Goal: Information Seeking & Learning: Learn about a topic

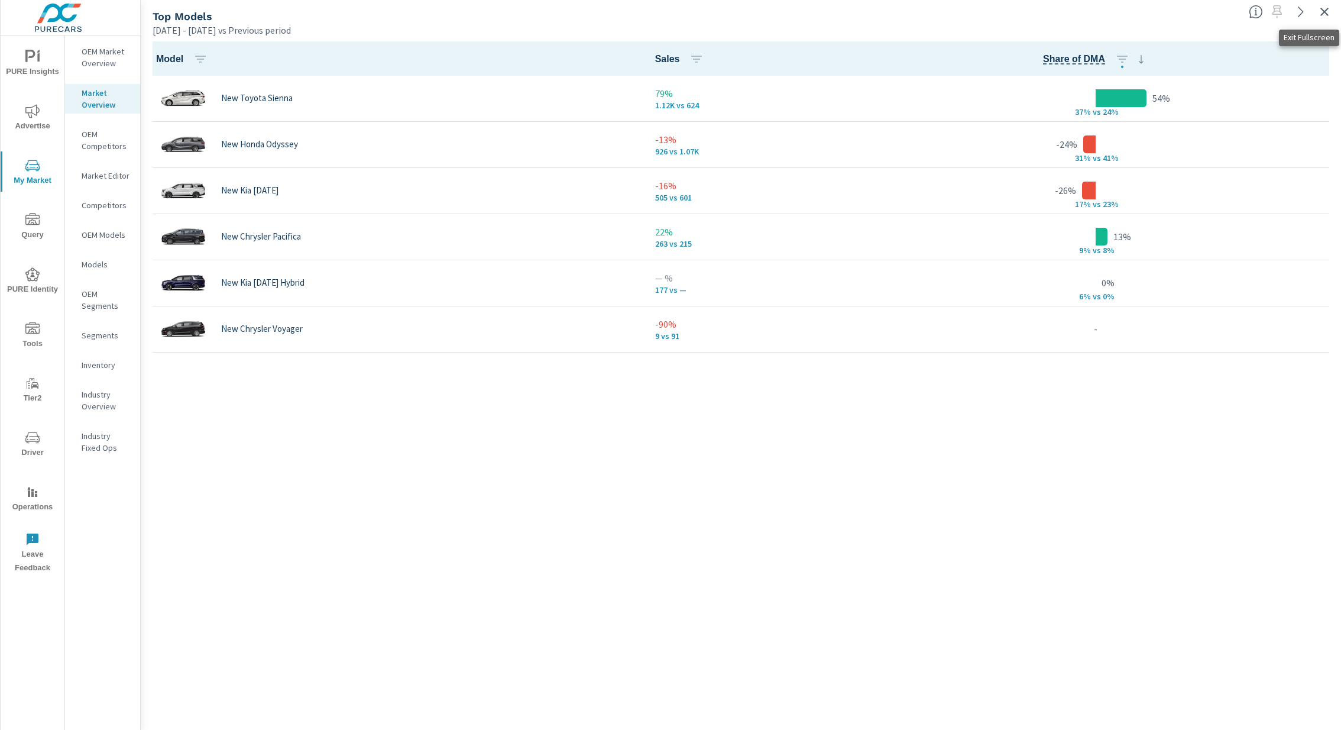
click at [1324, 7] on icon "button" at bounding box center [1324, 12] width 14 height 14
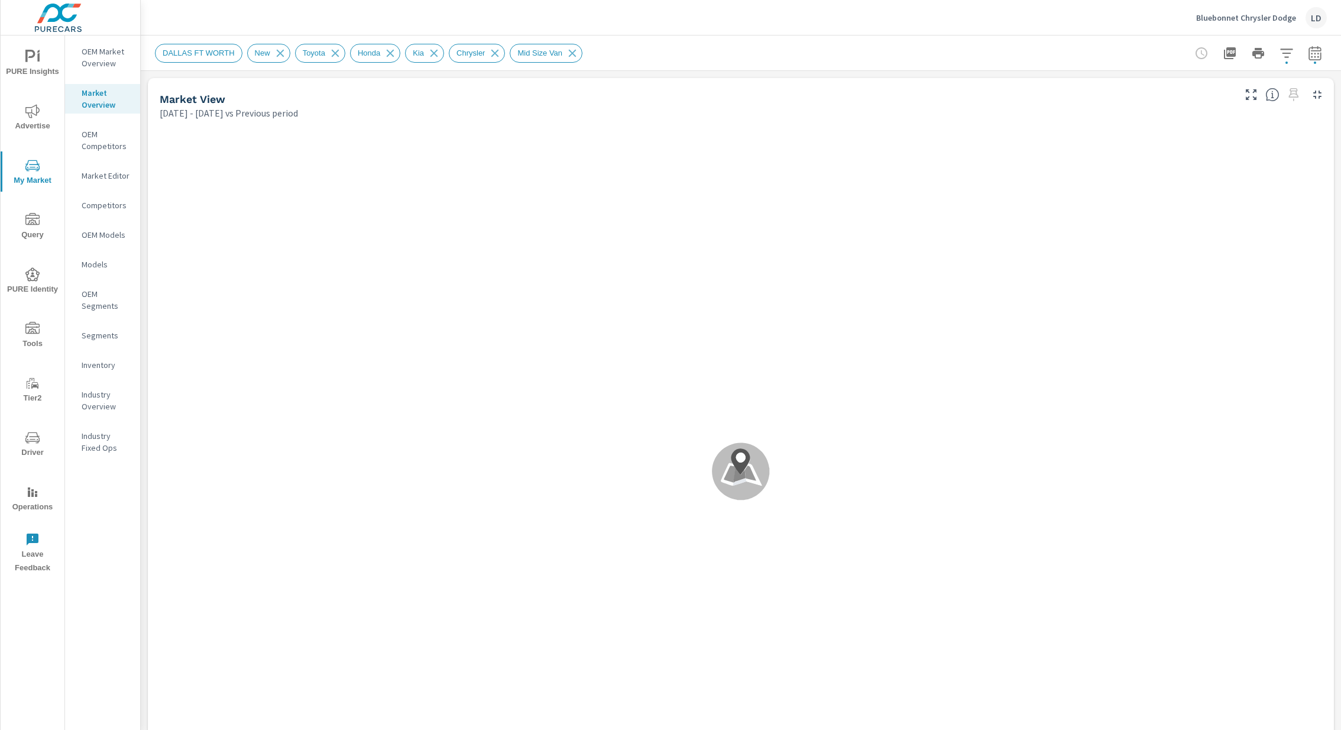
scroll to position [866, 0]
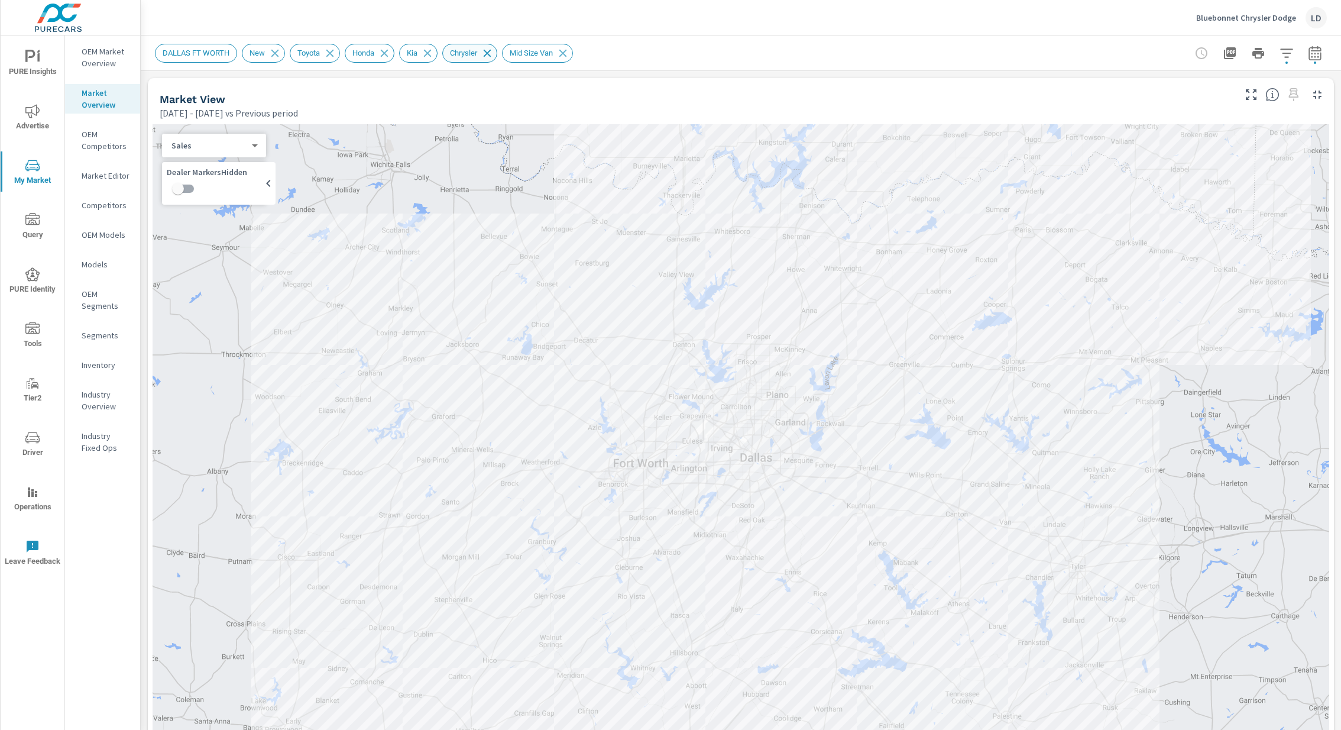
click at [494, 55] on icon at bounding box center [487, 53] width 13 height 13
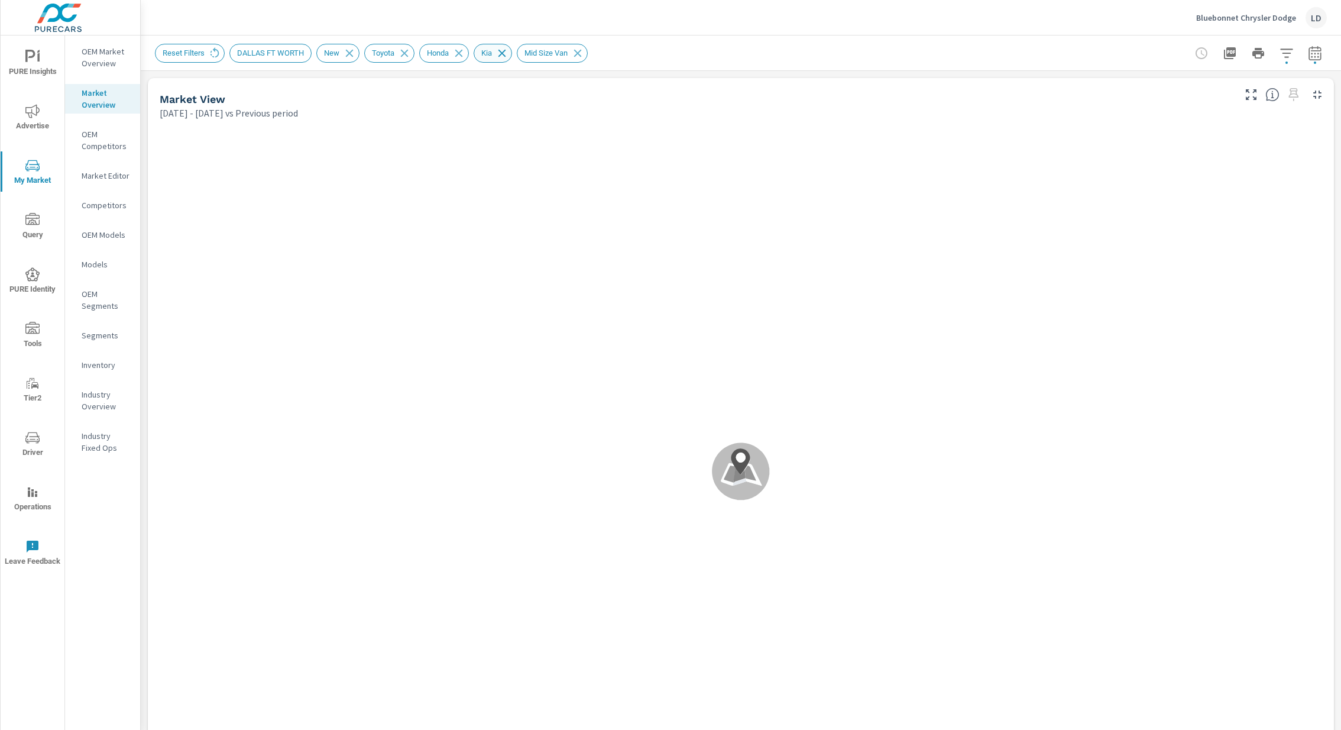
click at [506, 51] on icon at bounding box center [502, 53] width 8 height 8
click at [465, 50] on icon at bounding box center [458, 53] width 13 height 13
click at [409, 51] on icon at bounding box center [405, 53] width 8 height 8
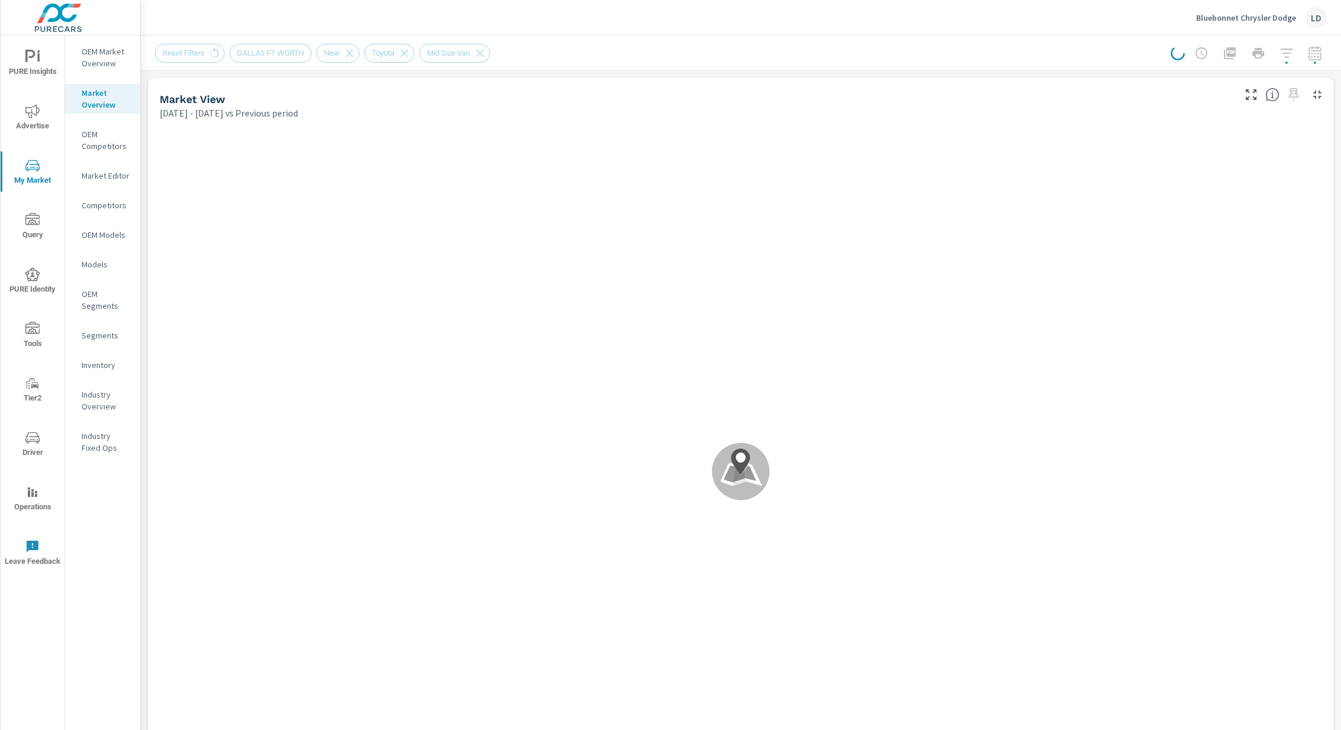
scroll to position [866, 0]
click at [252, 53] on span "DALLAS FT WORTH" at bounding box center [270, 52] width 81 height 9
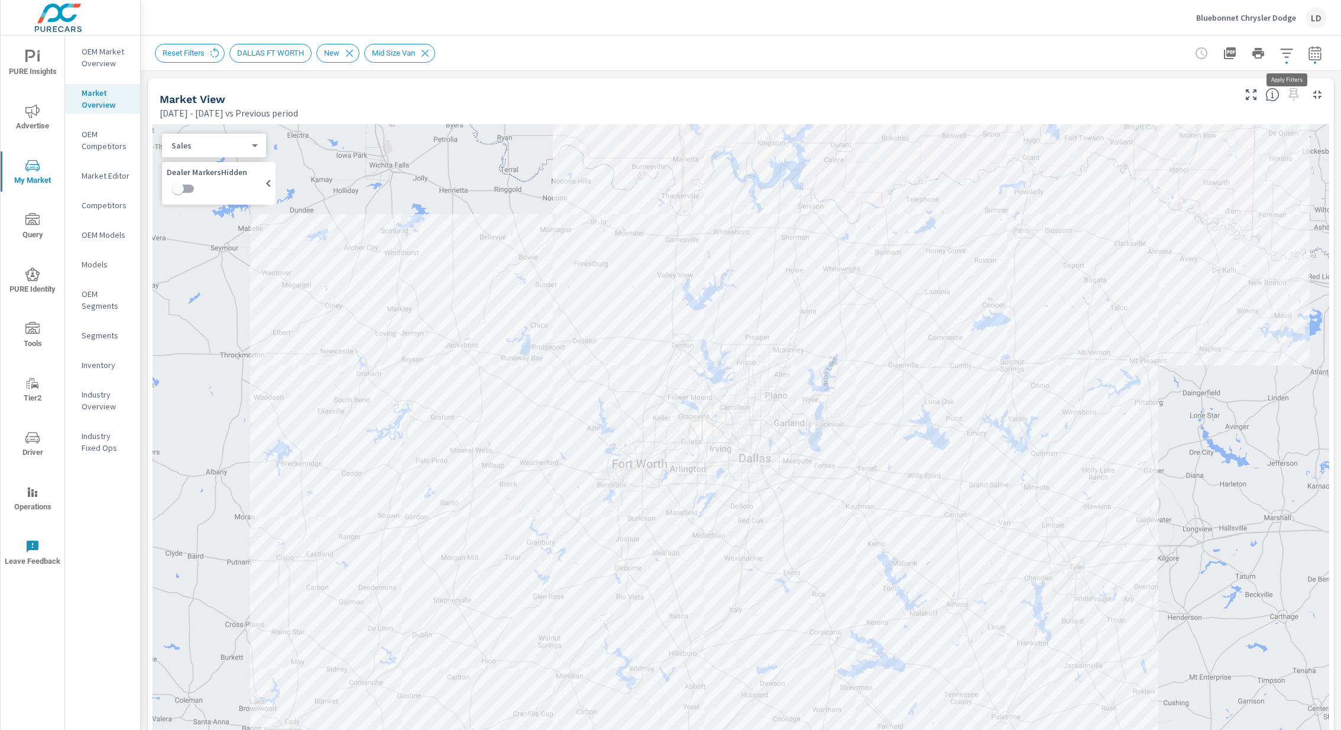
click at [1288, 53] on icon "button" at bounding box center [1287, 53] width 14 height 14
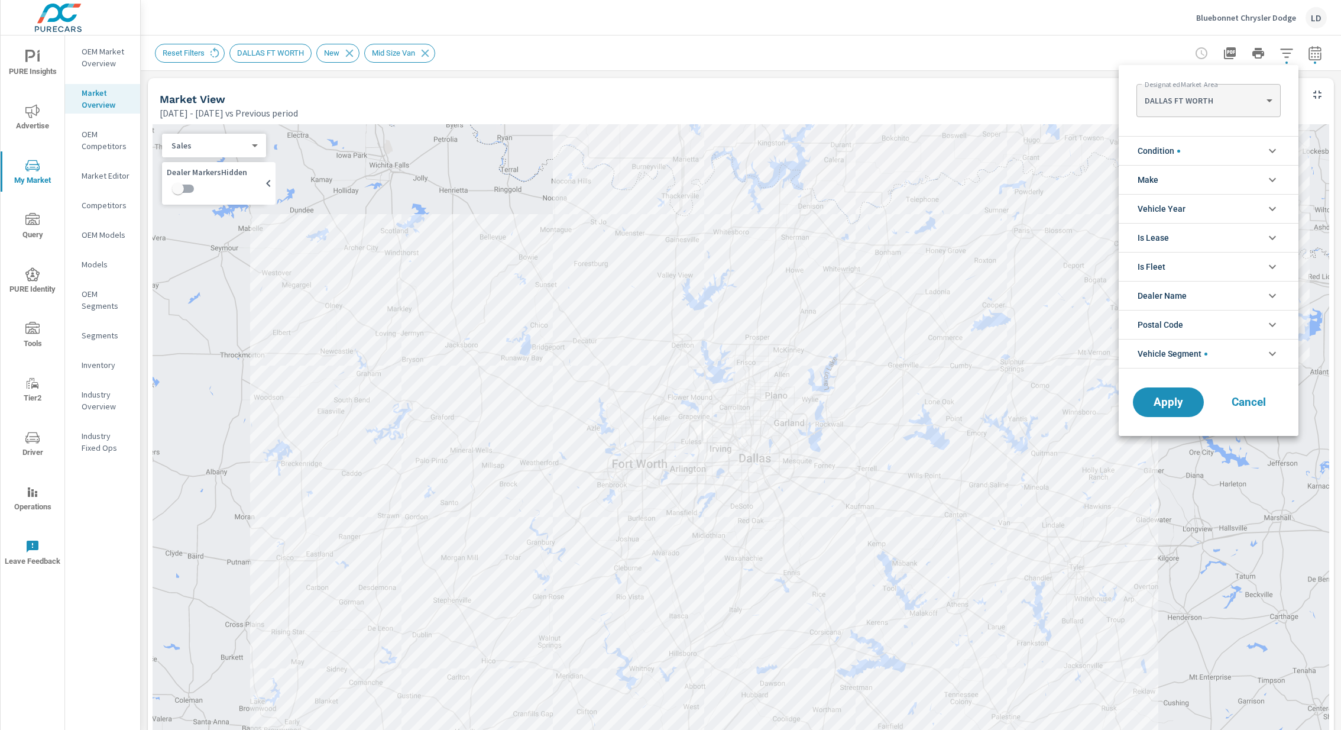
click at [1216, 92] on Area "DALLAS FT WORTH" at bounding box center [1208, 101] width 144 height 24
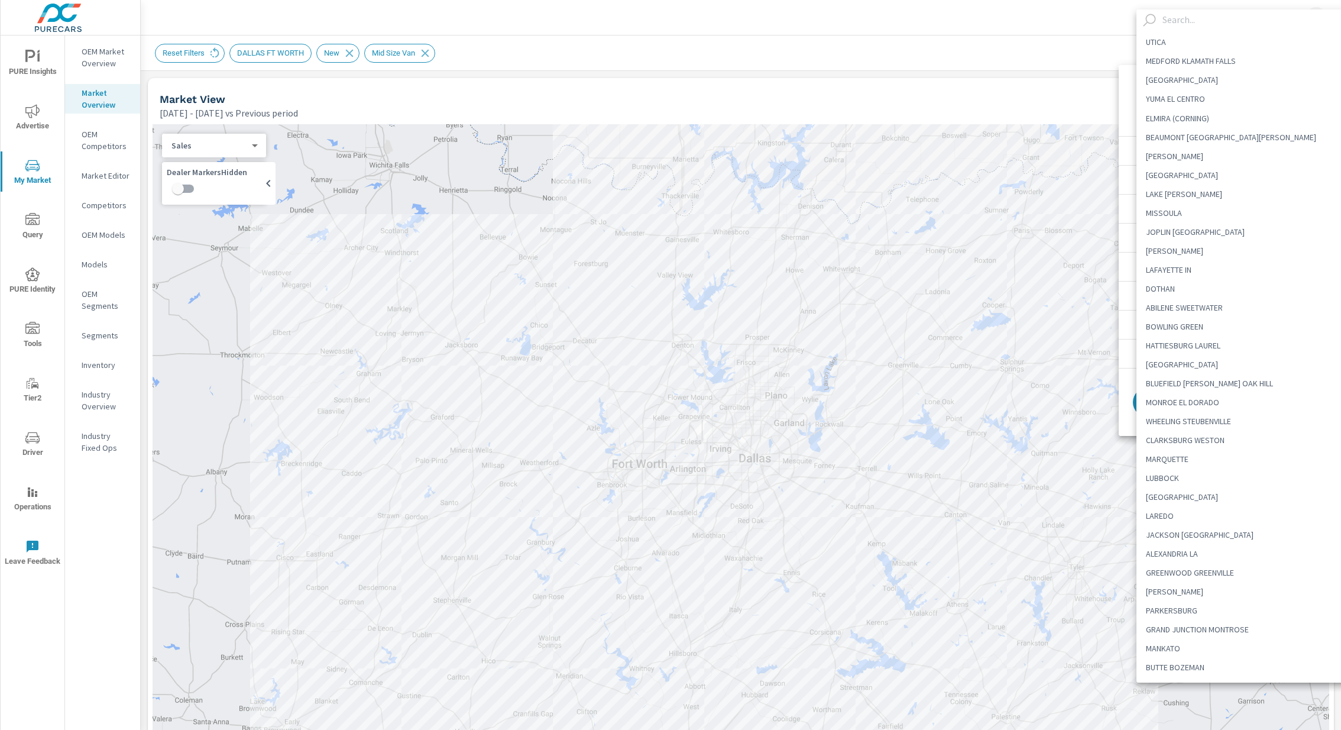
scroll to position [3346, 0]
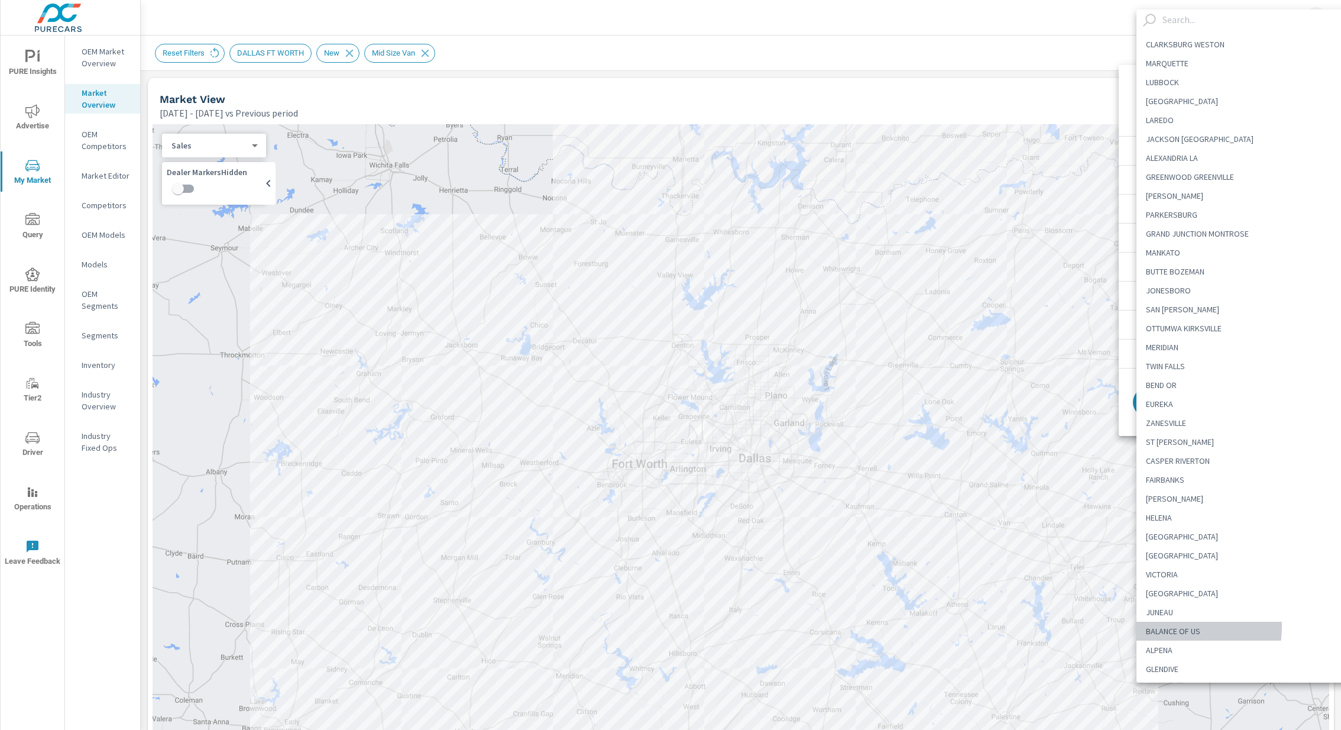
click at [1165, 626] on li "BALANCE OF US" at bounding box center [1248, 630] width 224 height 19
type Area "BALANCE OF US"
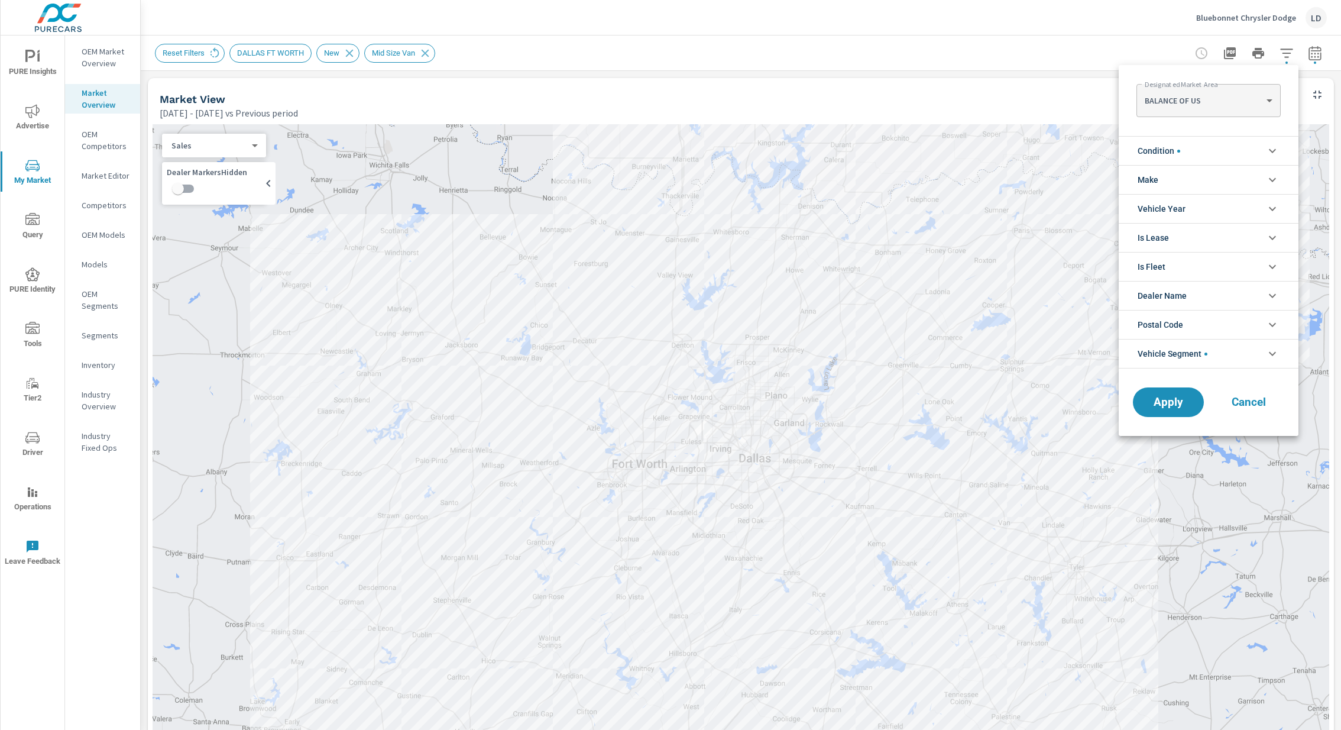
click at [1272, 353] on icon "filter options" at bounding box center [1272, 354] width 7 height 4
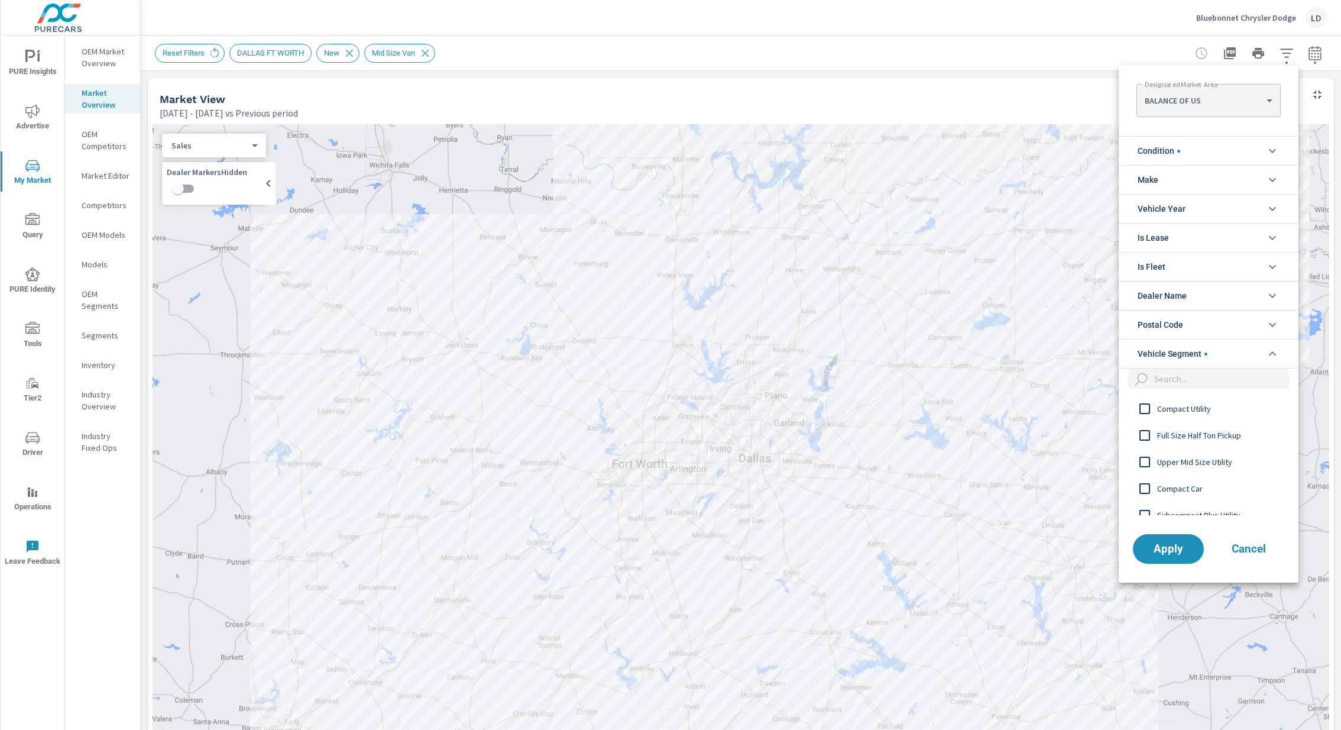
drag, startPoint x: 205, startPoint y: 199, endPoint x: 0, endPoint y: -78, distance: 344.1
click at [0, 0] on html "PURE Insights Advertise My Market Query PURE Identity Tools Tier2 Driver Operat…" at bounding box center [670, 365] width 1341 height 730
click at [1200, 383] on input "filter options" at bounding box center [1219, 378] width 140 height 21
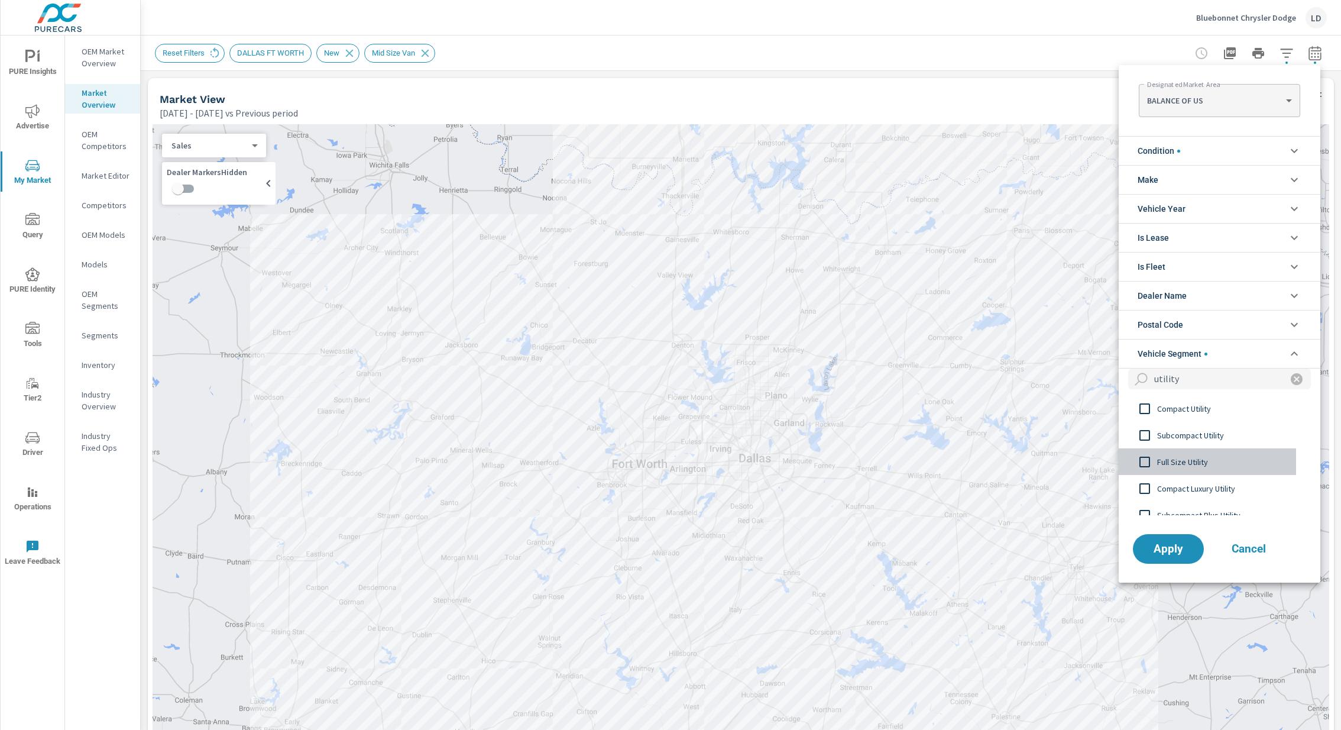
click at [1176, 458] on span "Full Size Utility" at bounding box center [1221, 462] width 129 height 14
click at [1207, 376] on input "utility" at bounding box center [1213, 378] width 128 height 21
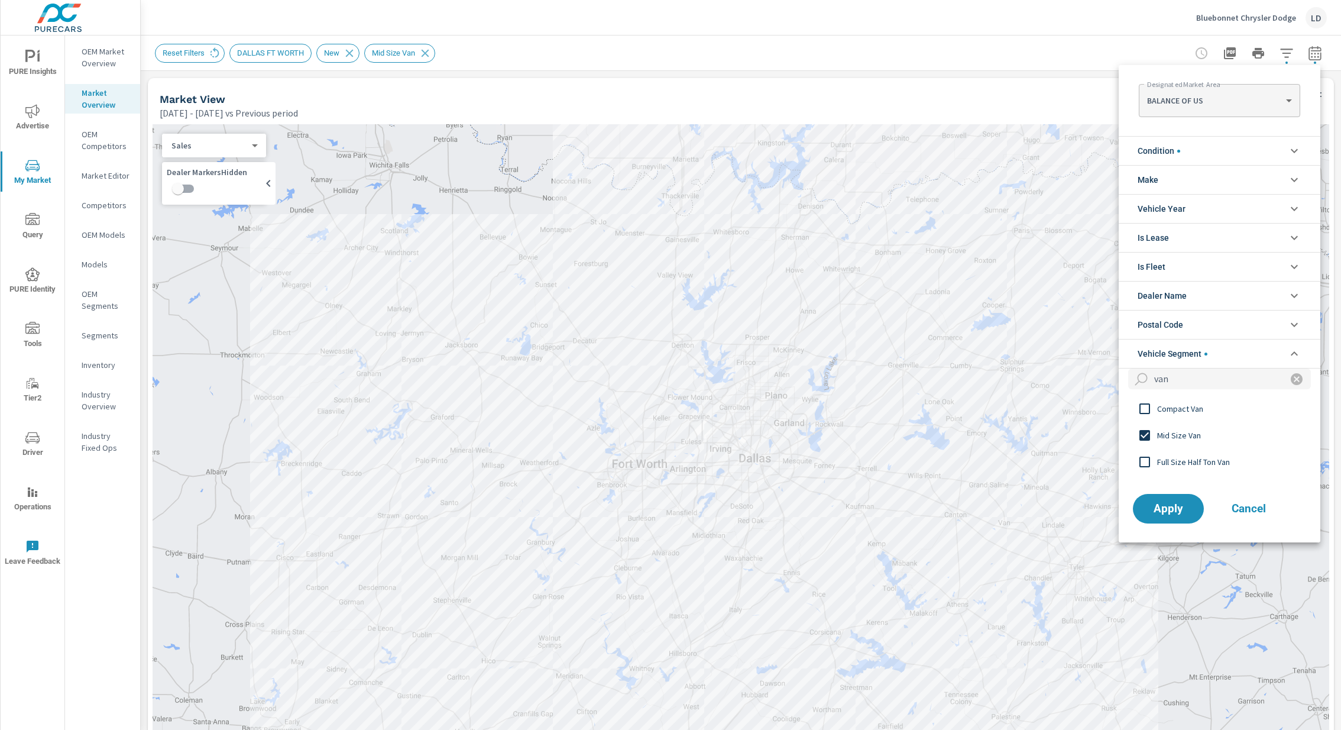
type input "van"
click at [1142, 436] on input "filter options" at bounding box center [1144, 435] width 25 height 25
click at [1160, 503] on span "Apply" at bounding box center [1168, 508] width 48 height 11
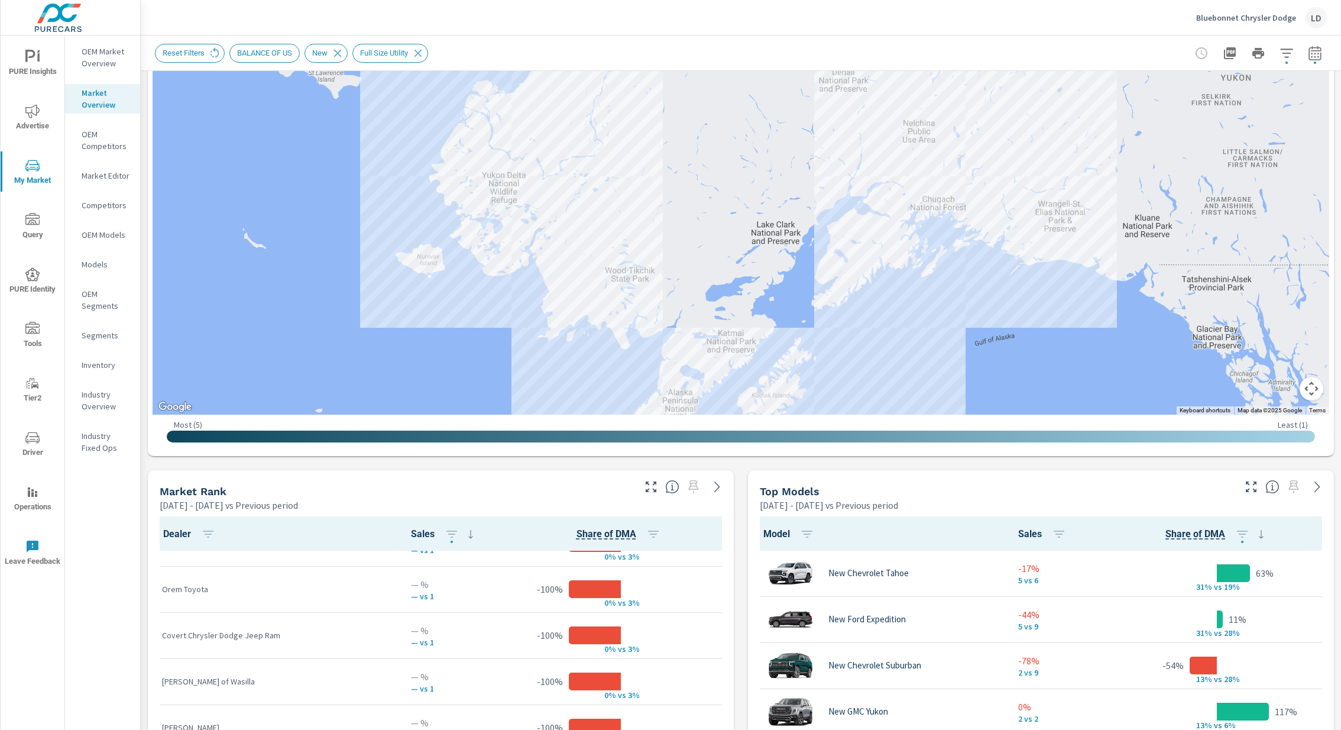
scroll to position [377, 0]
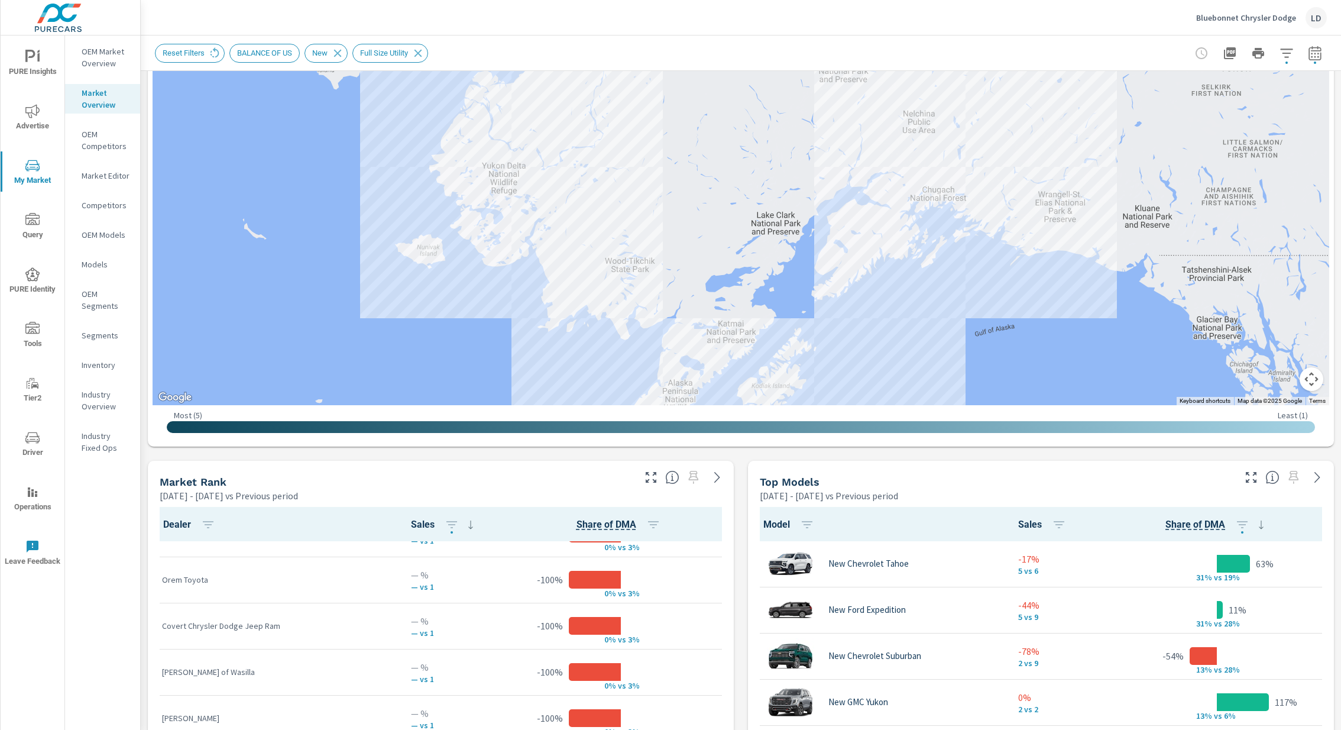
click at [1311, 378] on button "Map camera controls" at bounding box center [1312, 379] width 24 height 24
click at [1278, 377] on button "Zoom out" at bounding box center [1282, 379] width 24 height 24
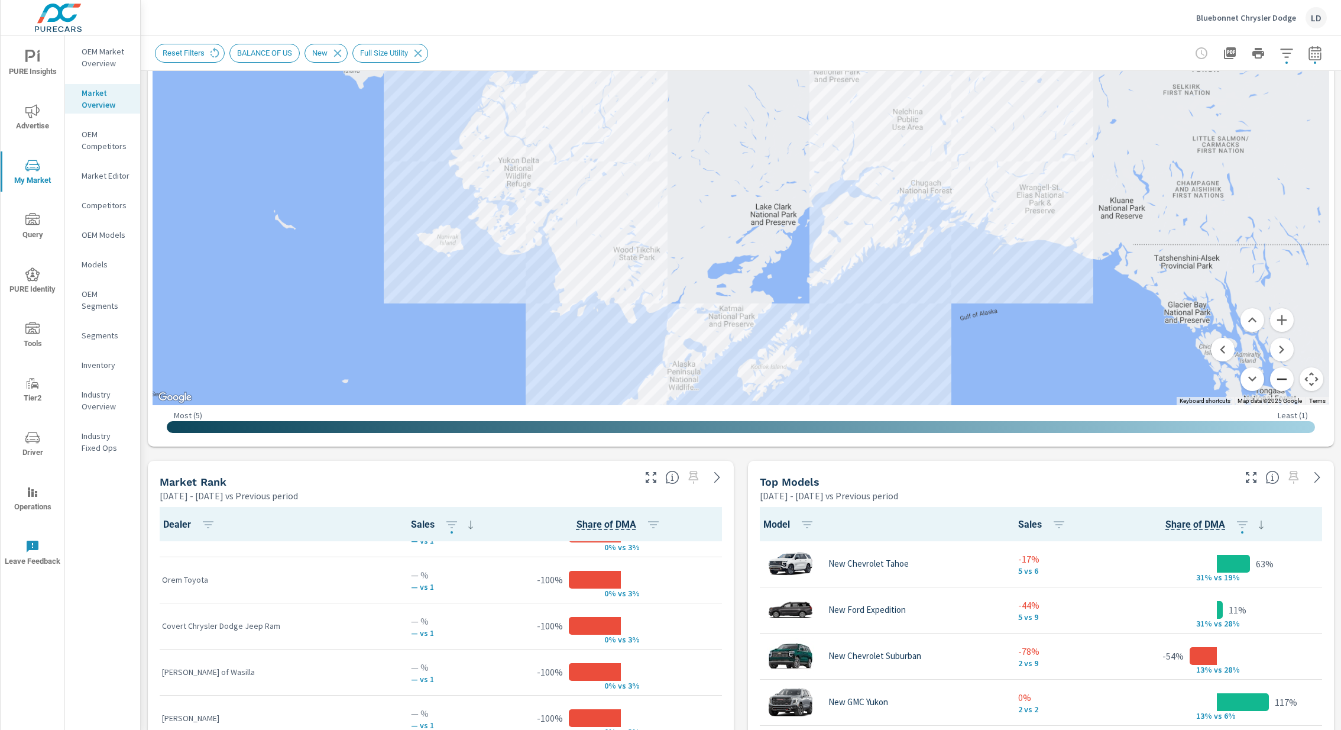
click at [1278, 377] on button "Zoom out" at bounding box center [1282, 379] width 24 height 24
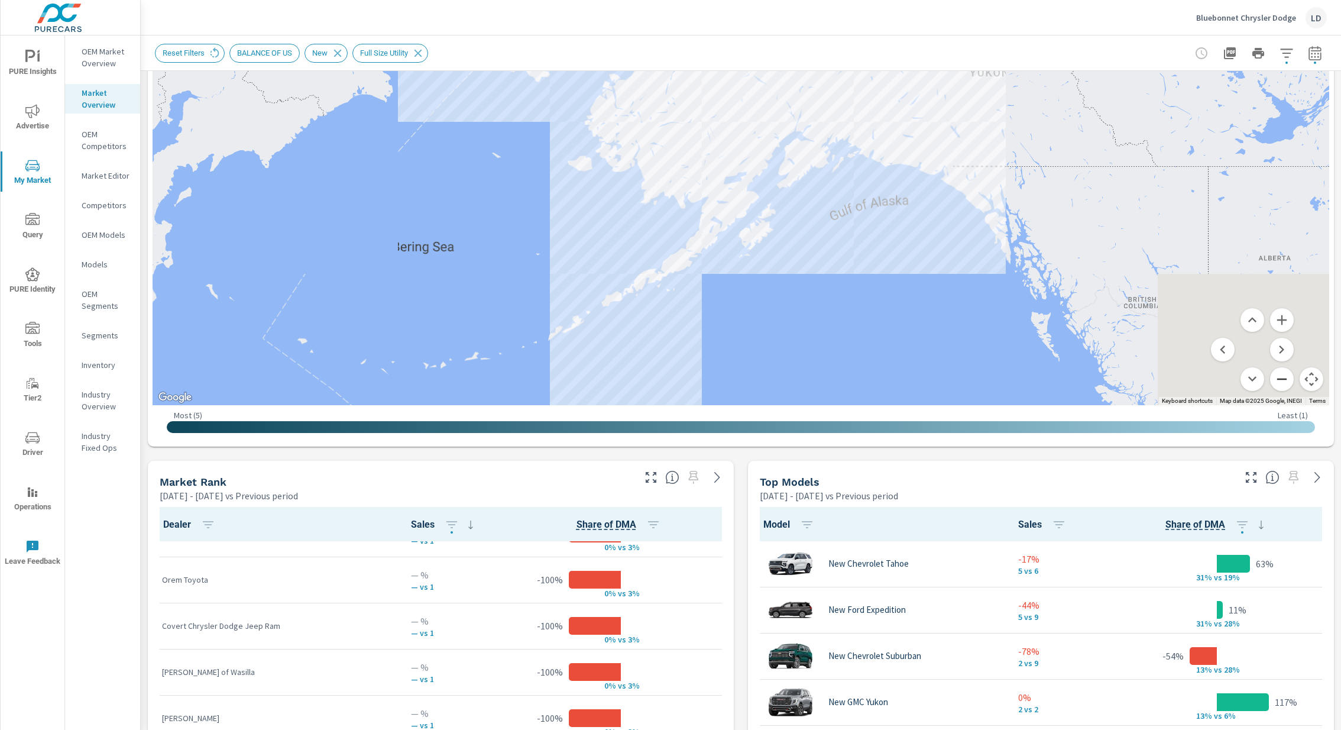
click at [1278, 377] on button "Zoom out" at bounding box center [1282, 379] width 24 height 24
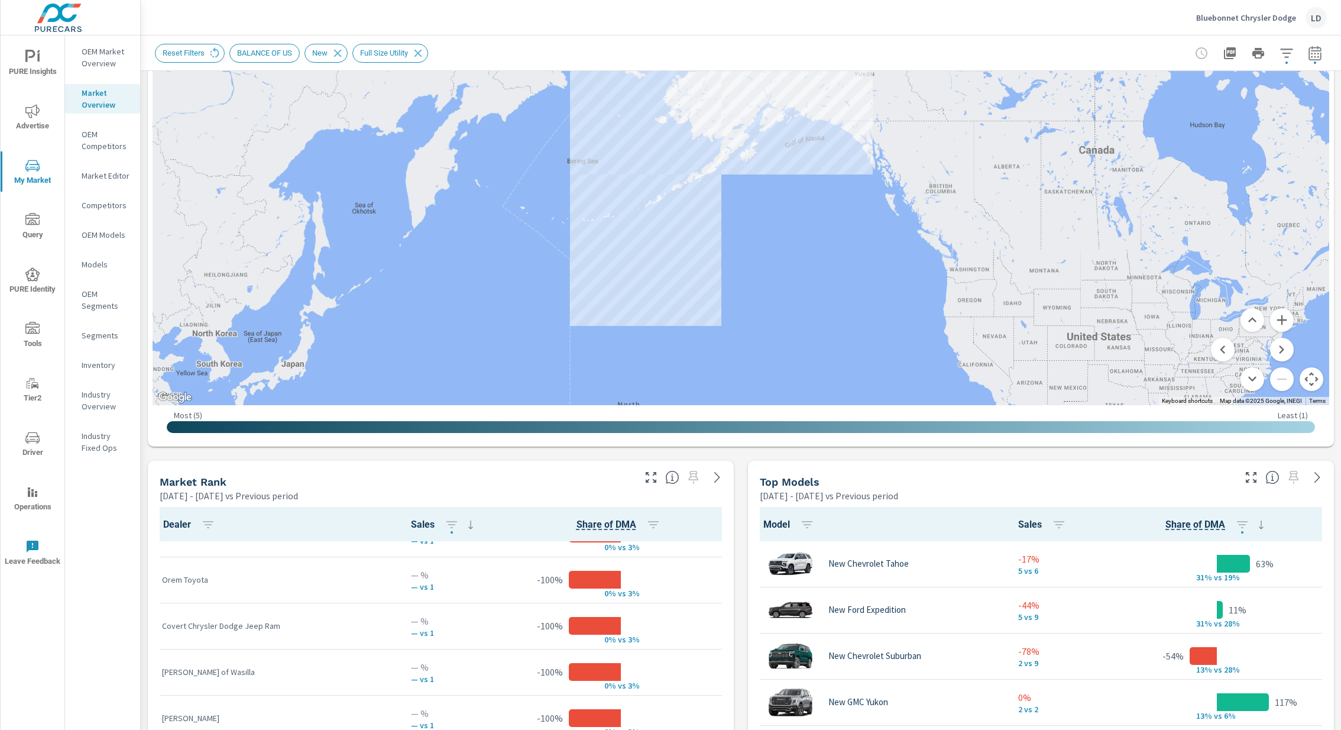
click at [1287, 47] on icon "button" at bounding box center [1287, 53] width 14 height 14
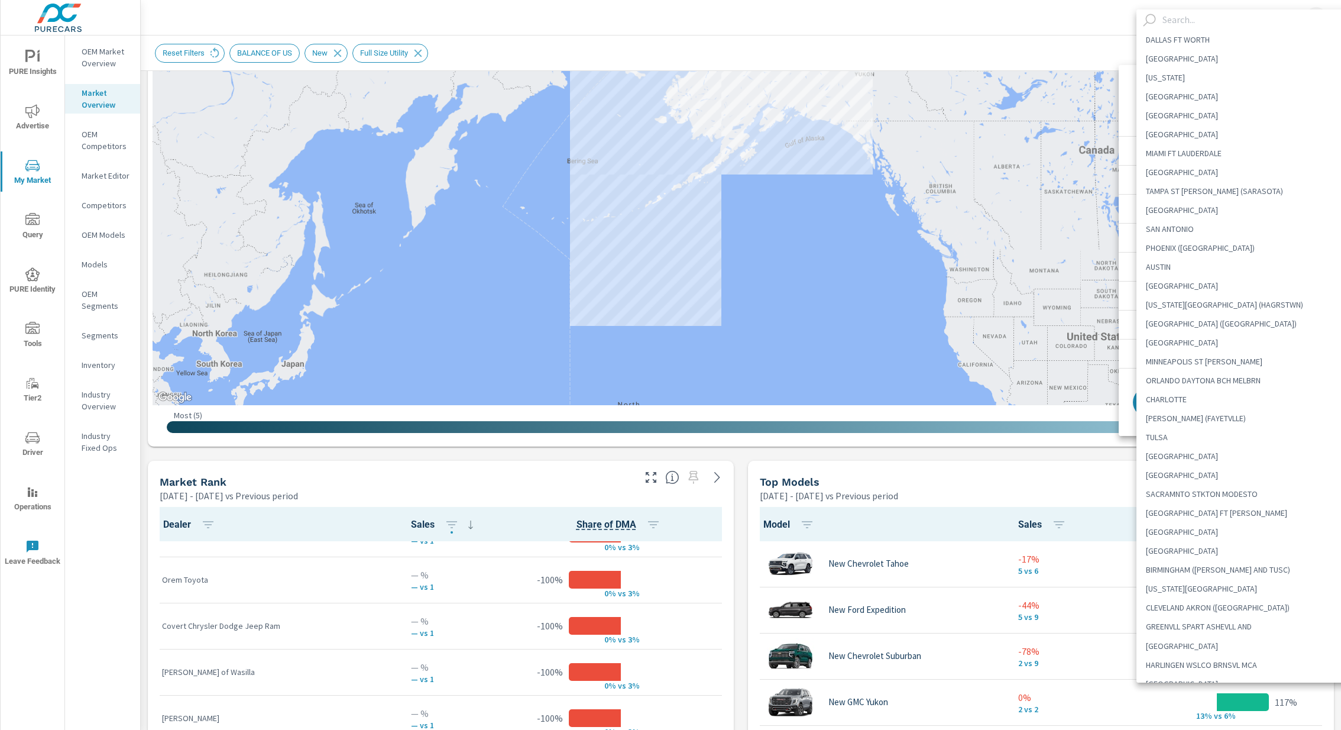
click at [1211, 101] on body "PURE Insights Advertise My Market Query PURE Identity Tools Tier2 Driver Operat…" at bounding box center [670, 365] width 1341 height 730
click at [1189, 54] on li "[GEOGRAPHIC_DATA]" at bounding box center [1248, 58] width 224 height 19
type Area "[GEOGRAPHIC_DATA]"
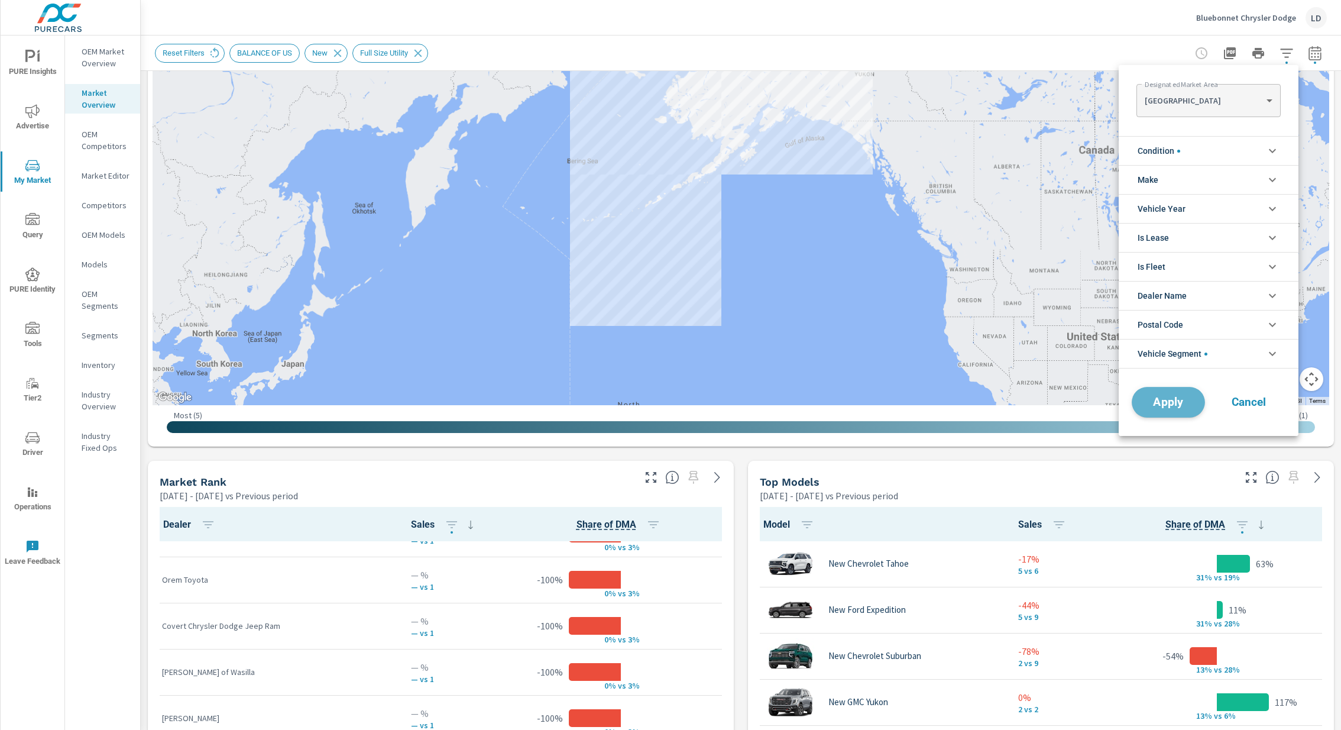
click at [1179, 405] on span "Apply" at bounding box center [1168, 402] width 48 height 11
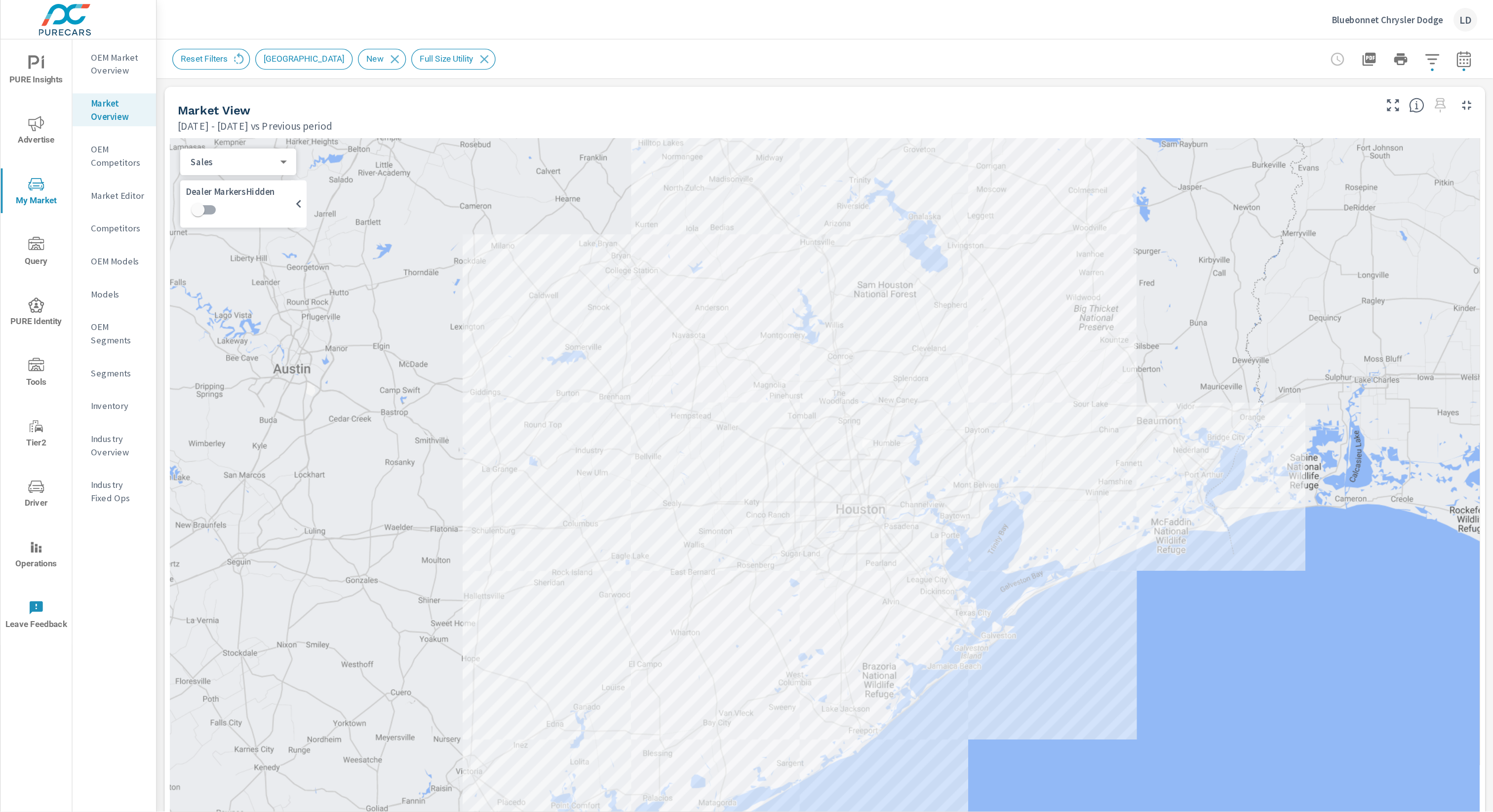
scroll to position [28, 0]
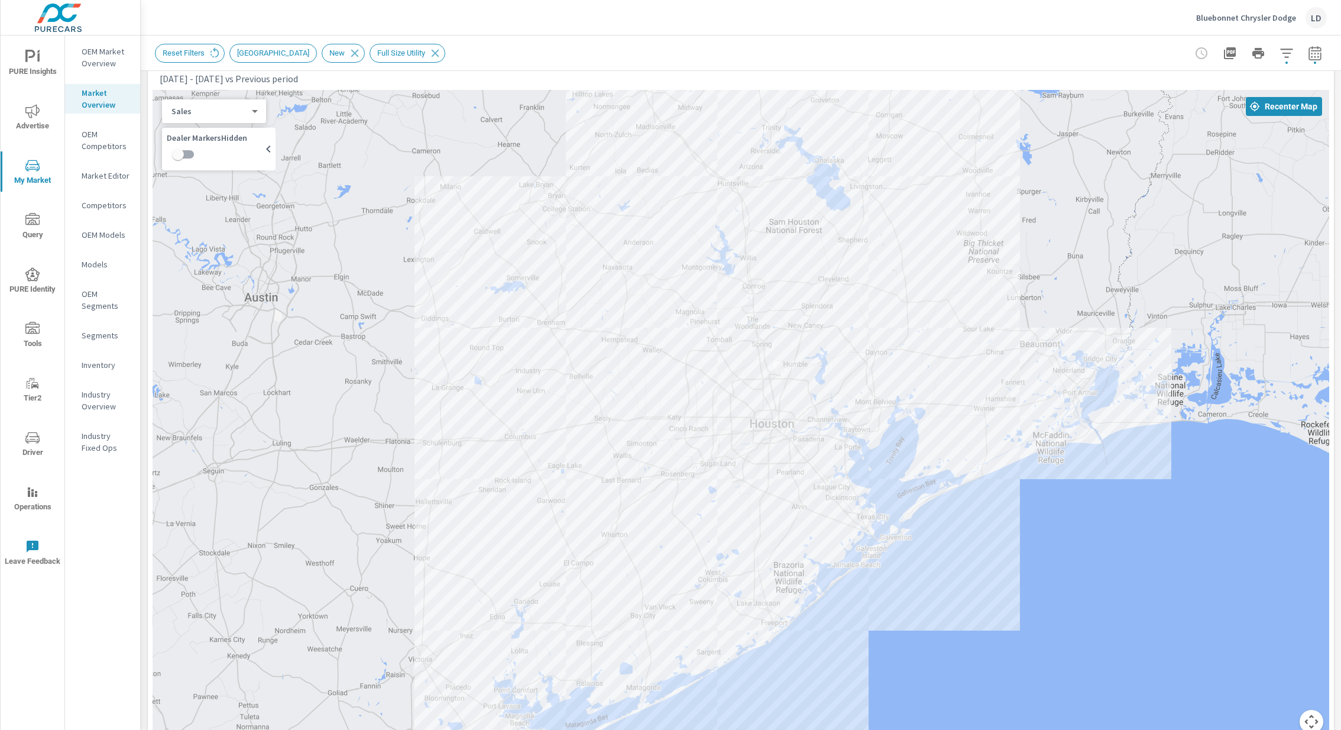
click at [1315, 717] on button "Map camera controls" at bounding box center [1312, 722] width 24 height 24
click at [1285, 721] on button "Zoom out" at bounding box center [1282, 722] width 24 height 24
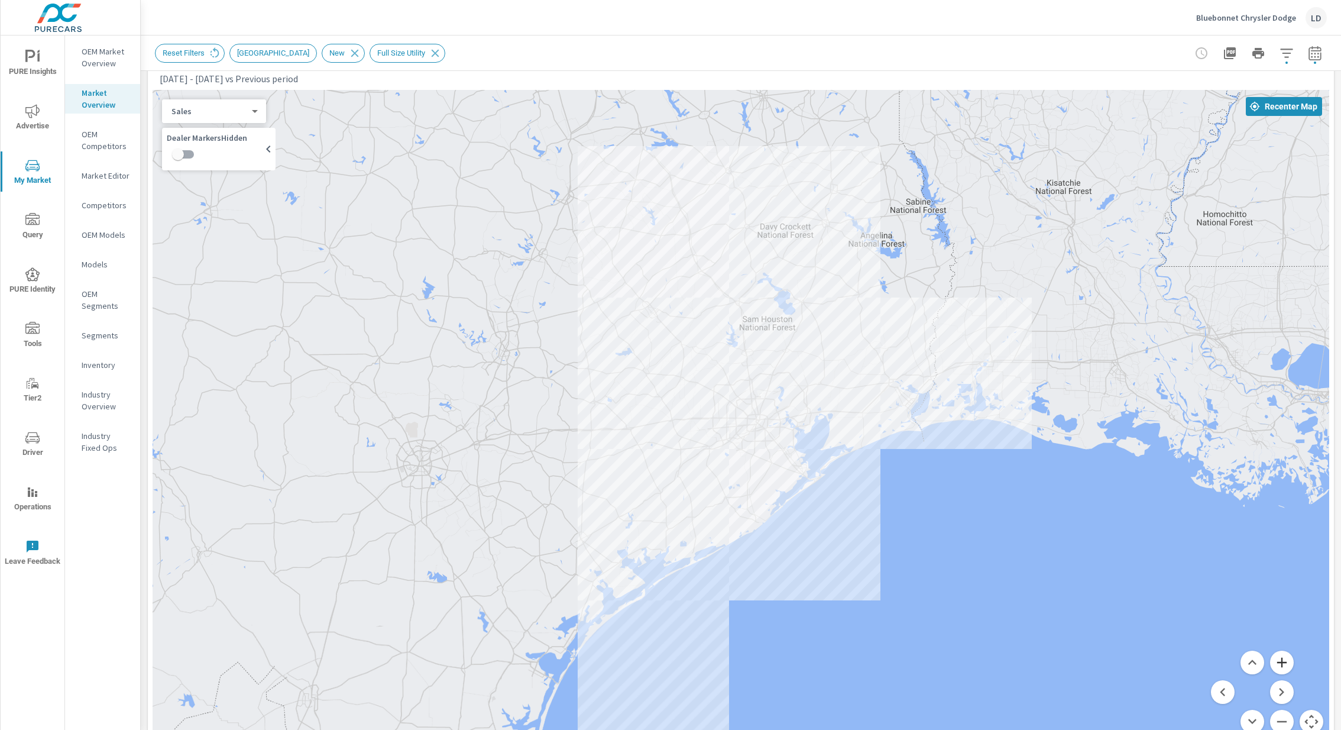
click at [1282, 656] on button "Zoom in" at bounding box center [1282, 662] width 24 height 24
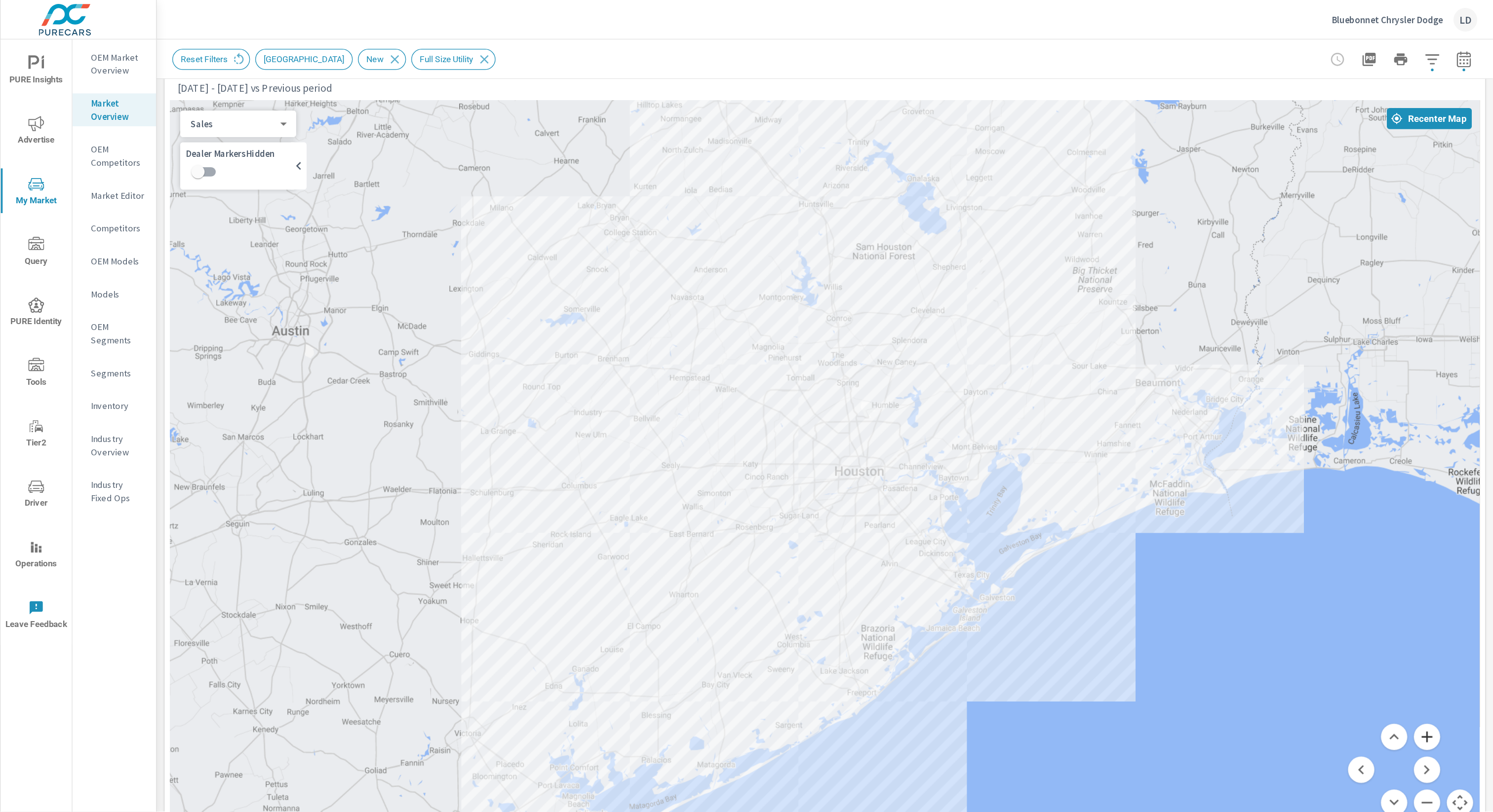
scroll to position [305, 0]
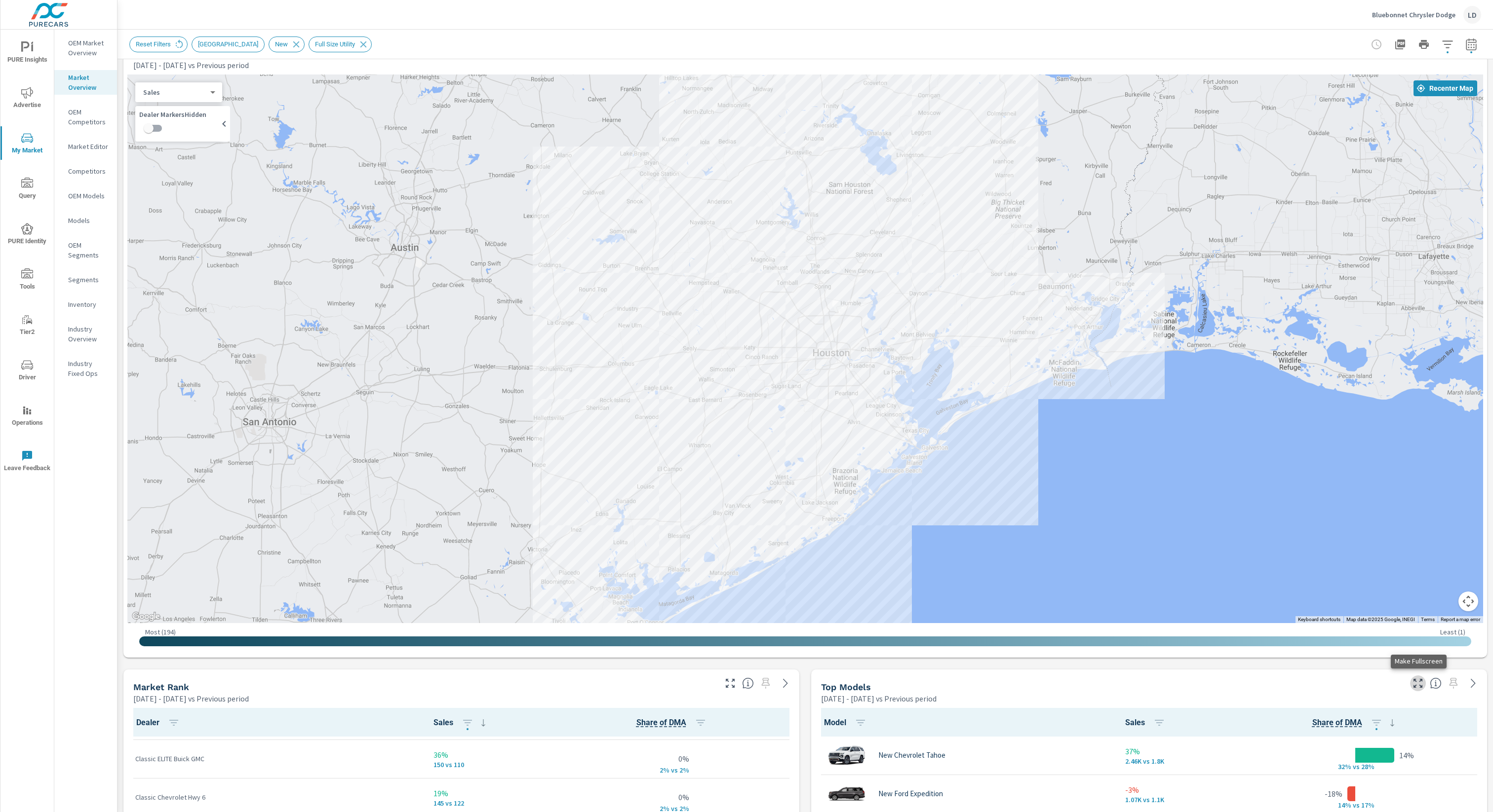
click at [1119, 608] on icon "button" at bounding box center [1418, 683] width 12 height 12
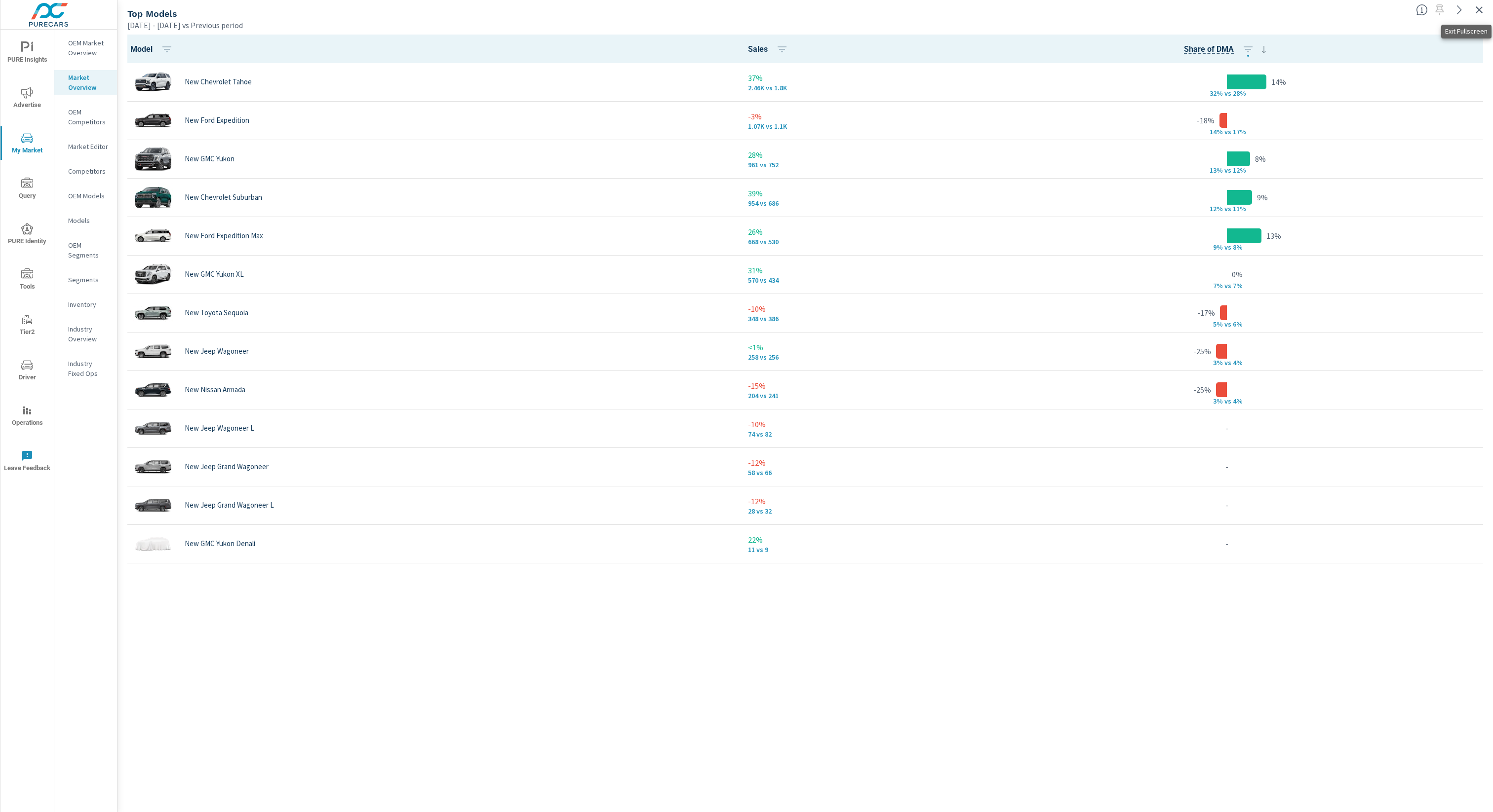
click at [1119, 10] on icon "button" at bounding box center [1479, 10] width 12 height 12
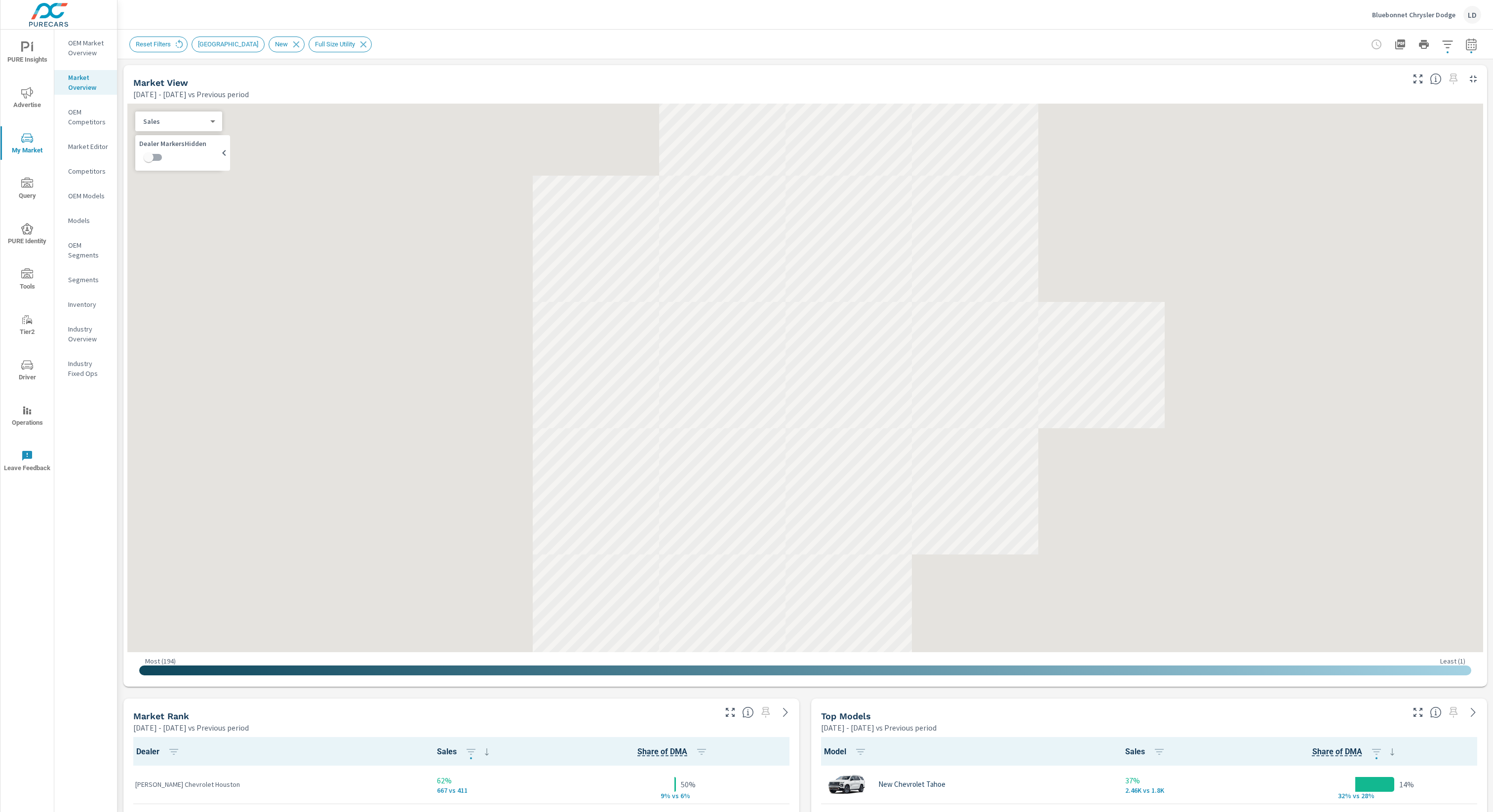
scroll to position [1, 0]
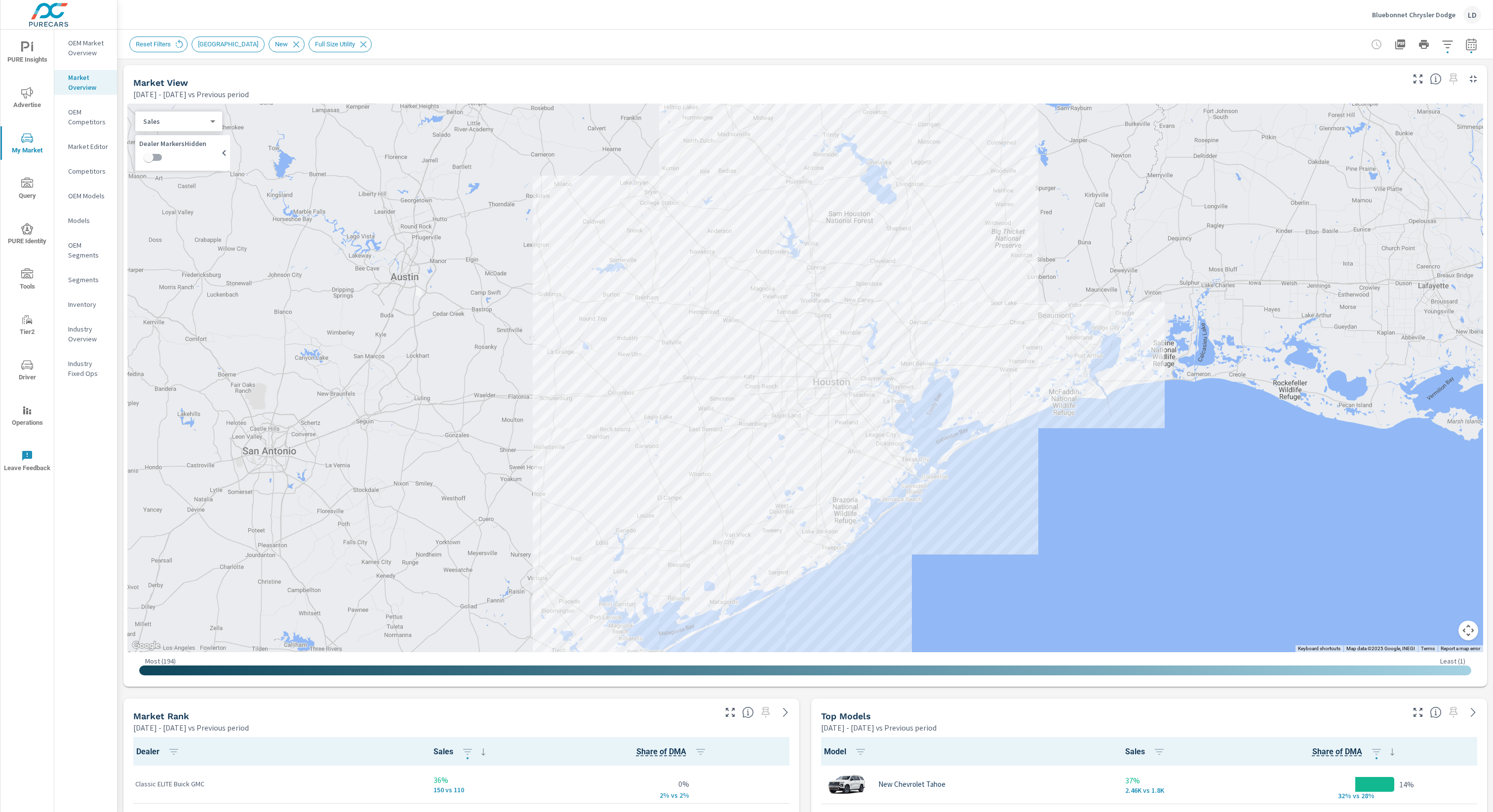
click at [1119, 42] on icon "button" at bounding box center [1448, 44] width 12 height 12
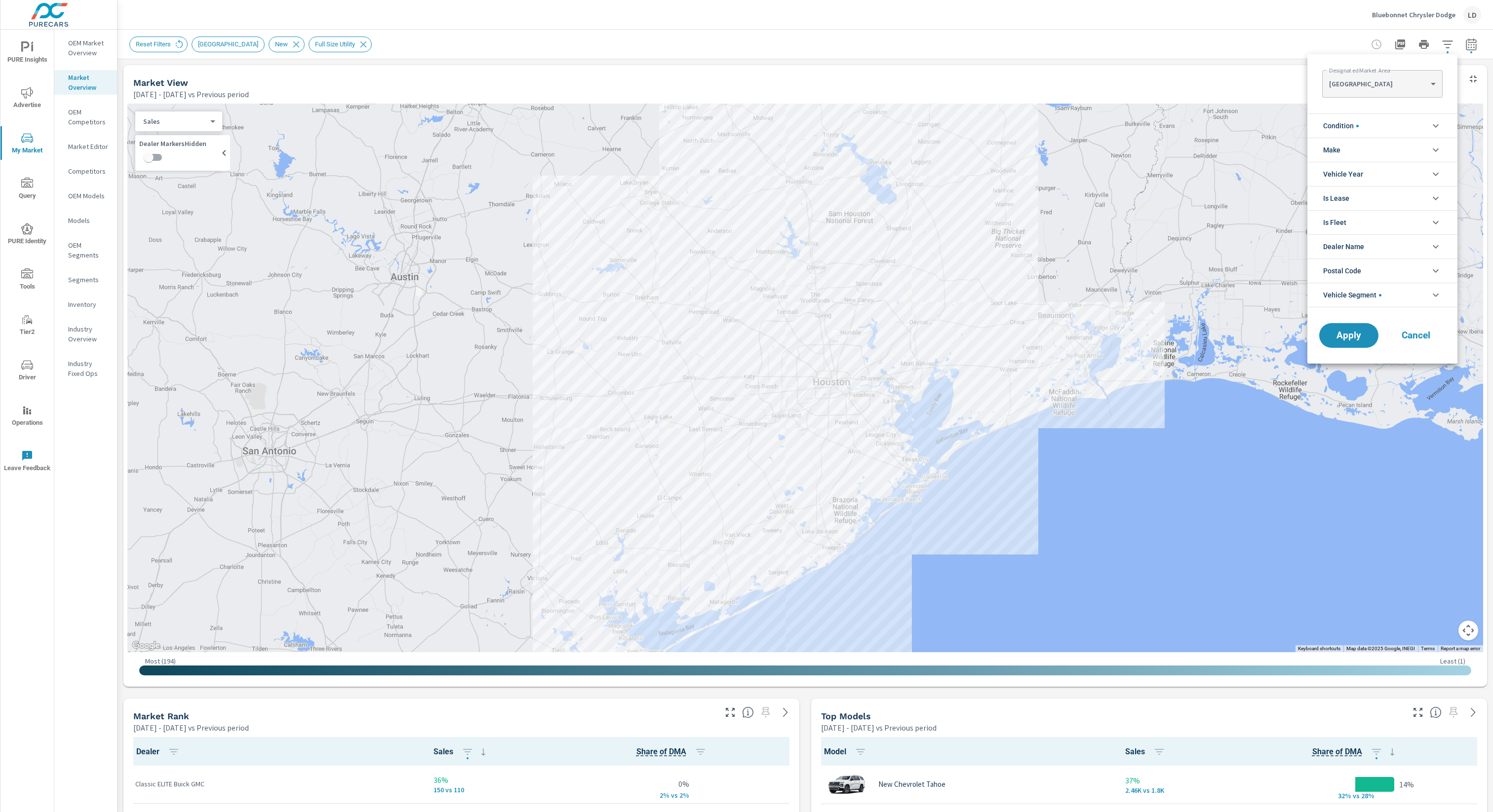
click at [1119, 303] on li "Vehicle Segment" at bounding box center [1383, 295] width 150 height 25
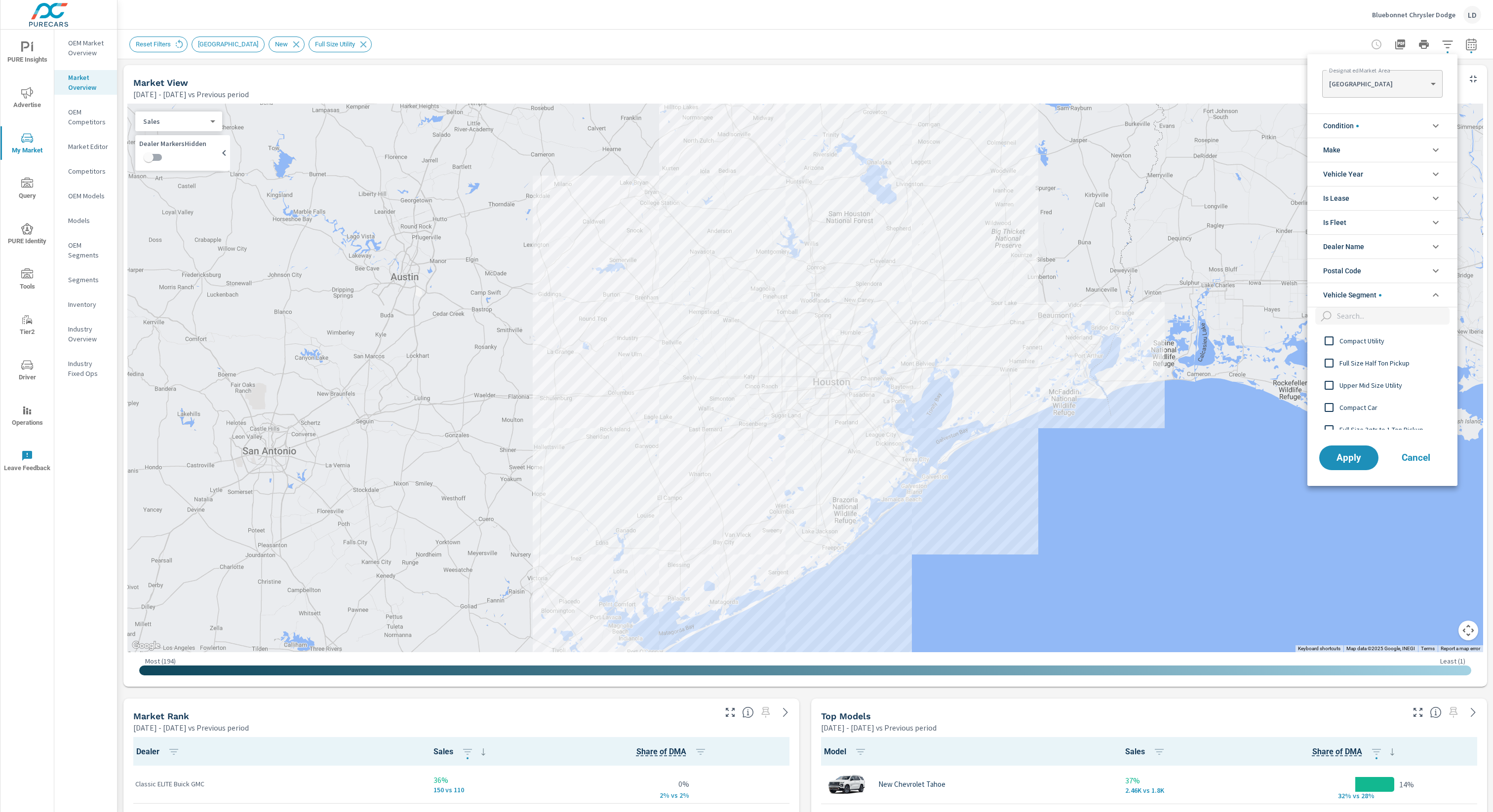
click at [1119, 317] on input "filter options" at bounding box center [1392, 315] width 117 height 18
type input "utility"
click at [1119, 385] on input "filter options" at bounding box center [1329, 385] width 21 height 21
click at [1119, 374] on span "Upper Mid Size Utility" at bounding box center [1393, 375] width 108 height 12
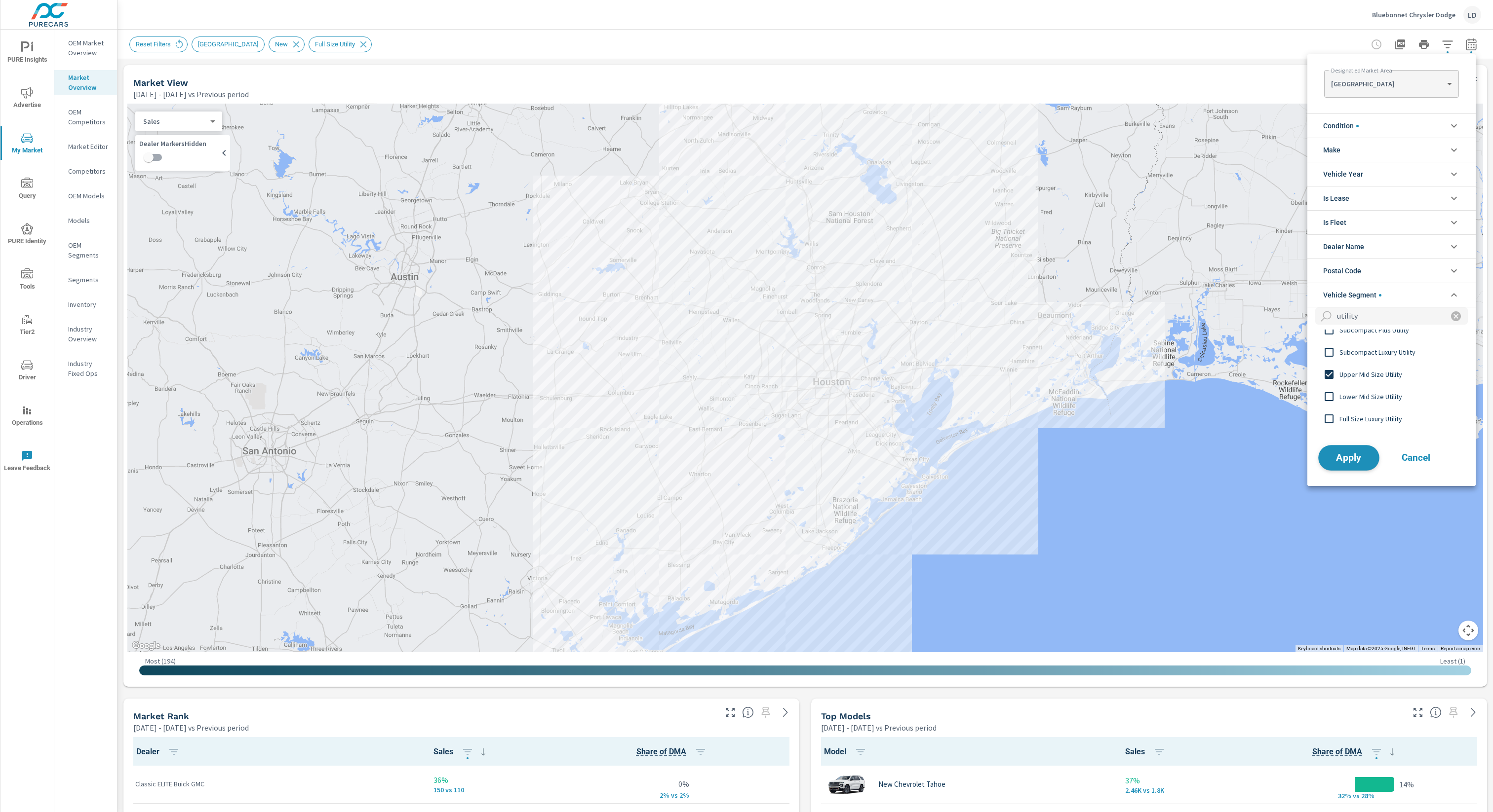
click at [1119, 461] on span "Apply" at bounding box center [1349, 457] width 40 height 9
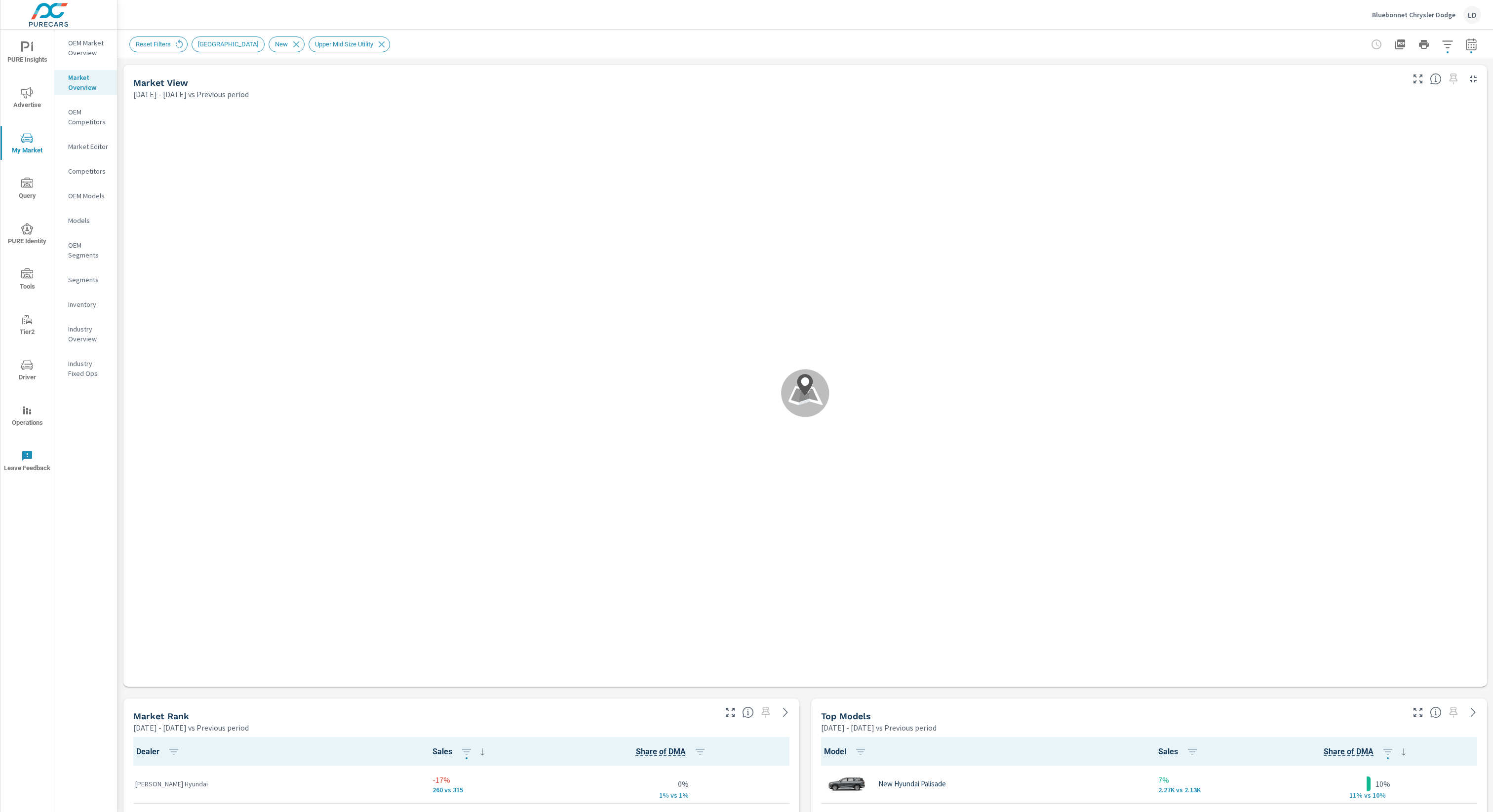
scroll to position [1, 0]
click at [1119, 608] on icon "button" at bounding box center [1418, 713] width 9 height 9
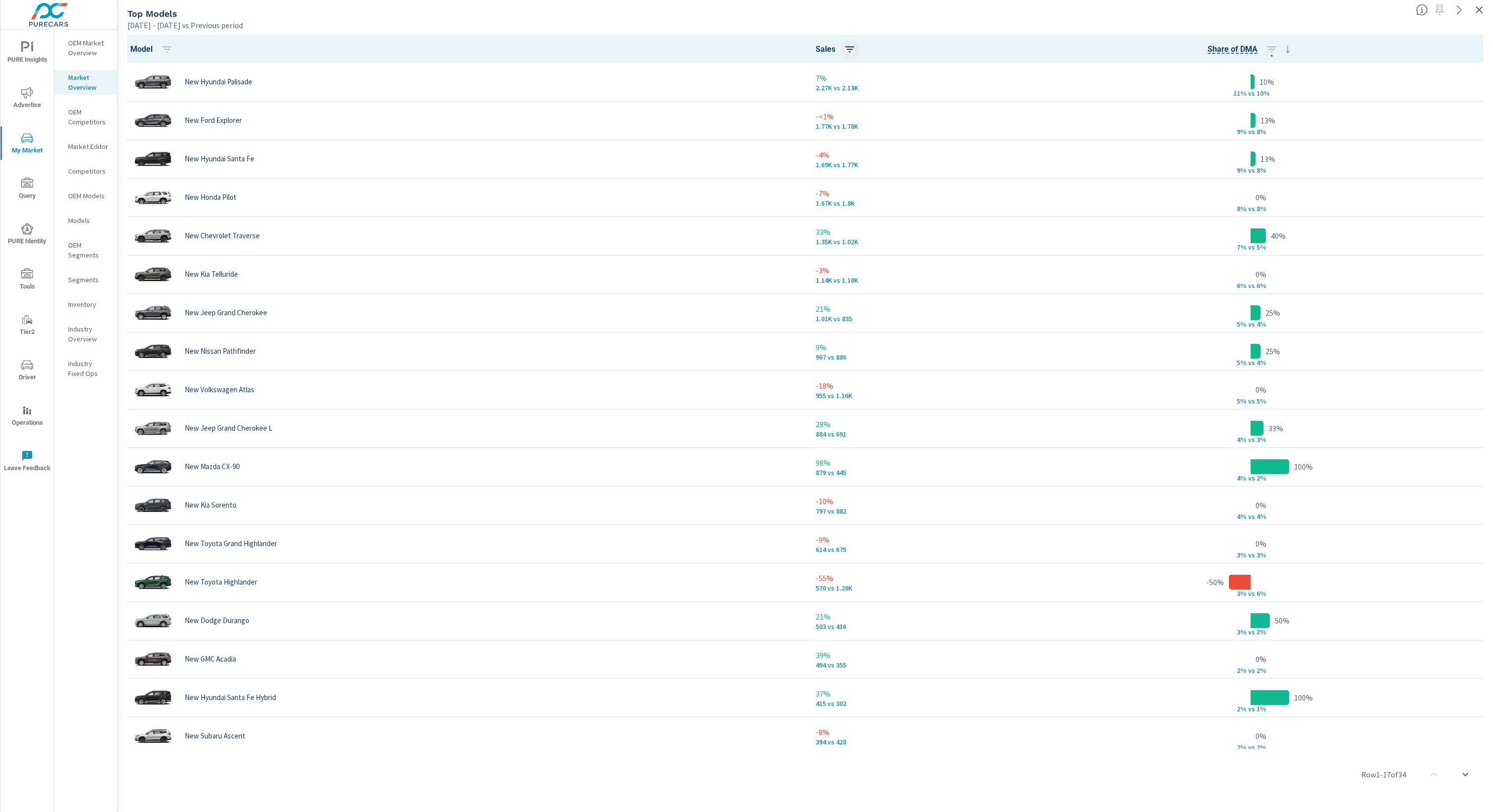
click at [855, 53] on icon "button" at bounding box center [850, 49] width 12 height 12
click at [825, 95] on p "DESC" at bounding box center [831, 91] width 15 height 10
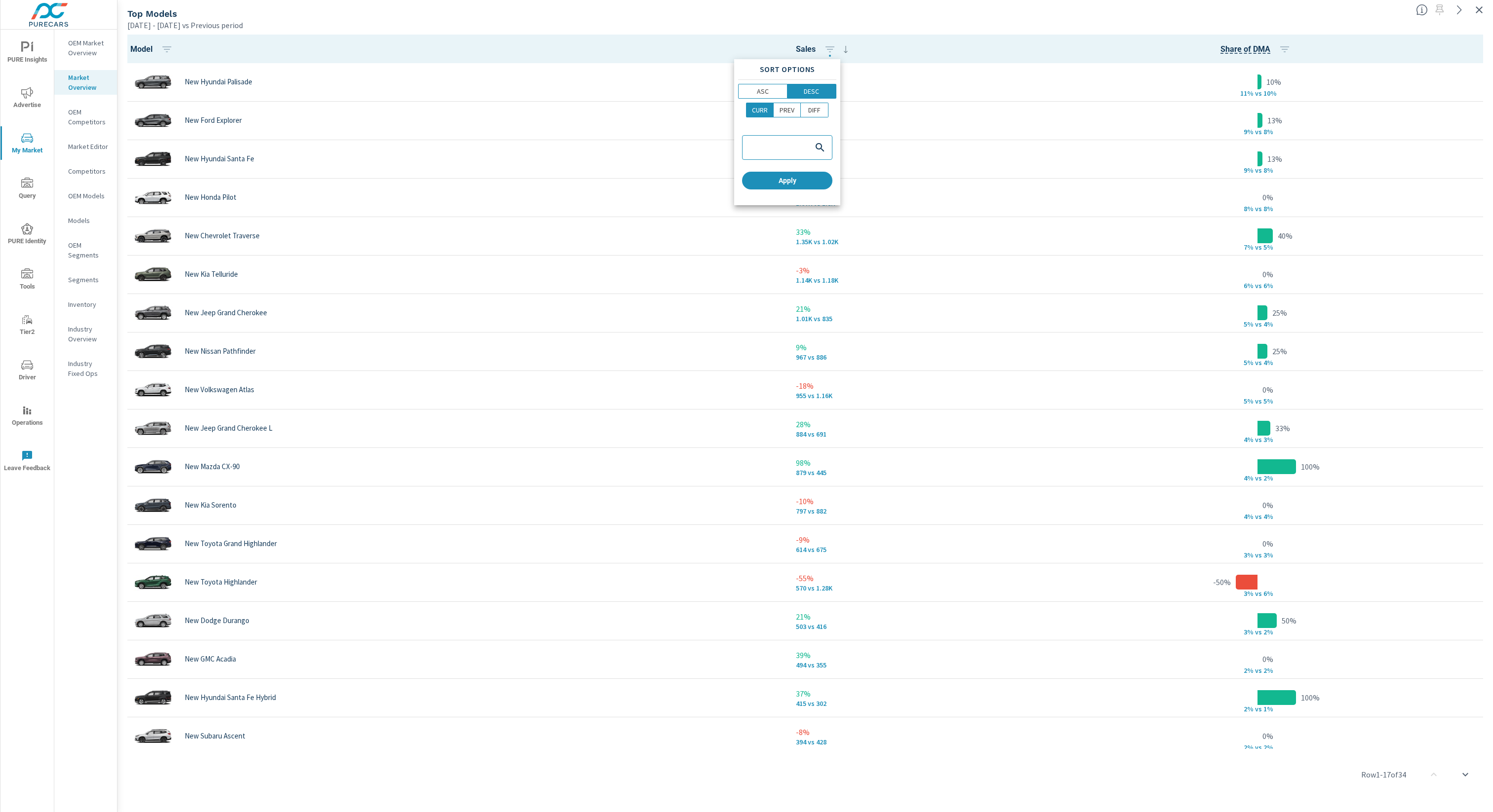
click at [928, 48] on div at bounding box center [746, 406] width 1493 height 812
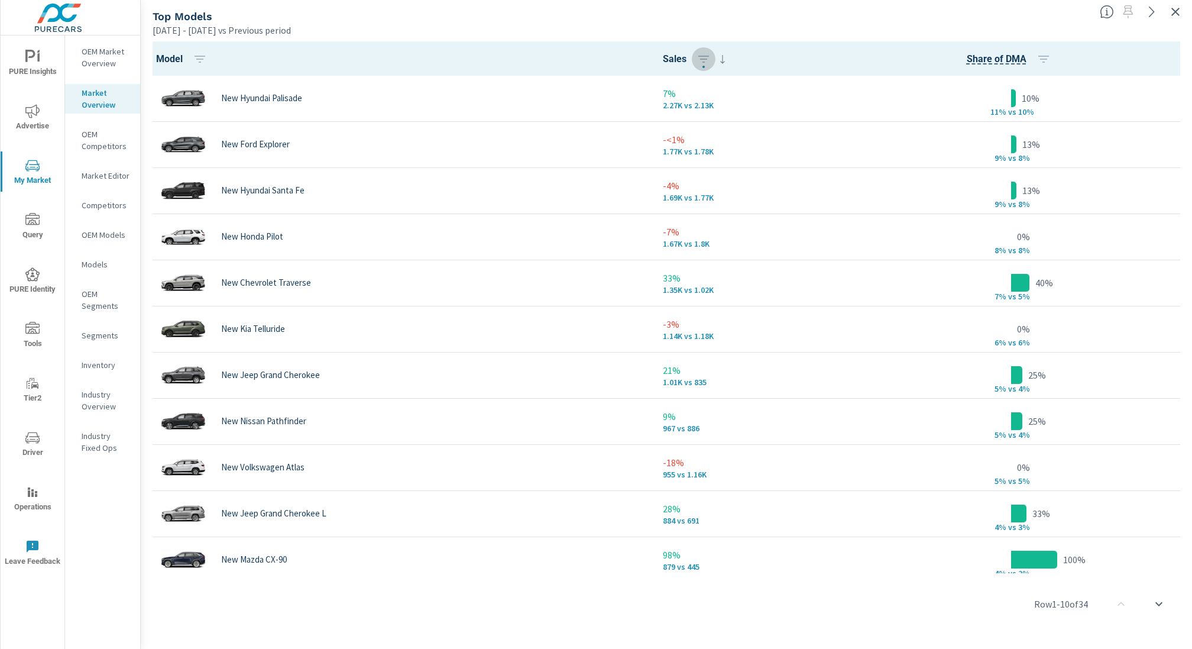
click at [1177, 12] on icon "button" at bounding box center [1175, 12] width 14 height 14
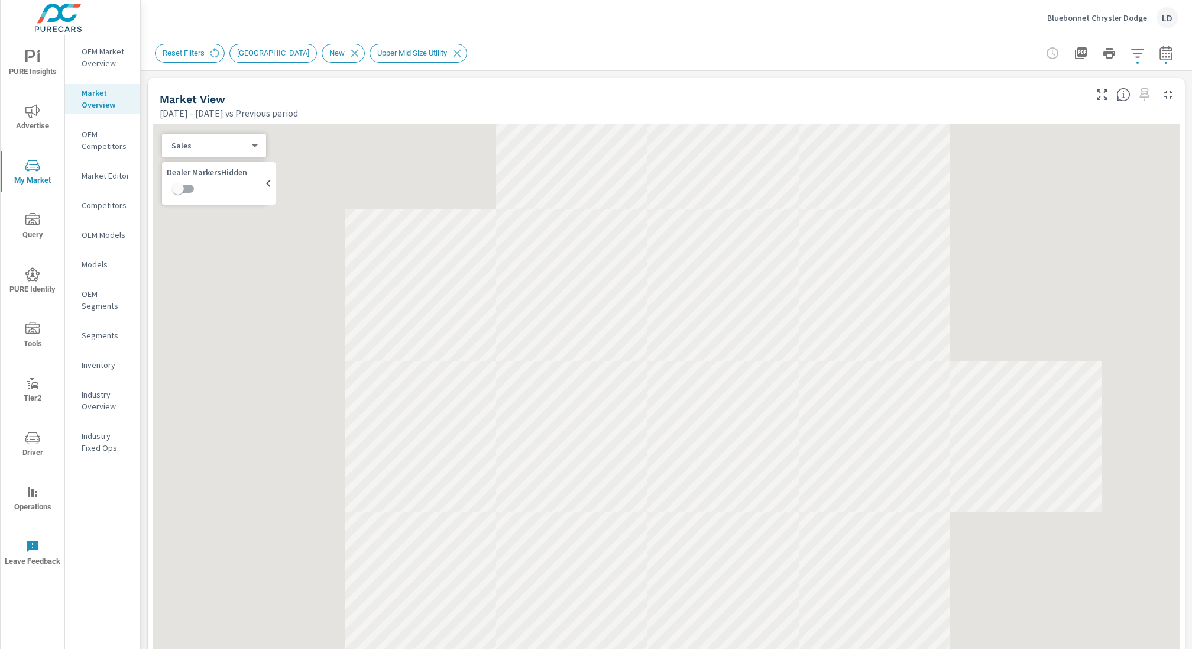
scroll to position [1, 0]
click at [1161, 54] on icon "button" at bounding box center [1166, 53] width 14 height 14
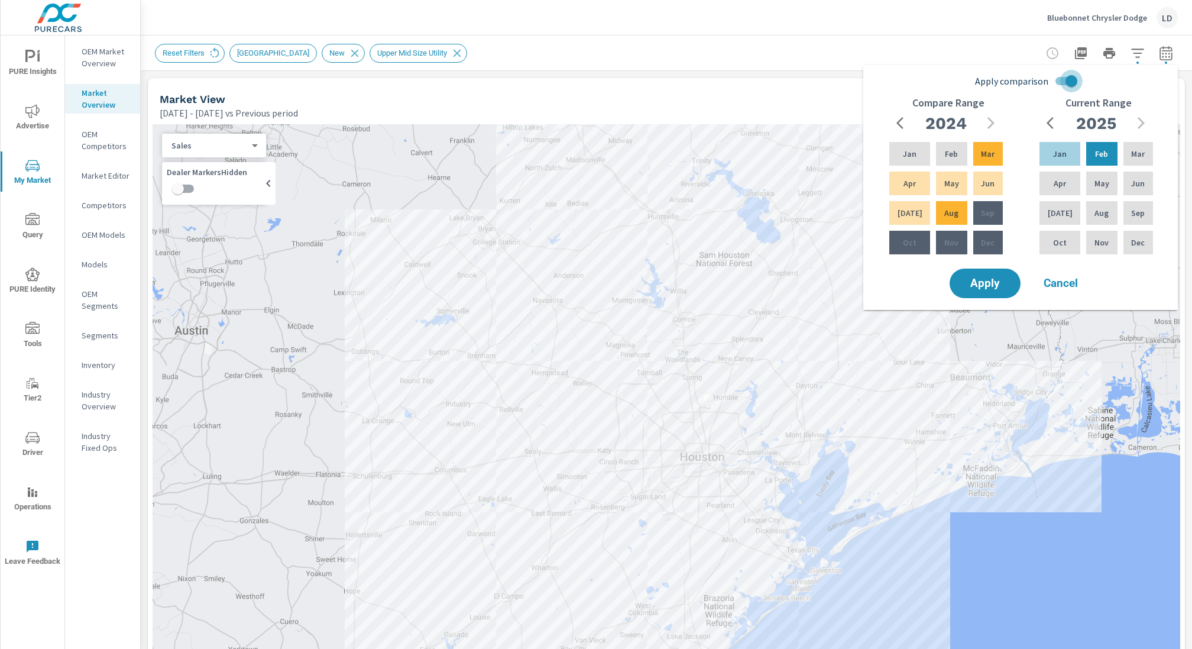
click at [1071, 82] on input "Apply comparison" at bounding box center [1071, 81] width 67 height 22
checkbox input "false"
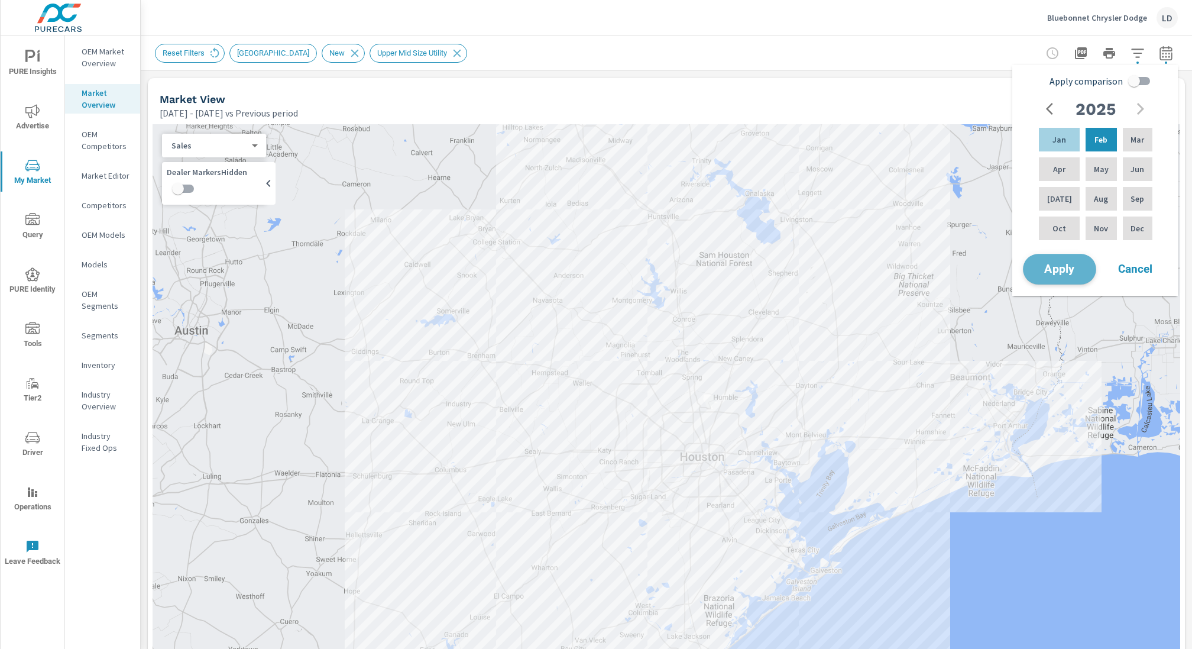
click at [1063, 269] on span "Apply" at bounding box center [1059, 269] width 48 height 11
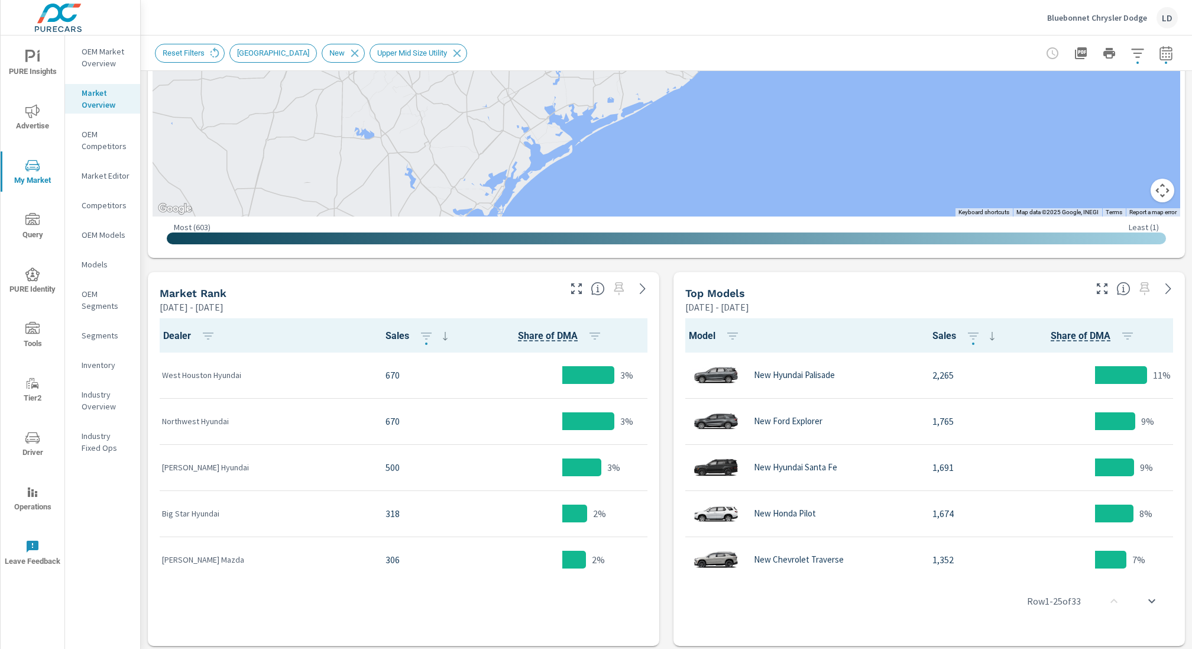
scroll to position [1, 0]
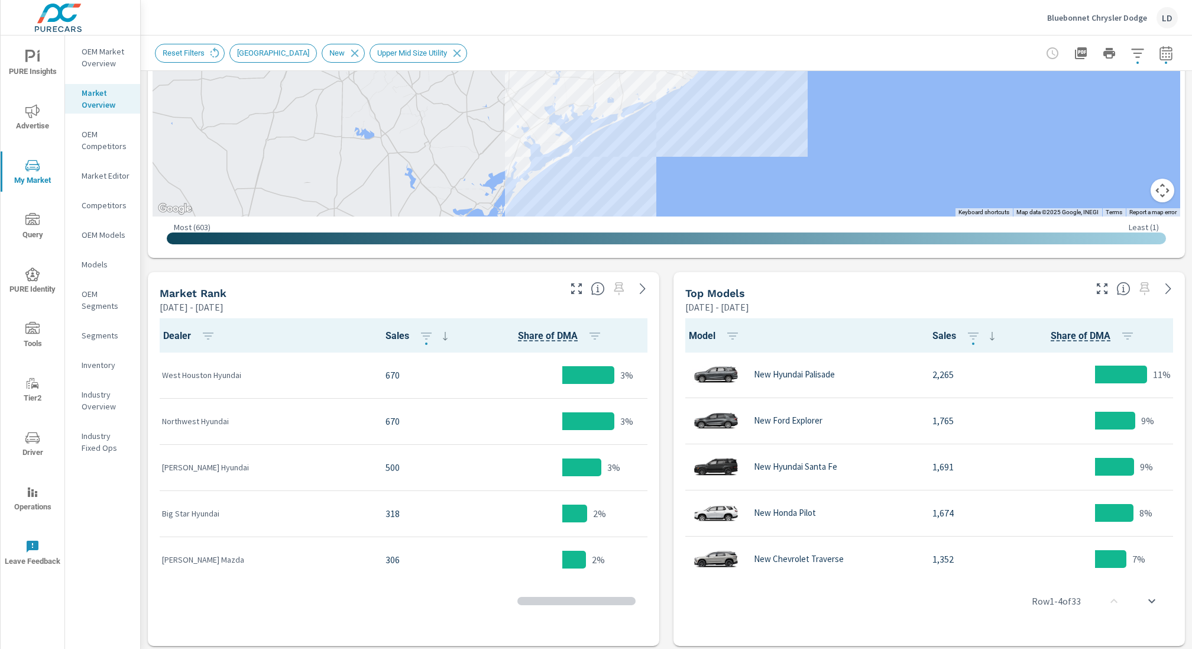
scroll to position [1, 0]
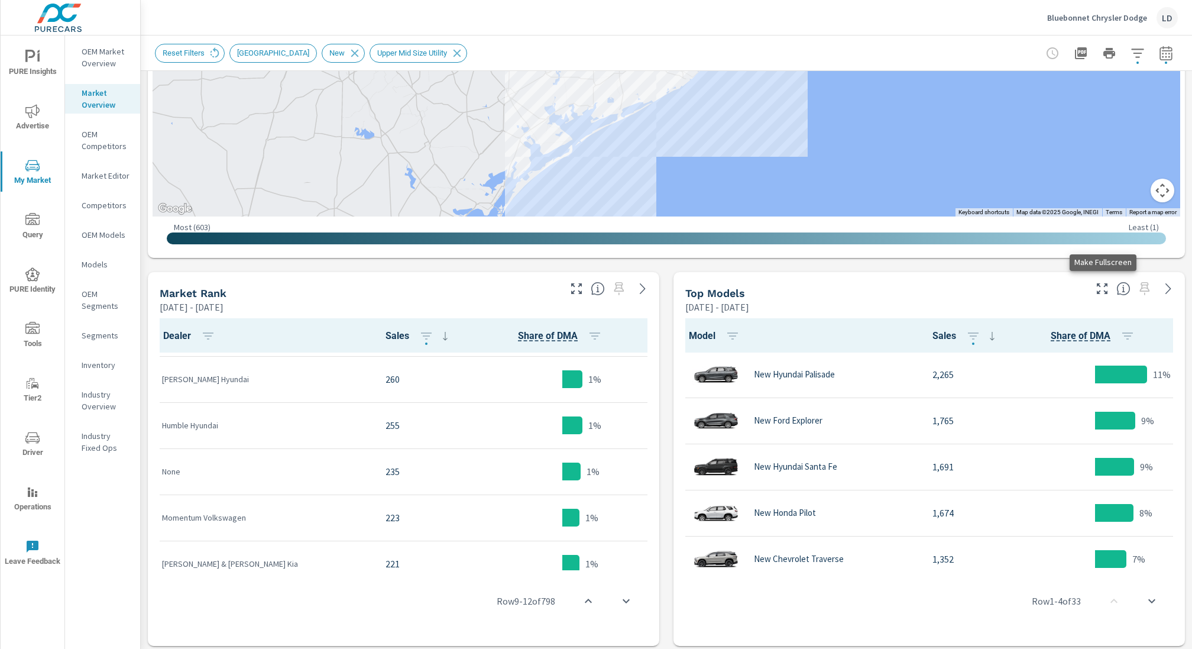
click at [1103, 285] on icon "button" at bounding box center [1102, 288] width 14 height 14
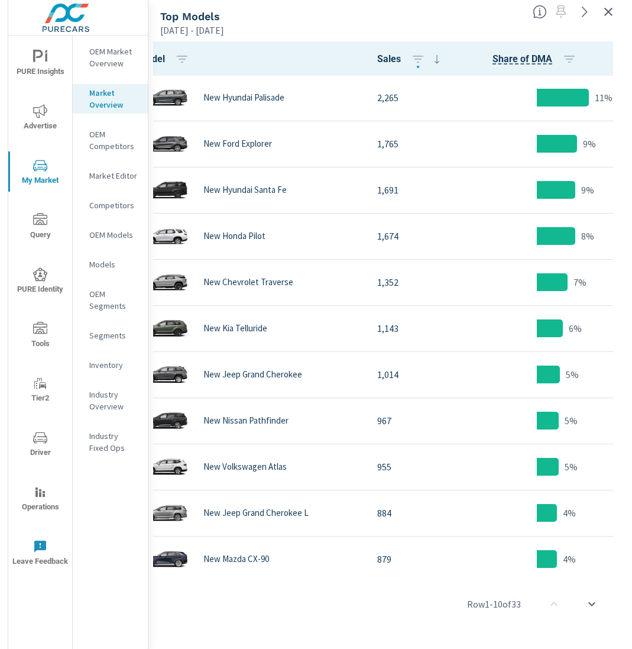
scroll to position [1, 11]
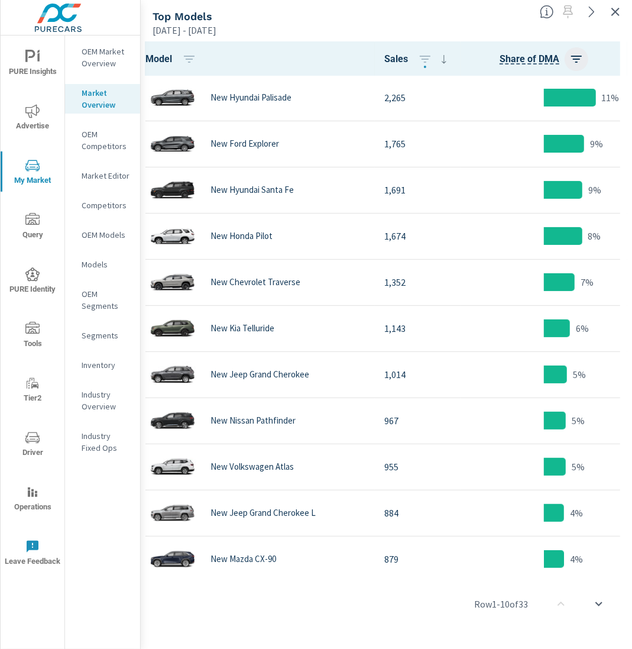
click at [574, 60] on icon "button" at bounding box center [576, 59] width 14 height 14
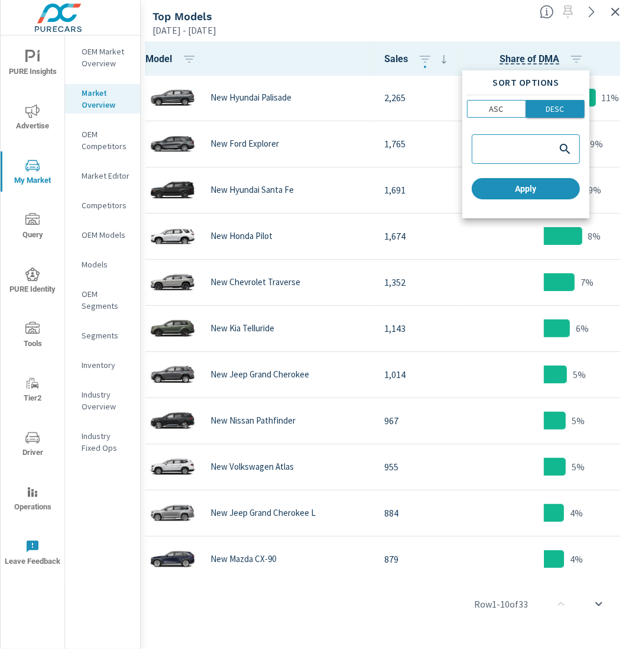
click at [561, 112] on p "DESC" at bounding box center [555, 109] width 18 height 12
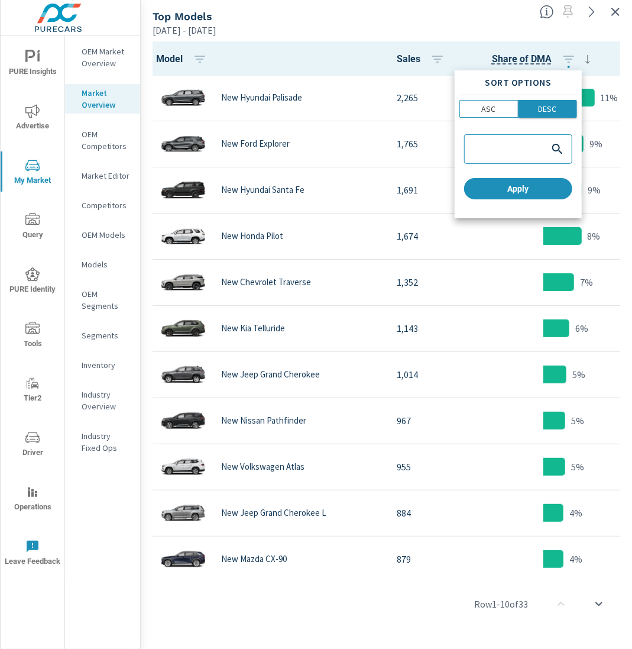
scroll to position [1, 0]
click at [533, 187] on span "Apply" at bounding box center [518, 188] width 99 height 11
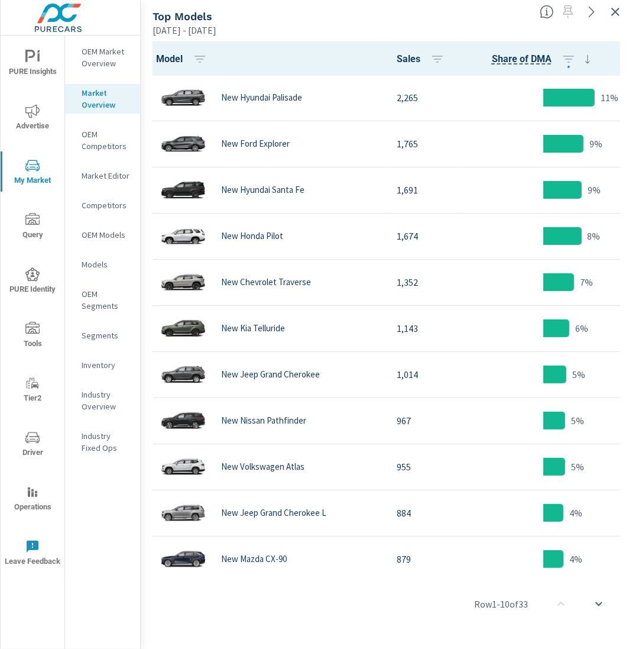
click at [620, 15] on icon "button" at bounding box center [615, 12] width 14 height 14
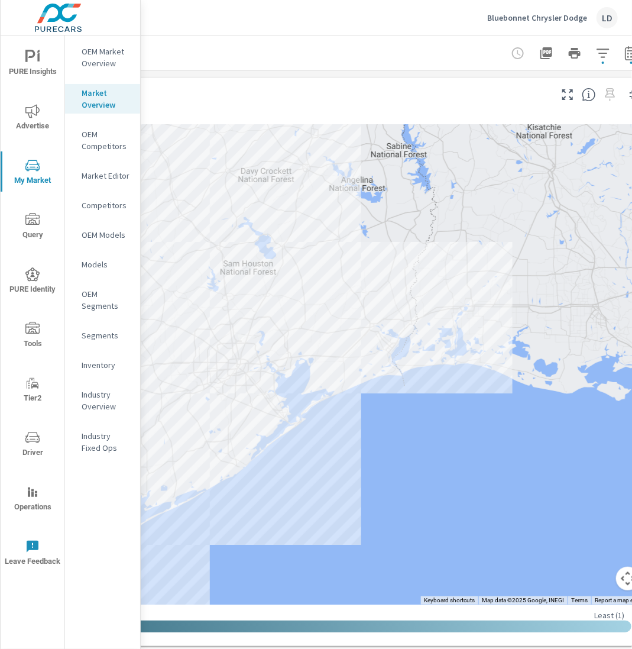
scroll to position [0, 383]
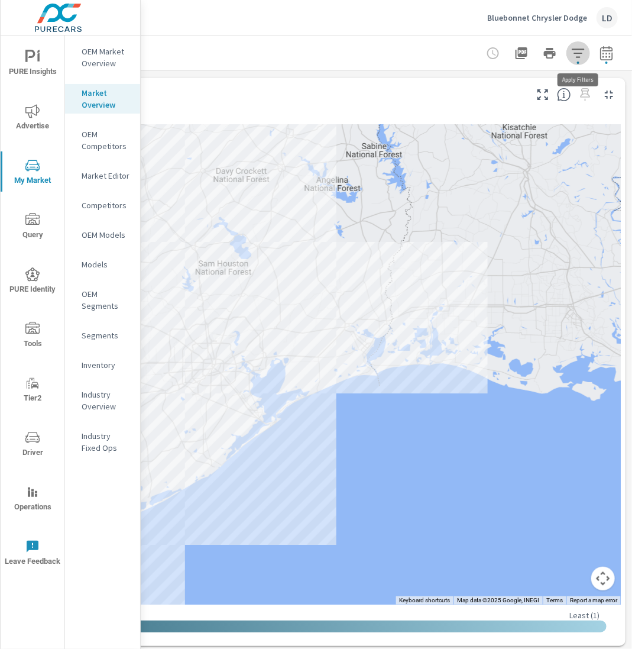
click at [578, 59] on icon "button" at bounding box center [578, 53] width 14 height 14
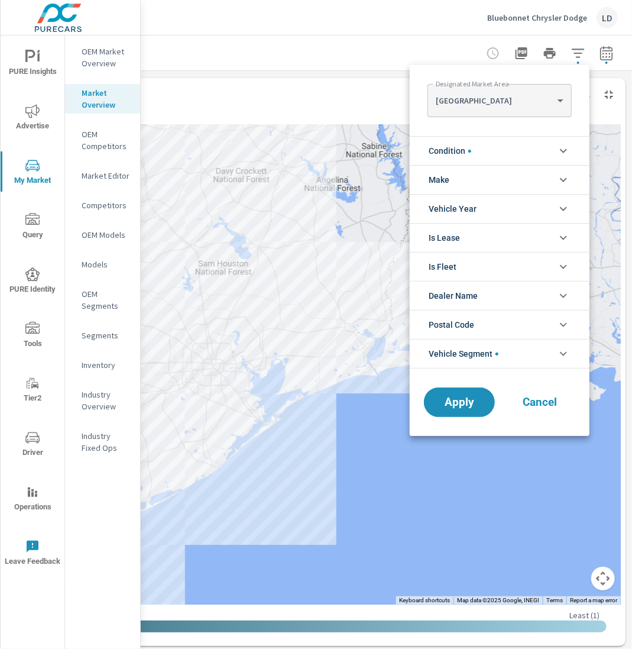
scroll to position [80, 0]
click at [521, 351] on li "Vehicle Segment" at bounding box center [500, 354] width 180 height 30
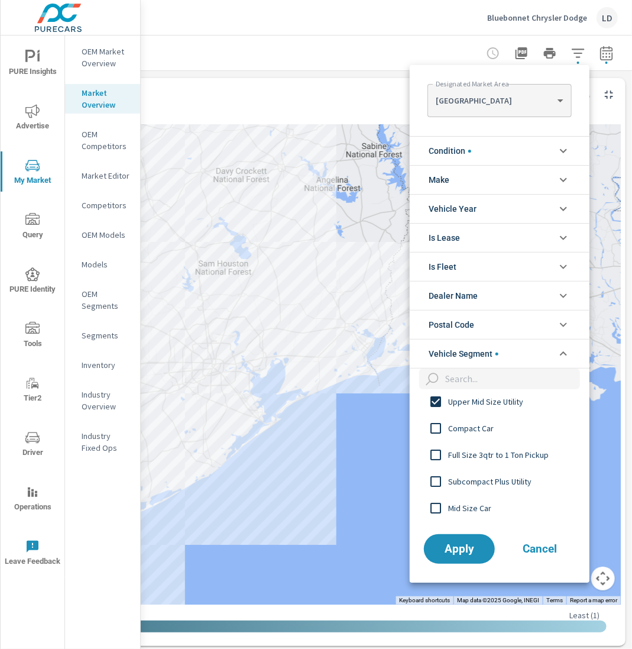
scroll to position [57, 0]
click at [465, 381] on input "filter options" at bounding box center [511, 378] width 140 height 21
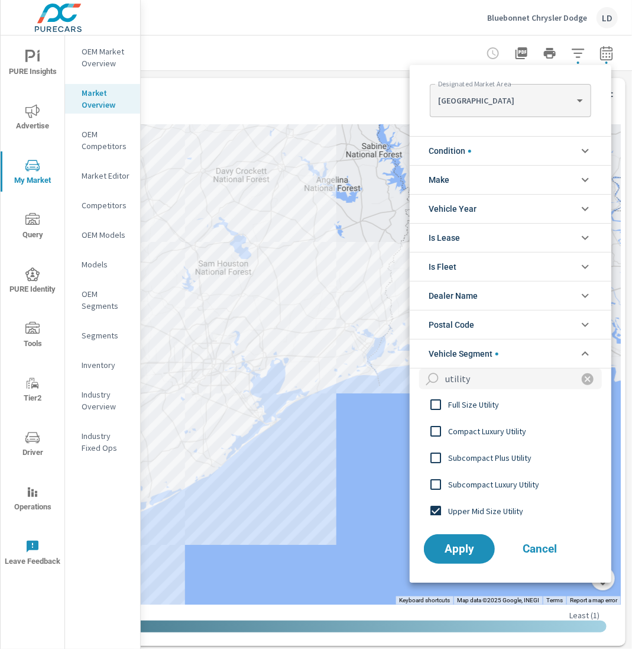
type input "utility"
click at [435, 507] on input "filter options" at bounding box center [435, 510] width 25 height 25
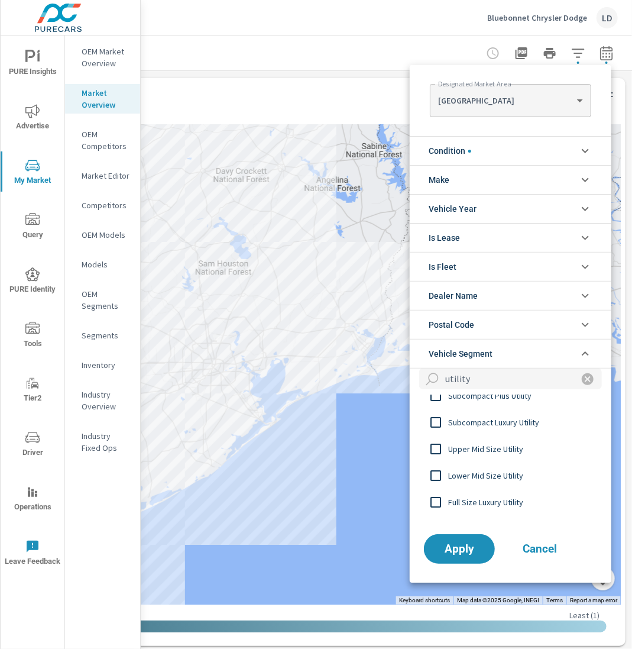
click at [439, 475] on input "filter options" at bounding box center [435, 475] width 25 height 25
click at [465, 555] on button "Apply" at bounding box center [459, 548] width 73 height 31
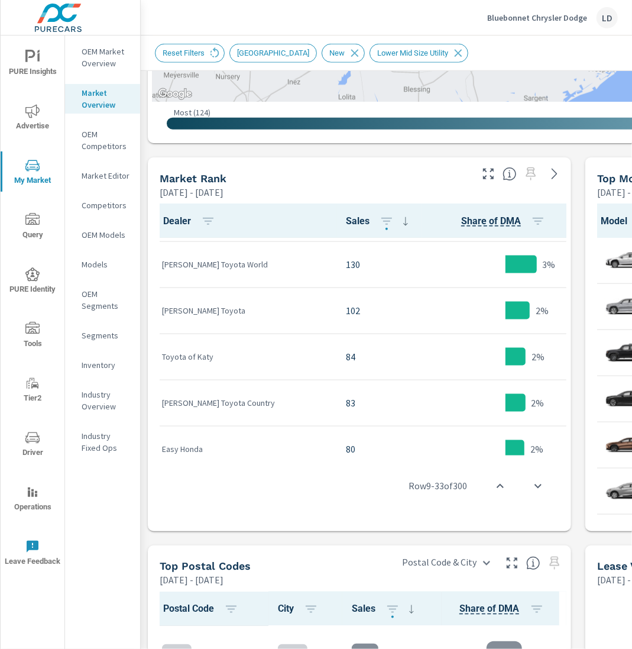
scroll to position [503, 383]
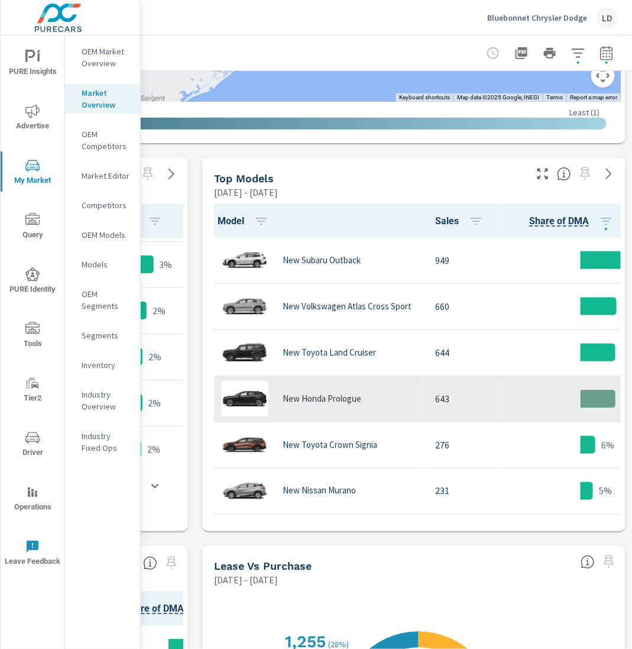
scroll to position [1, 0]
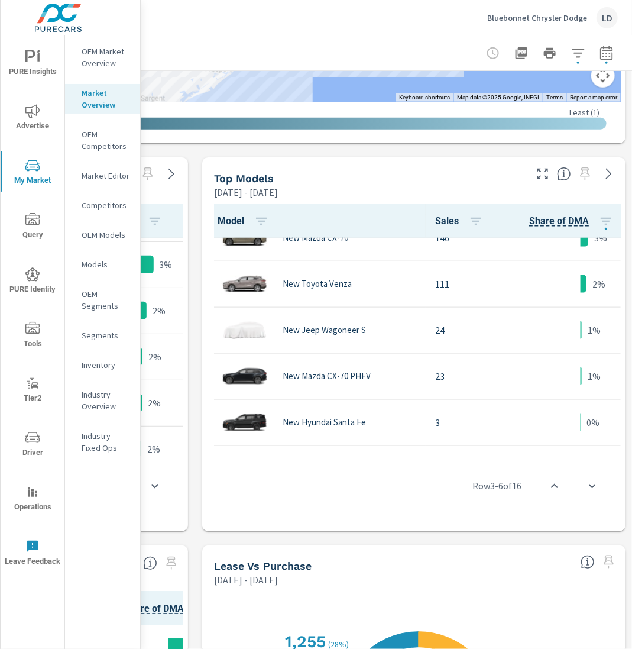
scroll to position [487, 0]
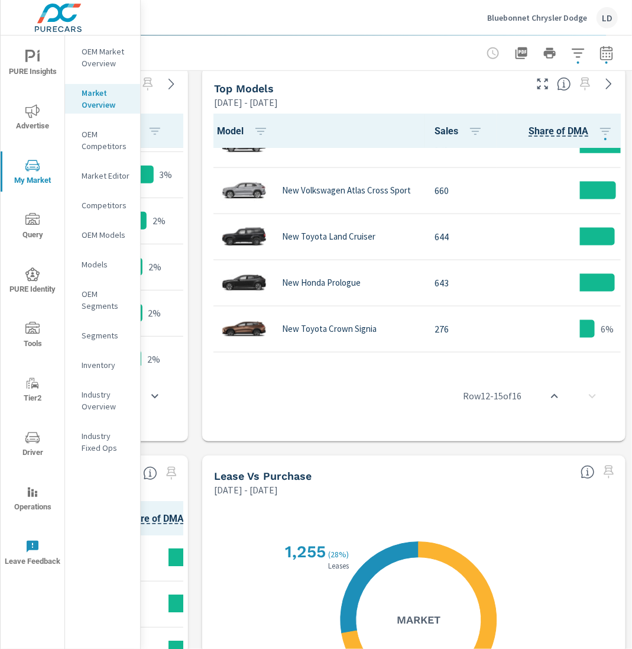
scroll to position [0, 1]
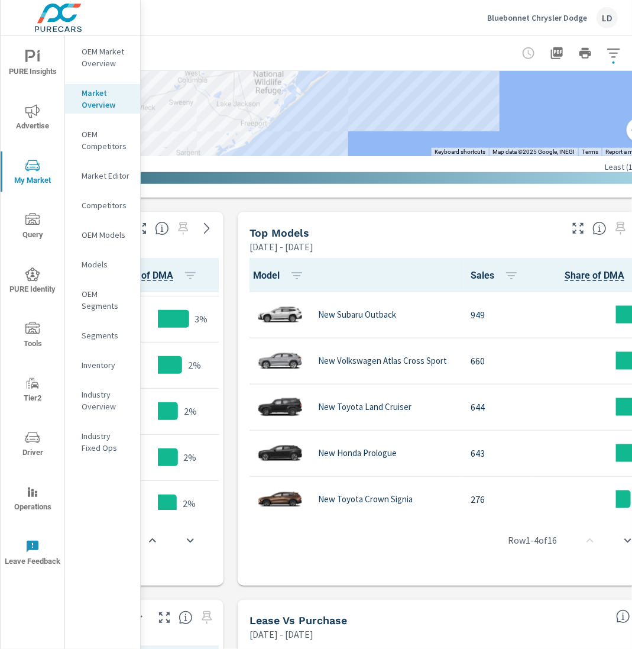
scroll to position [448, 383]
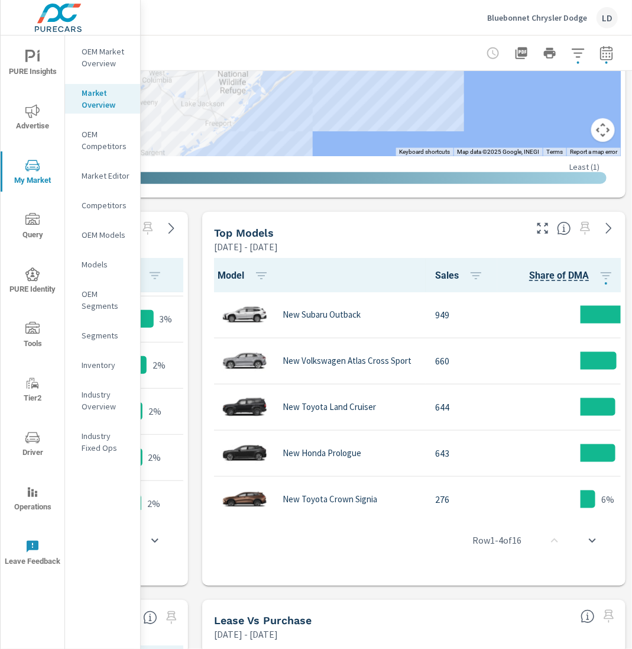
click at [578, 53] on icon "button" at bounding box center [578, 52] width 12 height 9
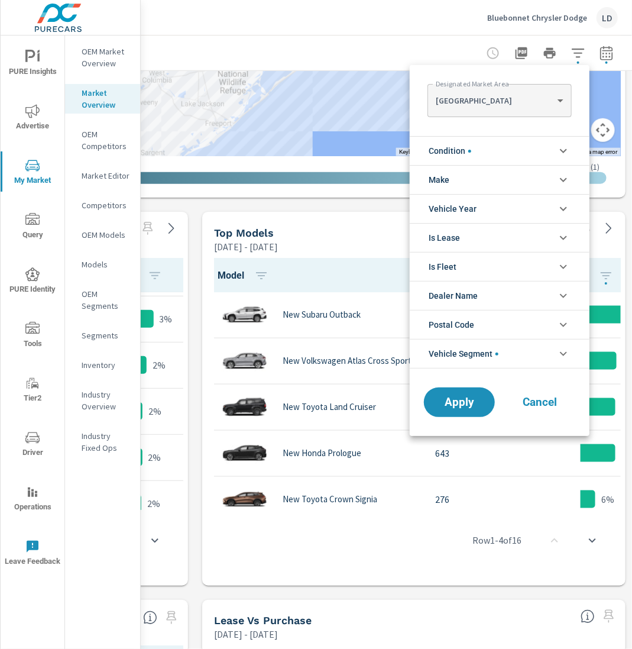
click at [505, 346] on li "Vehicle Segment" at bounding box center [500, 354] width 180 height 30
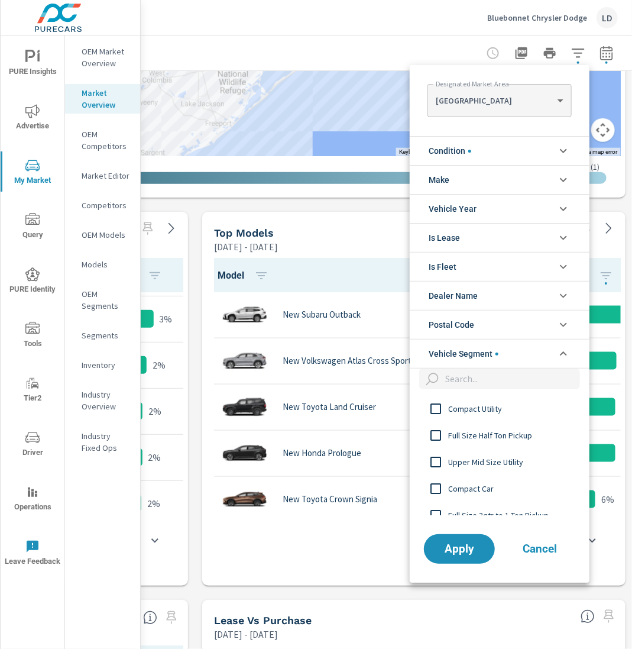
click at [462, 375] on input "filter options" at bounding box center [511, 378] width 140 height 21
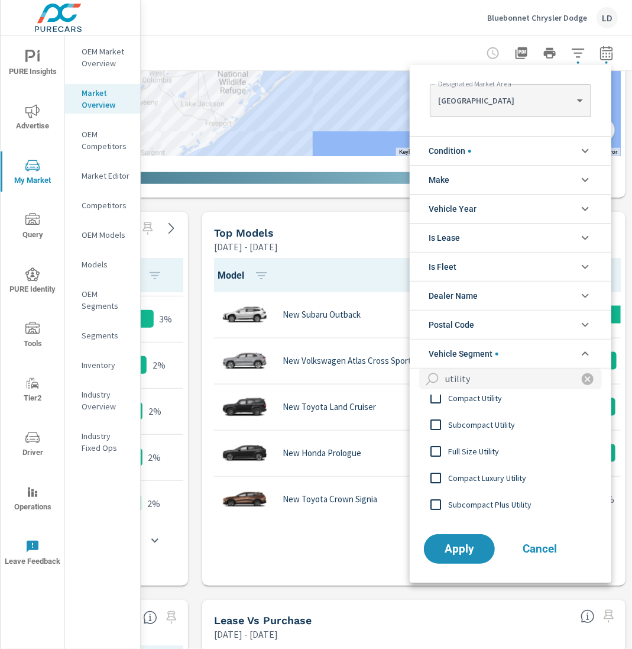
scroll to position [0, 0]
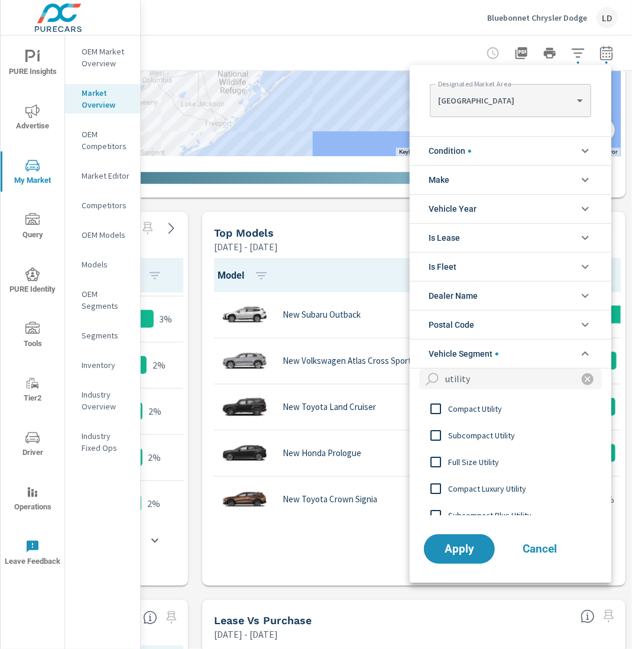
type input "utility"
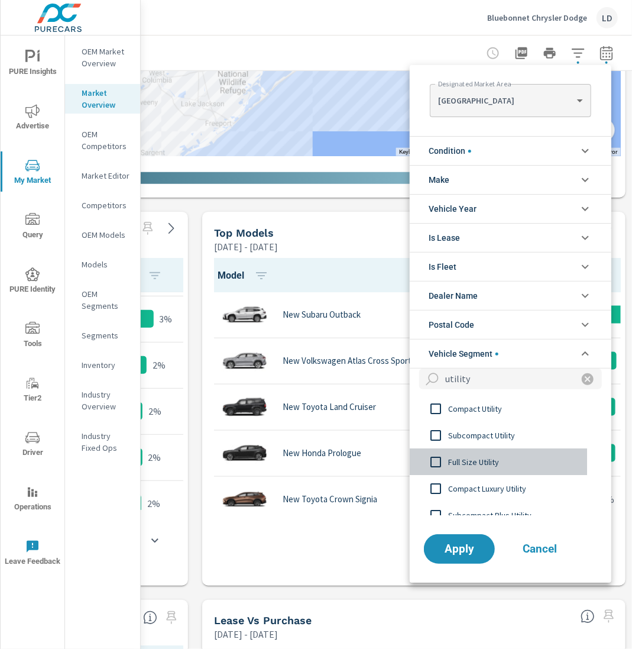
click at [464, 459] on span "Full Size Utility" at bounding box center [512, 462] width 129 height 14
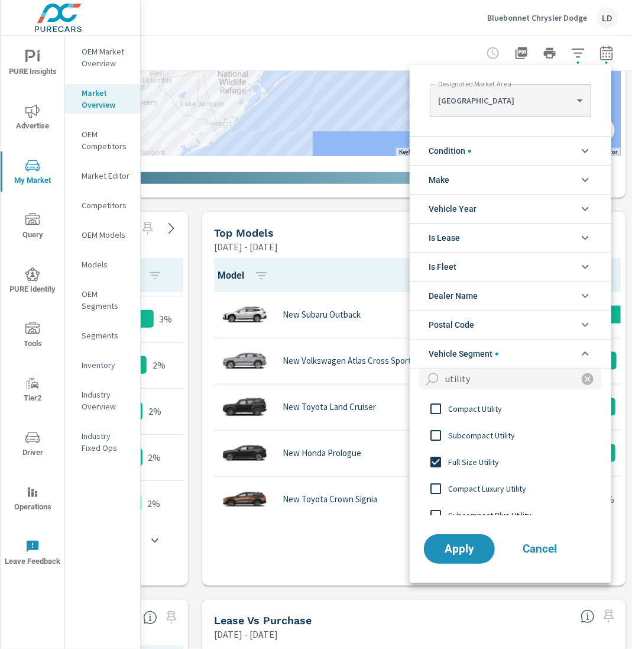
scroll to position [119, 0]
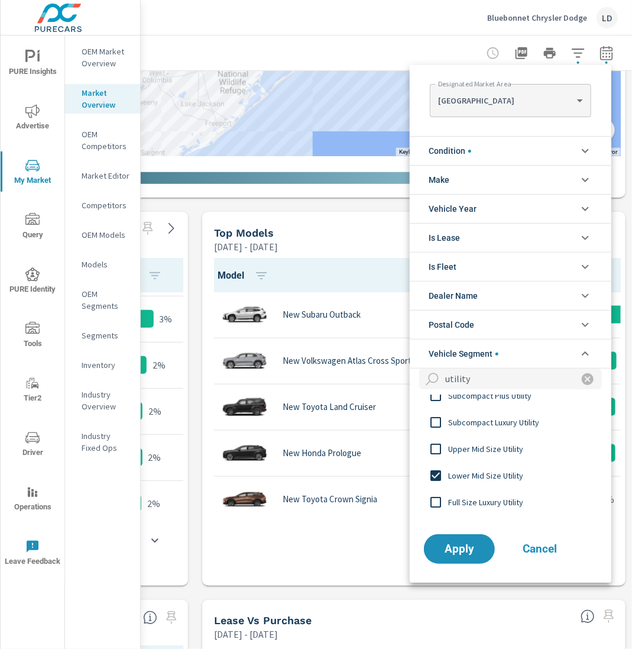
click at [433, 473] on input "filter options" at bounding box center [435, 475] width 25 height 25
click at [455, 543] on span "Apply" at bounding box center [459, 548] width 48 height 11
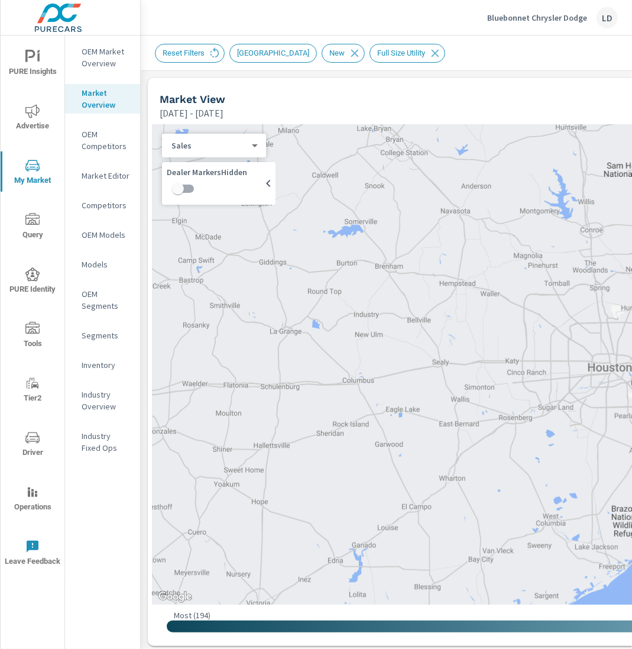
scroll to position [79, 0]
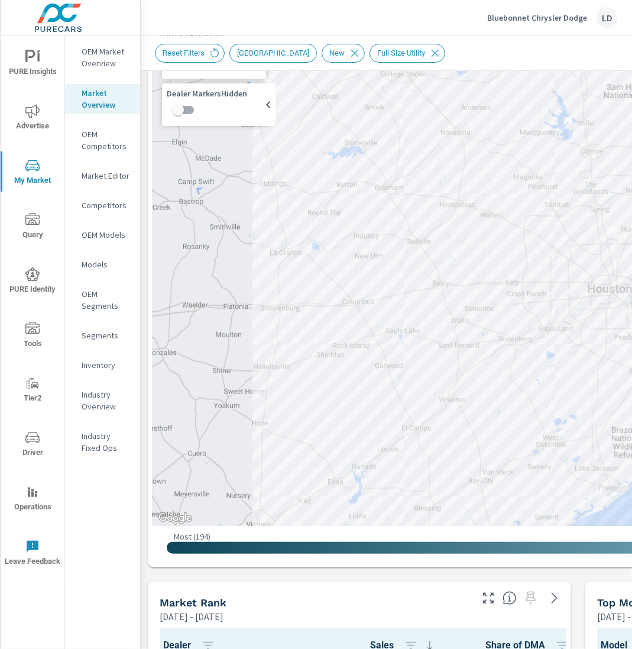
scroll to position [352, 0]
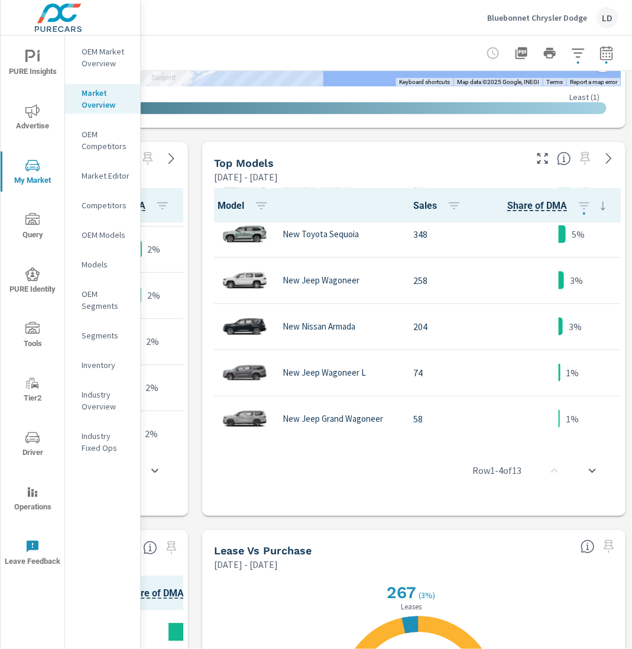
scroll to position [289, 0]
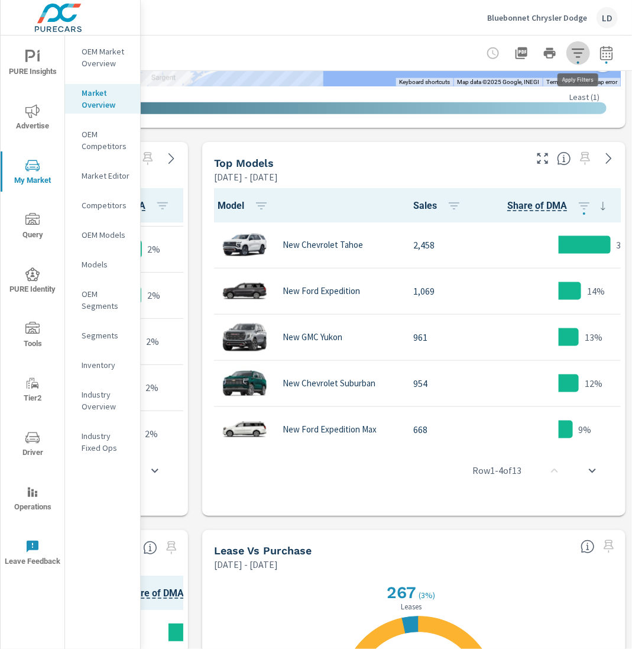
click at [584, 57] on icon "button" at bounding box center [578, 53] width 14 height 14
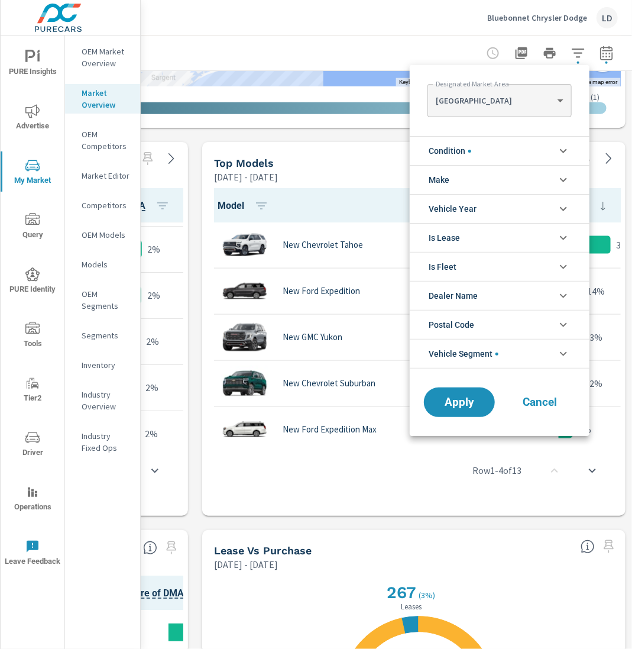
click at [476, 348] on span "Vehicle Segment" at bounding box center [464, 353] width 70 height 28
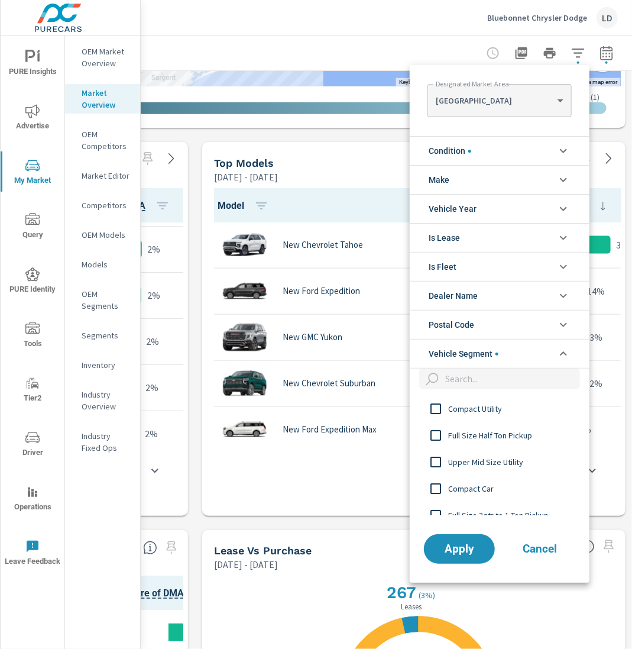
click at [474, 383] on input "filter options" at bounding box center [511, 378] width 140 height 21
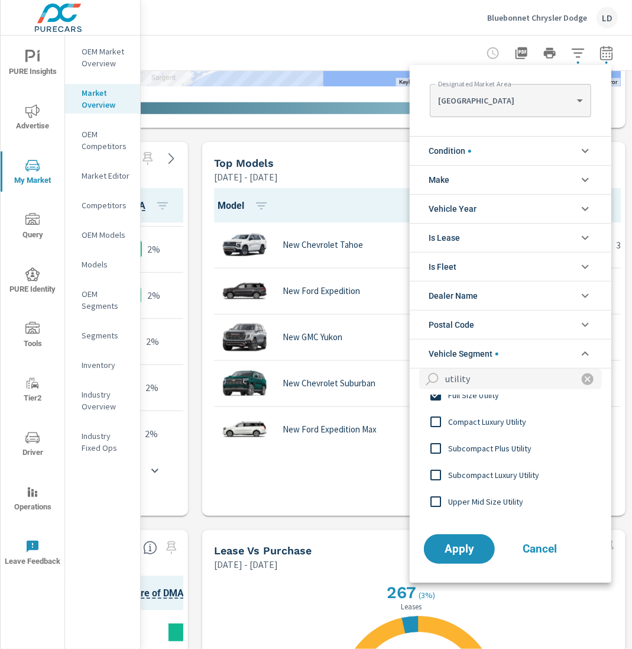
scroll to position [67, 0]
type input "utility"
click at [471, 444] on span "Subcompact Plus Utility" at bounding box center [512, 448] width 129 height 14
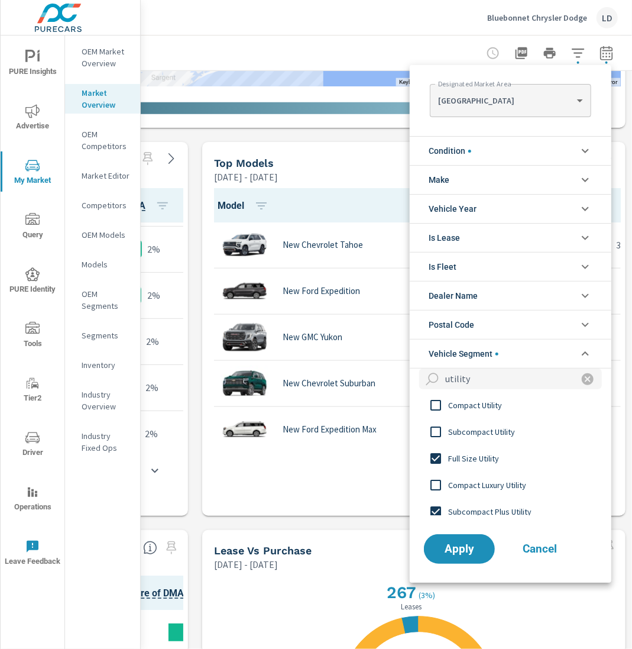
scroll to position [1, 0]
click at [465, 455] on span "Full Size Utility" at bounding box center [512, 461] width 129 height 14
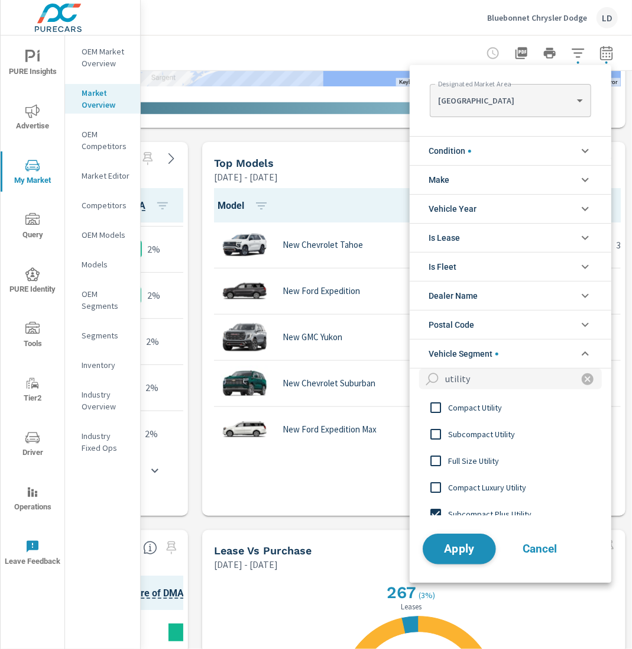
click at [463, 549] on span "Apply" at bounding box center [459, 548] width 48 height 11
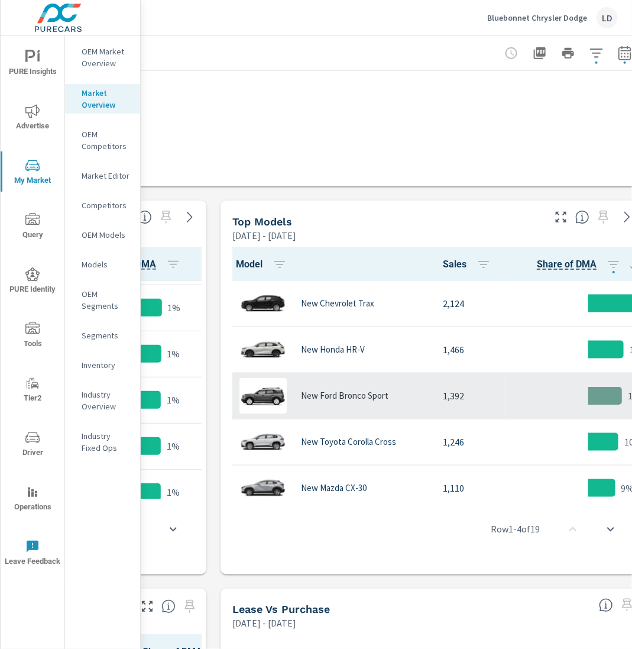
scroll to position [1, 0]
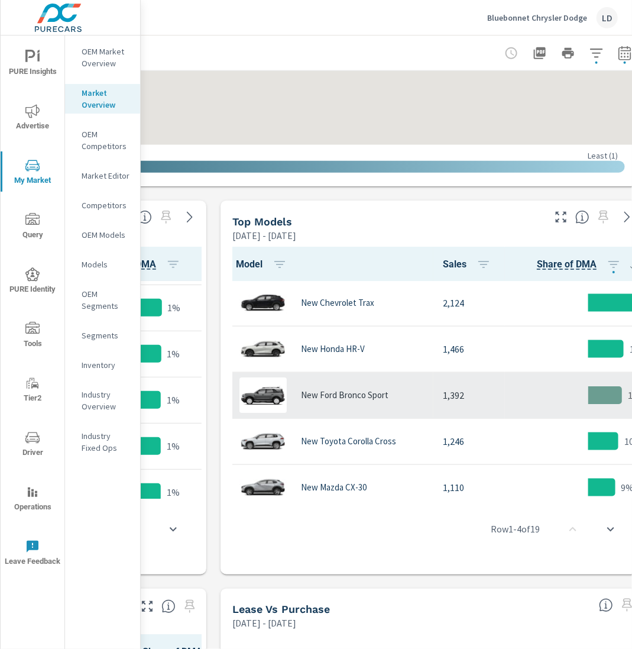
scroll to position [1, 0]
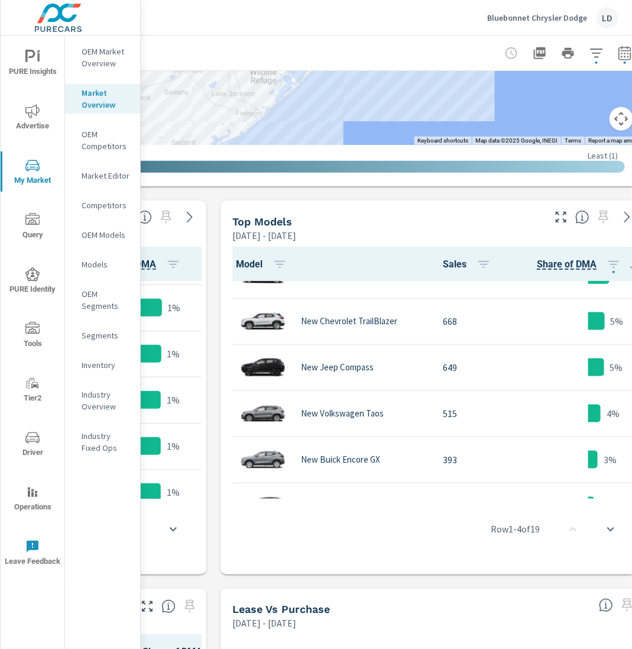
scroll to position [310, 0]
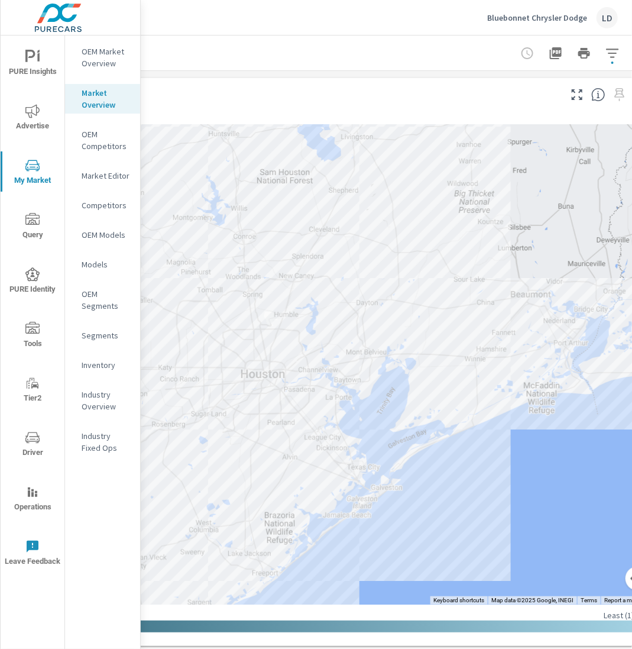
scroll to position [0, 383]
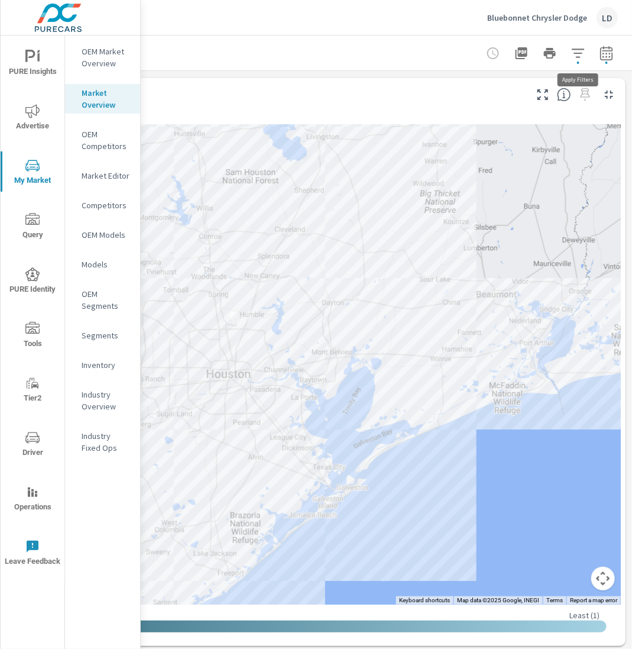
click at [579, 52] on icon "button" at bounding box center [578, 52] width 12 height 9
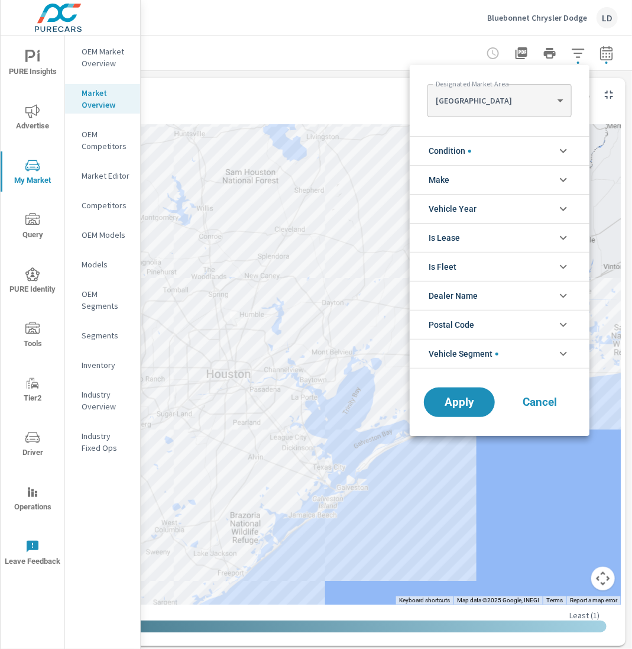
click at [498, 346] on span "Vehicle Segment" at bounding box center [464, 353] width 70 height 28
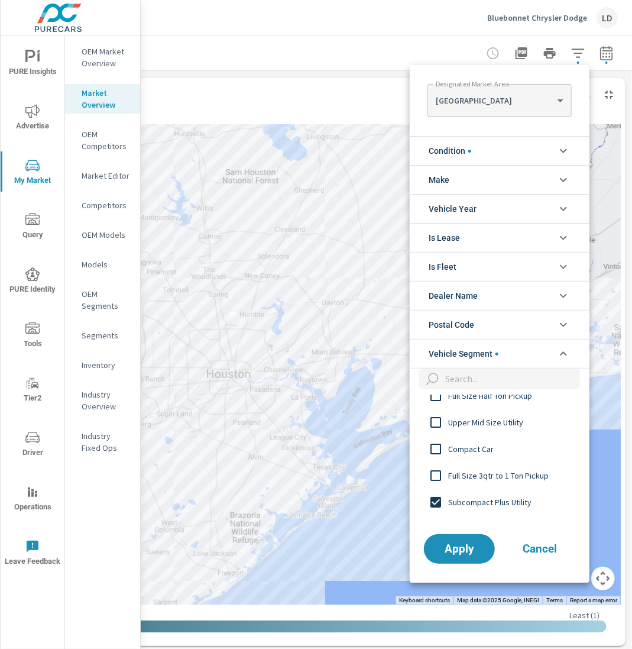
click at [484, 378] on input "filter options" at bounding box center [511, 378] width 140 height 21
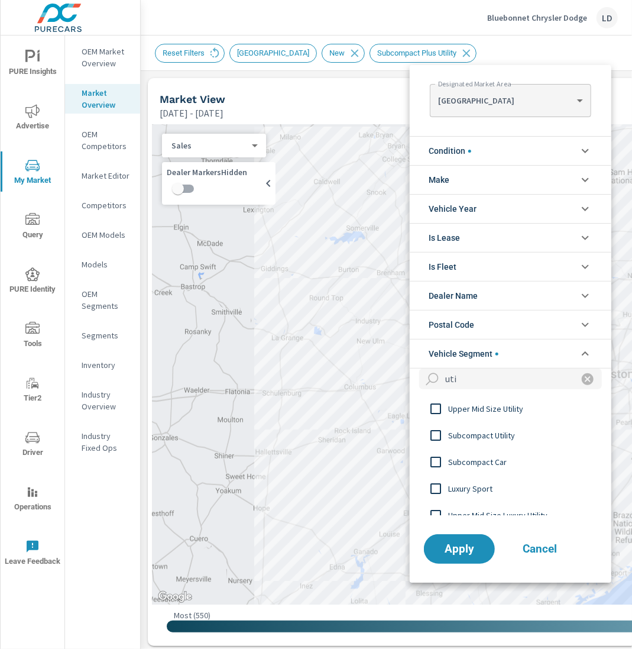
scroll to position [40, 0]
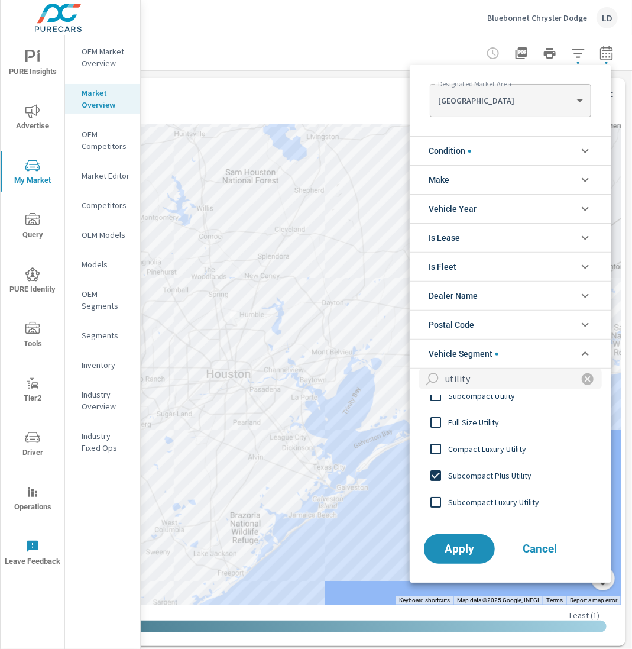
type input "utility"
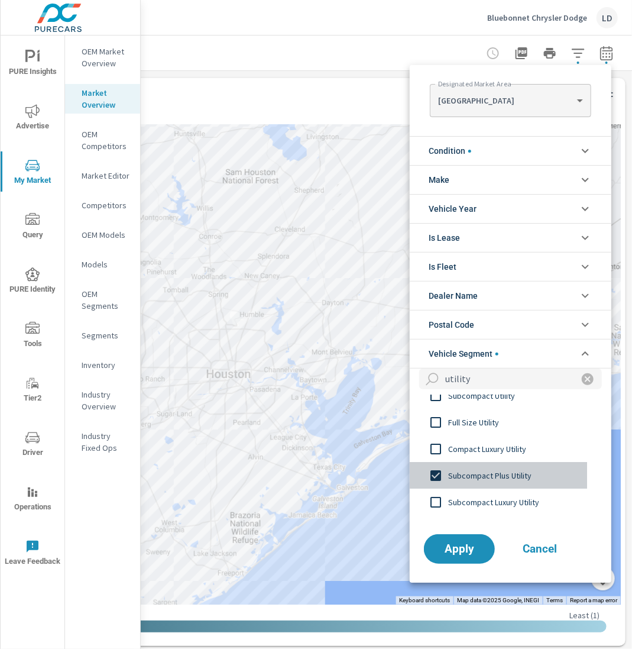
click at [481, 470] on span "Subcompact Plus Utility" at bounding box center [512, 475] width 129 height 14
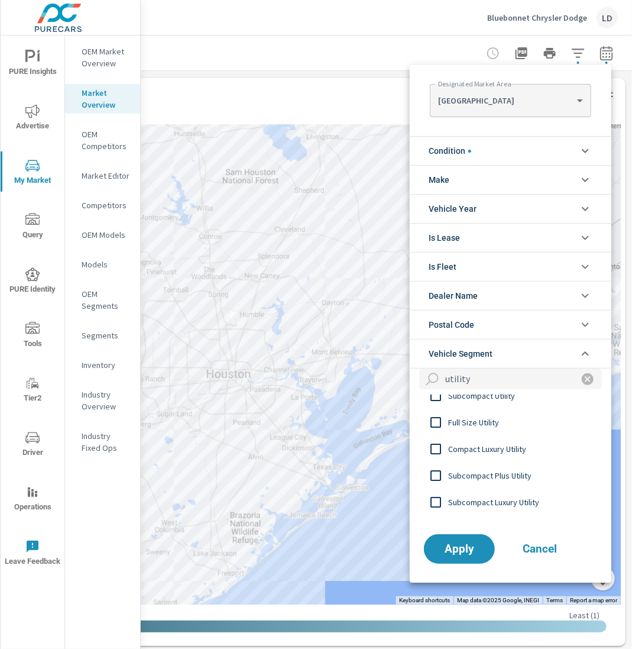
scroll to position [0, 0]
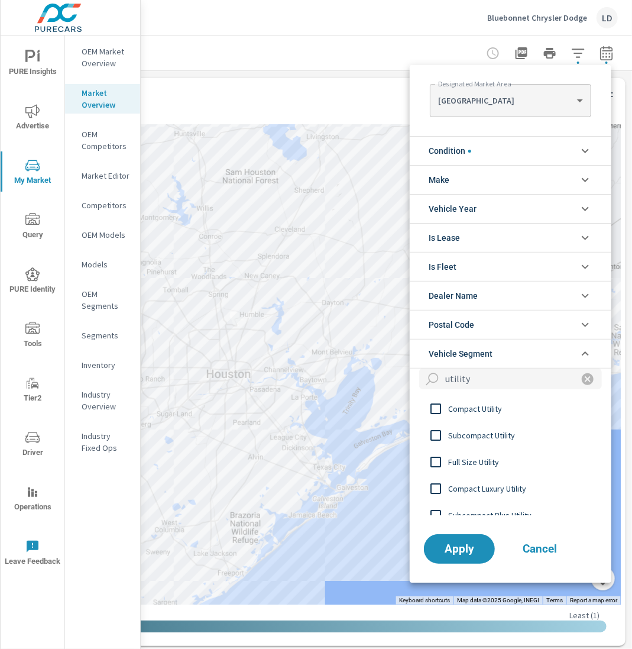
click at [472, 407] on span "Compact Utility" at bounding box center [512, 408] width 129 height 14
click at [455, 543] on span "Apply" at bounding box center [459, 548] width 48 height 11
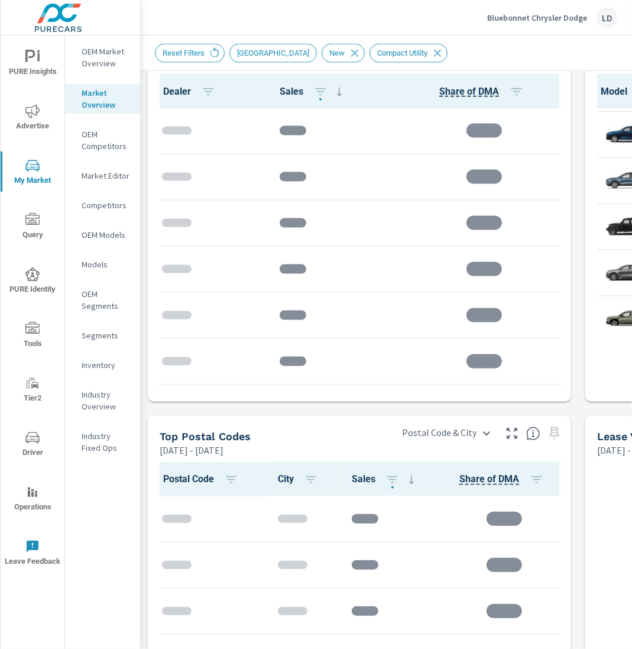
scroll to position [632, 383]
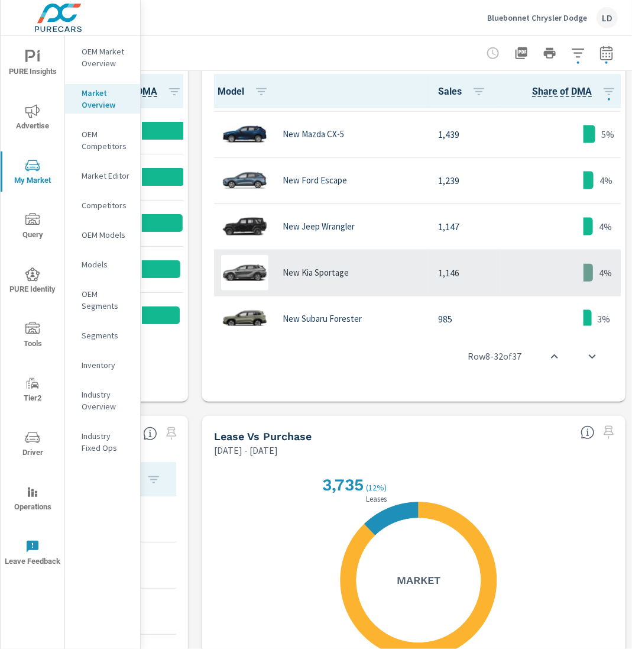
scroll to position [247, 1]
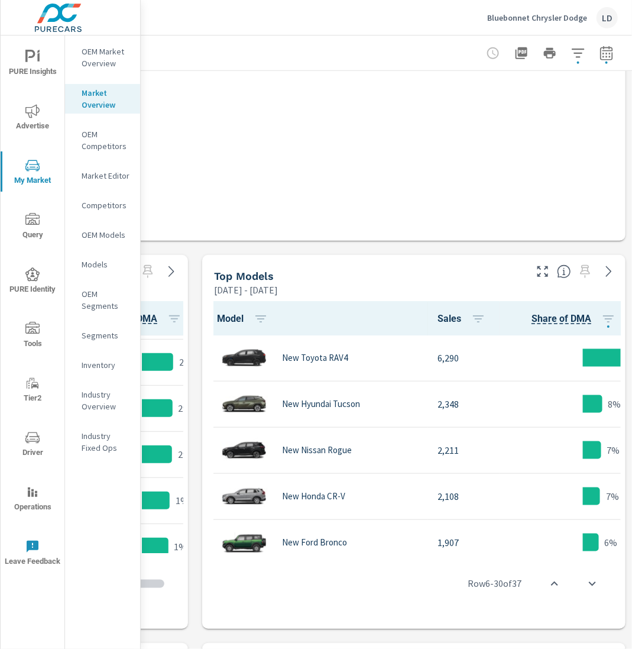
scroll to position [1, 0]
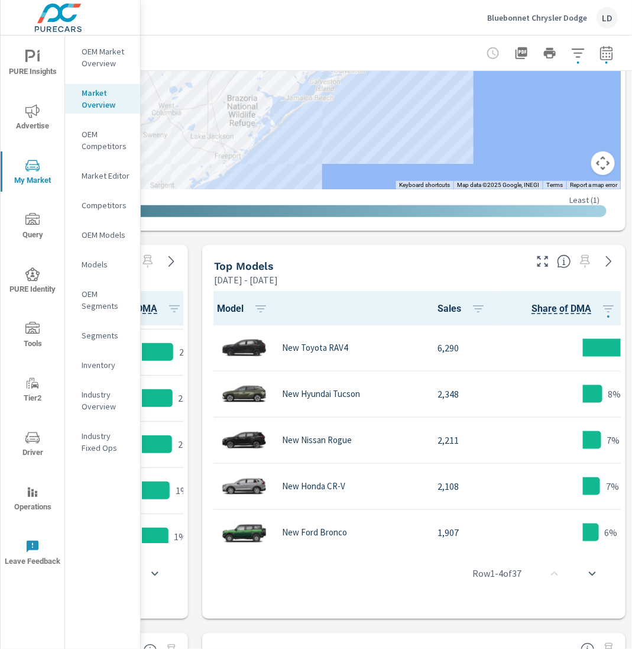
click at [543, 261] on icon "button" at bounding box center [543, 261] width 14 height 14
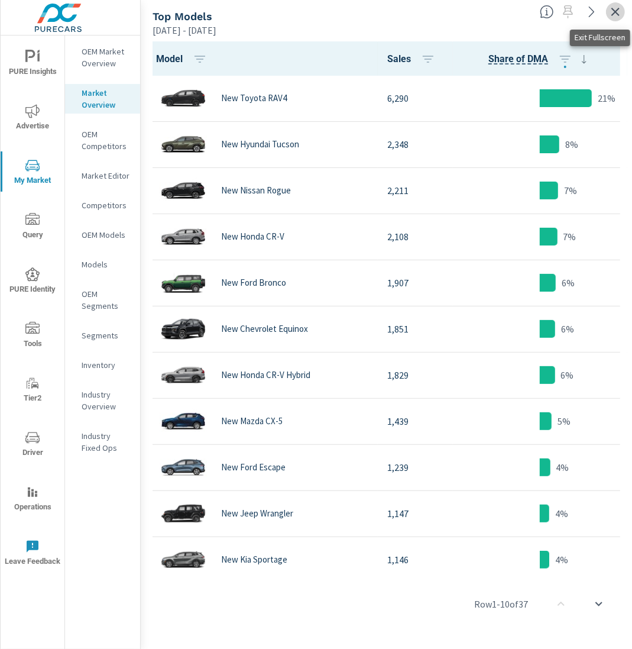
click at [615, 8] on icon "button" at bounding box center [615, 12] width 14 height 14
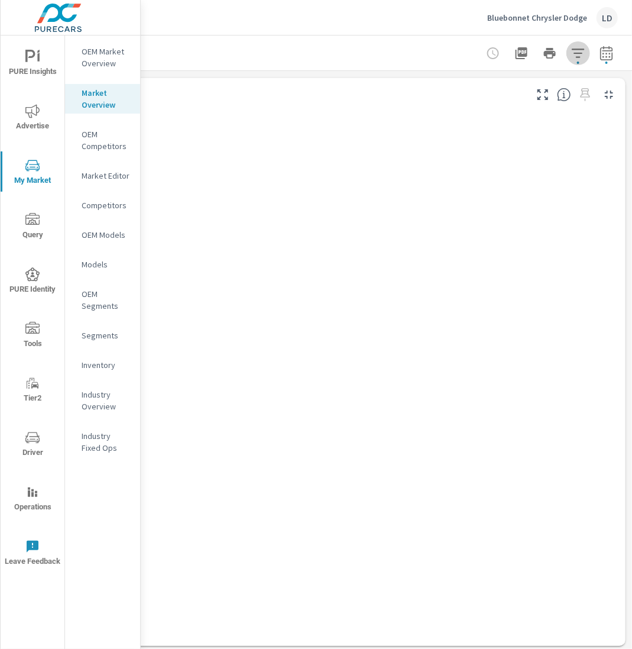
click at [584, 57] on icon "button" at bounding box center [578, 53] width 14 height 14
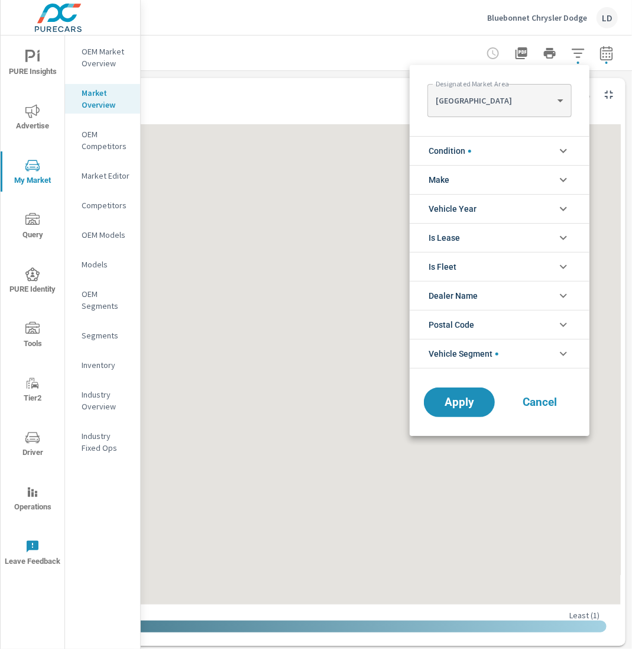
scroll to position [1, 0]
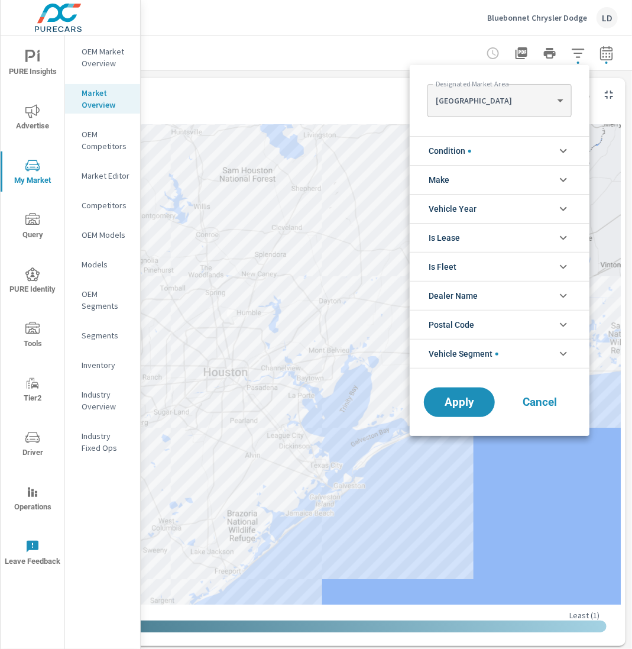
click at [501, 355] on li "Vehicle Segment" at bounding box center [500, 354] width 180 height 30
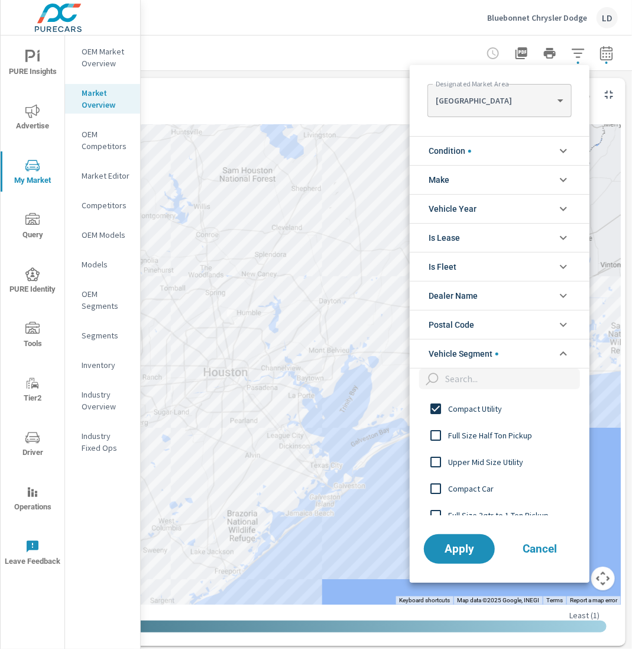
scroll to position [0, 0]
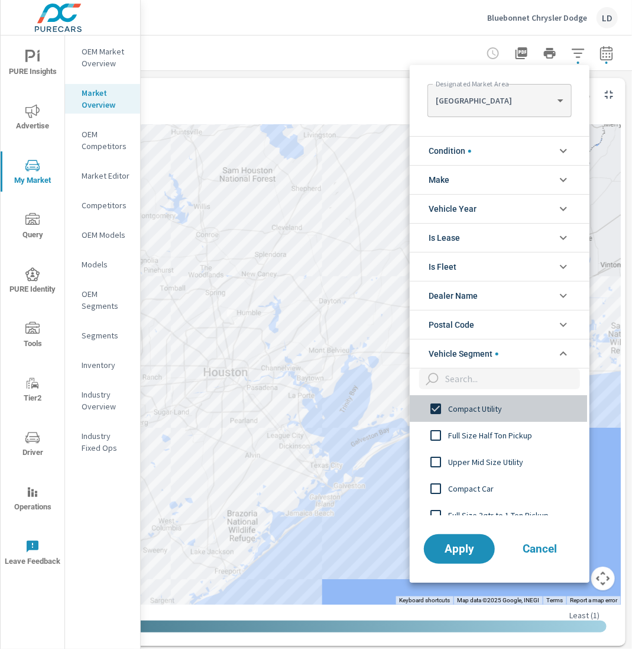
click at [435, 403] on input "filter options" at bounding box center [435, 408] width 25 height 25
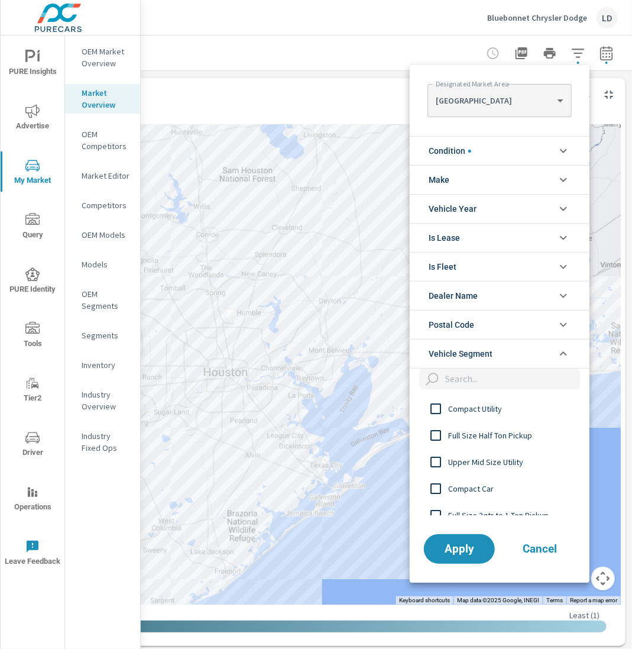
click at [454, 387] on div "filter options" at bounding box center [500, 381] width 180 height 27
click at [465, 380] on input "filter options" at bounding box center [511, 378] width 140 height 21
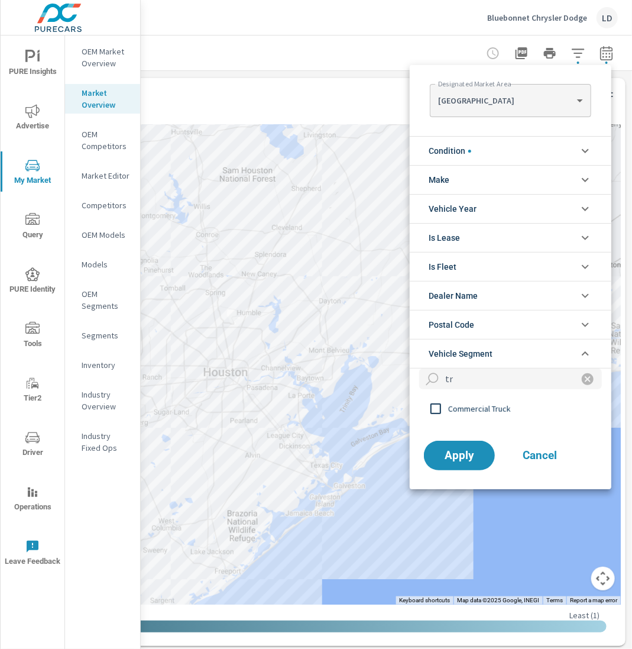
type input "t"
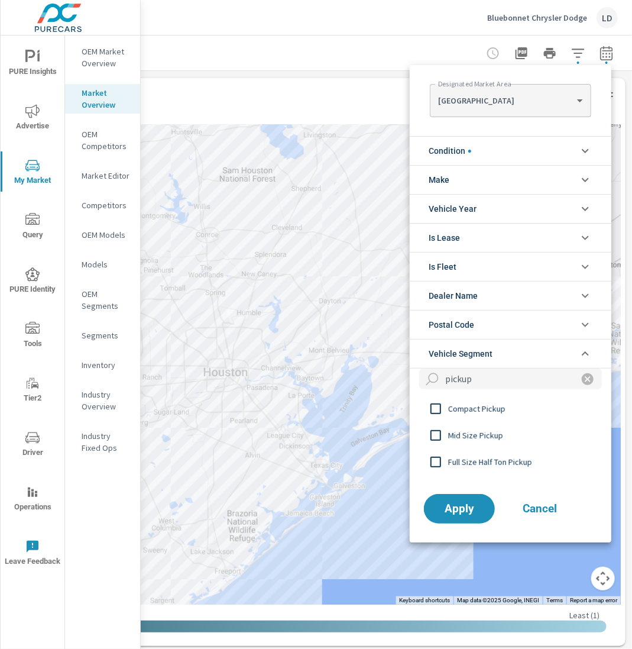
type input "pickup"
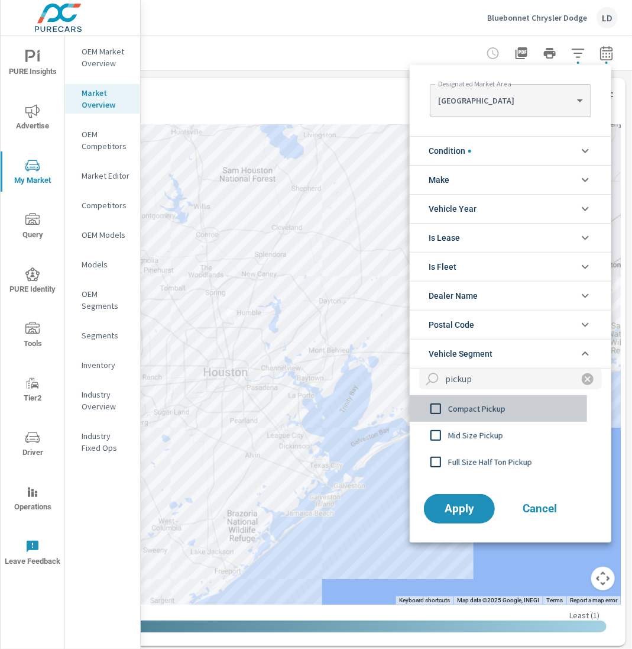
click at [485, 404] on span "Compact Pickup" at bounding box center [512, 408] width 129 height 14
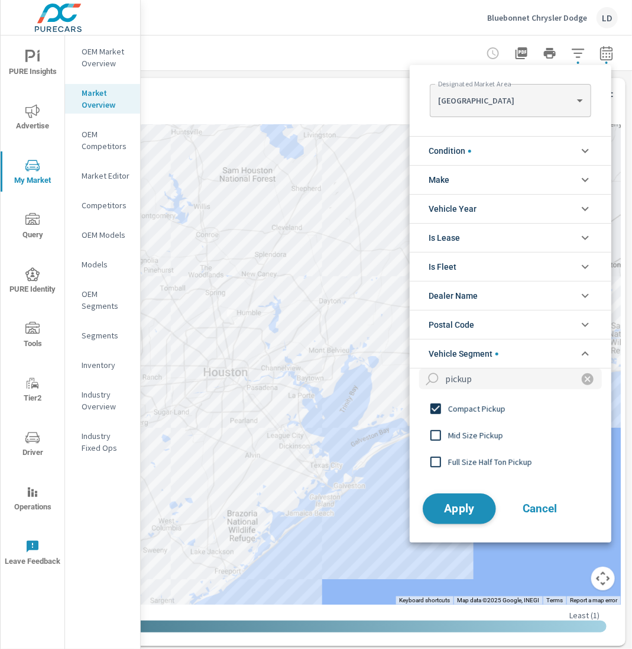
click at [456, 511] on span "Apply" at bounding box center [459, 508] width 48 height 11
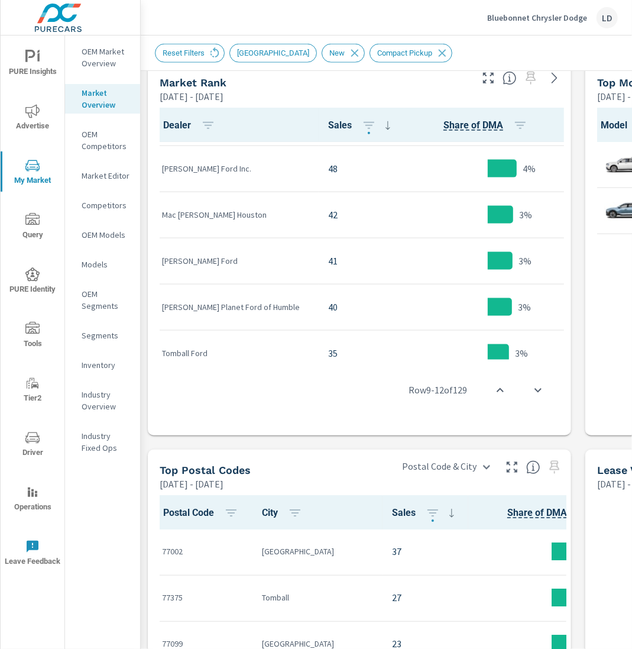
scroll to position [598, 383]
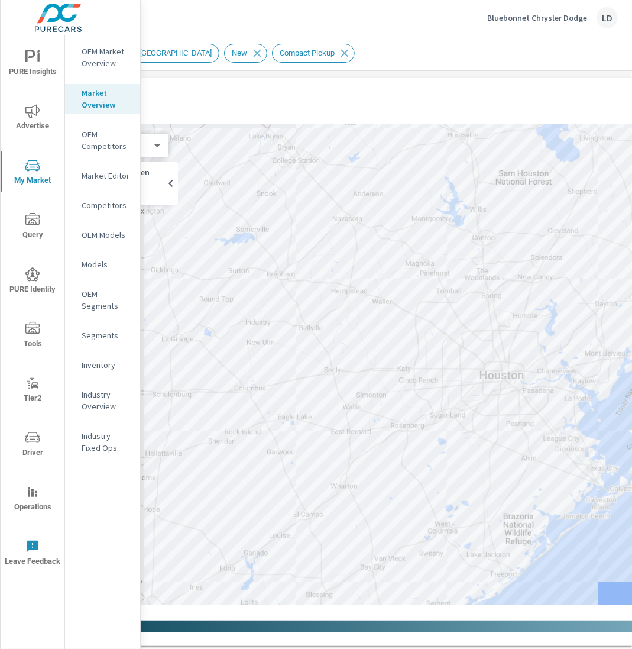
scroll to position [0, 383]
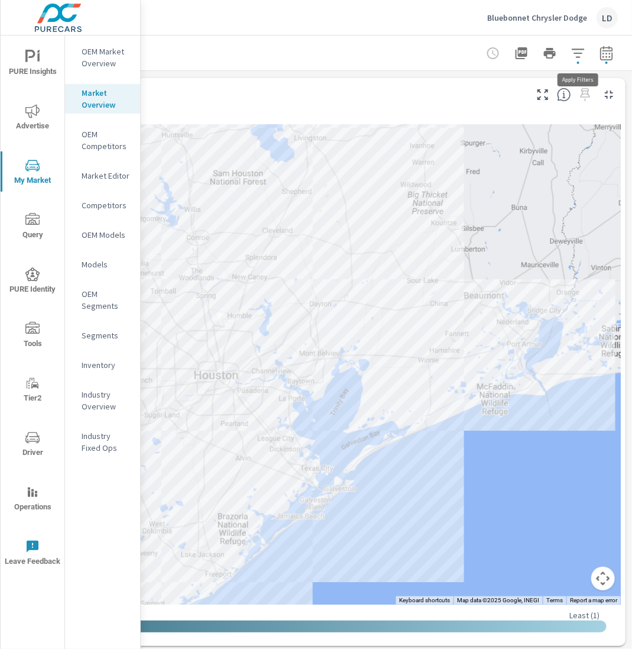
click at [579, 56] on icon "button" at bounding box center [578, 52] width 12 height 9
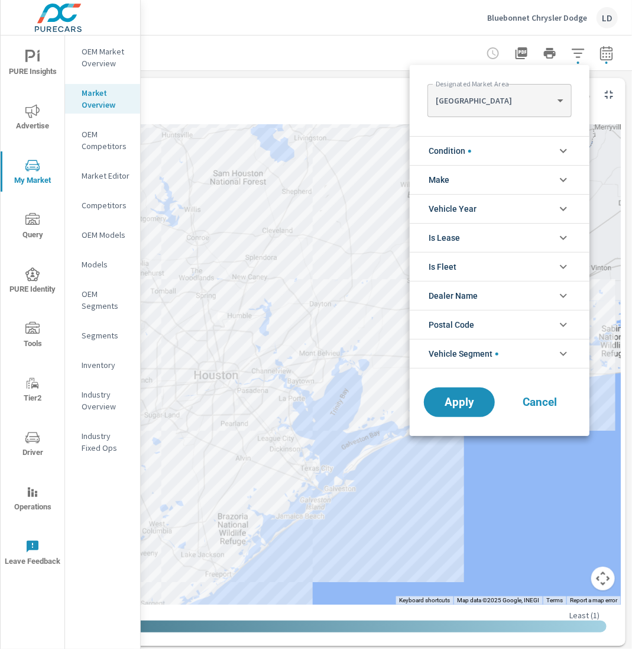
click at [484, 354] on span "Vehicle Segment" at bounding box center [464, 353] width 70 height 28
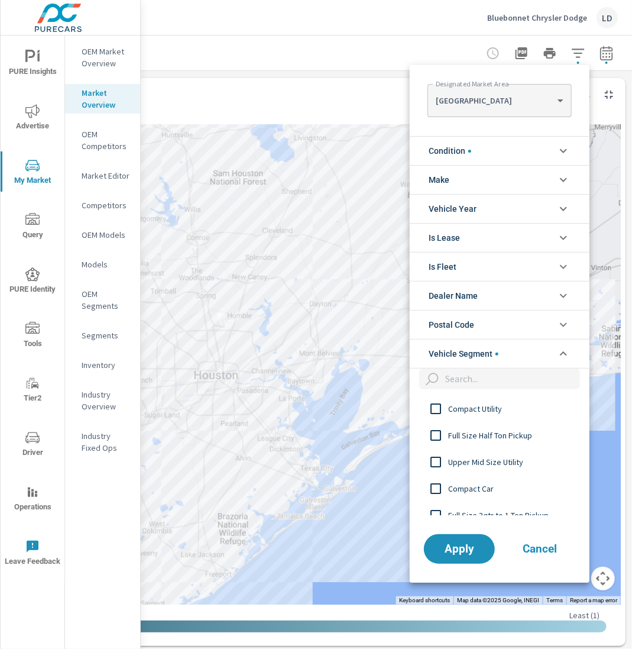
click at [485, 383] on input "filter options" at bounding box center [511, 378] width 140 height 21
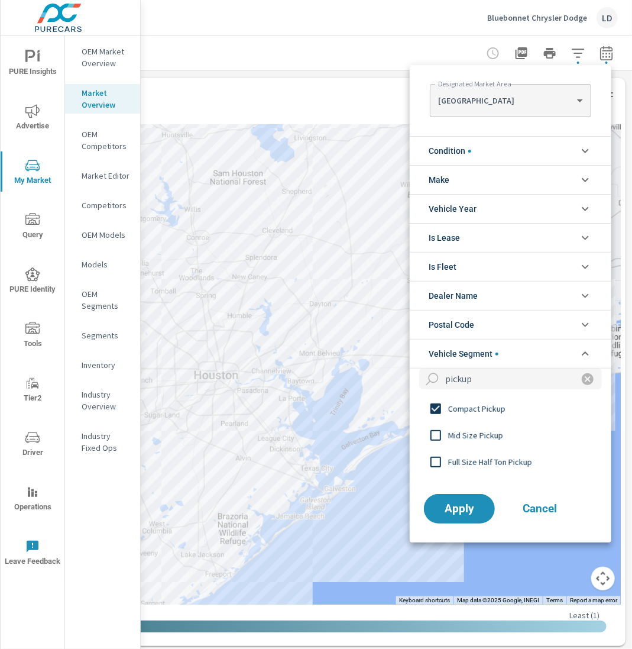
type input "pickup"
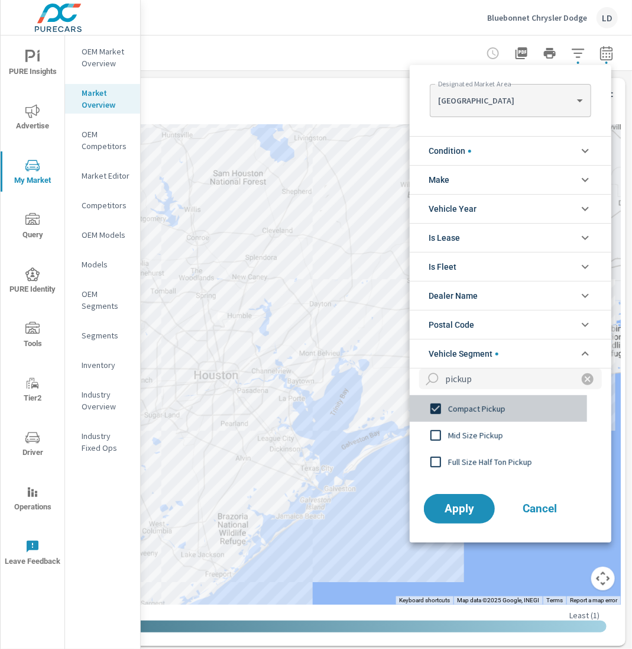
click at [436, 403] on input "filter options" at bounding box center [435, 408] width 25 height 25
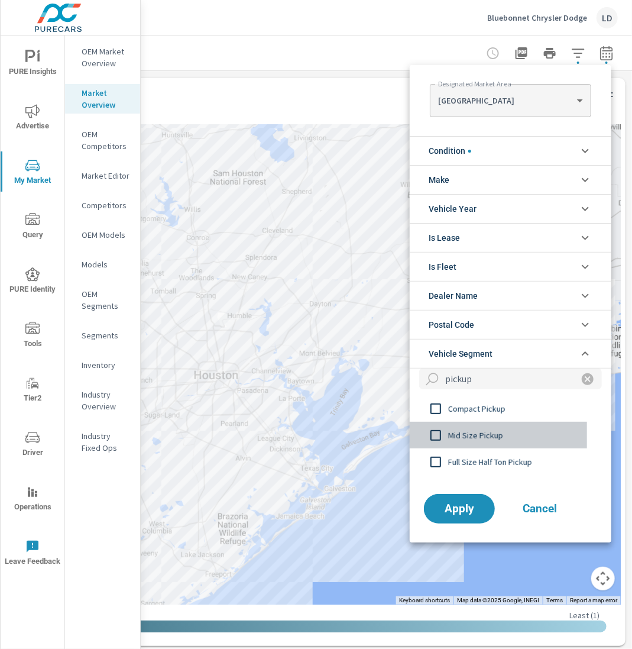
click at [436, 436] on input "filter options" at bounding box center [435, 435] width 25 height 25
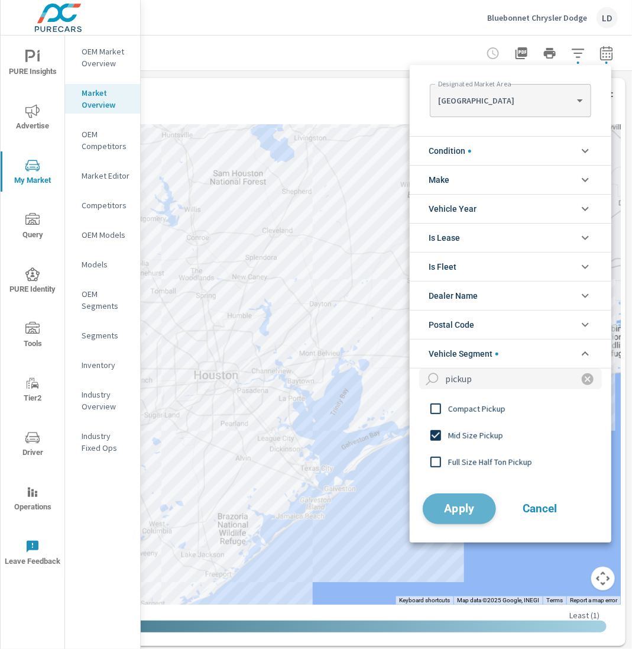
click at [477, 513] on button "Apply" at bounding box center [459, 508] width 73 height 31
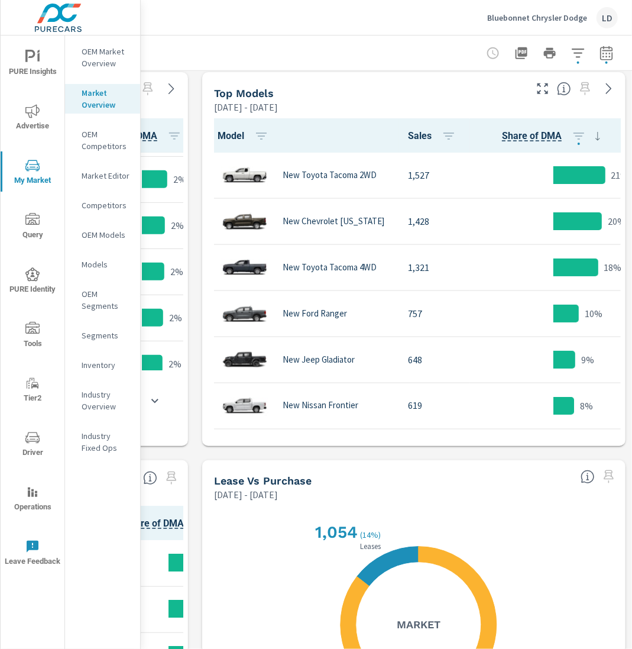
scroll to position [1, 0]
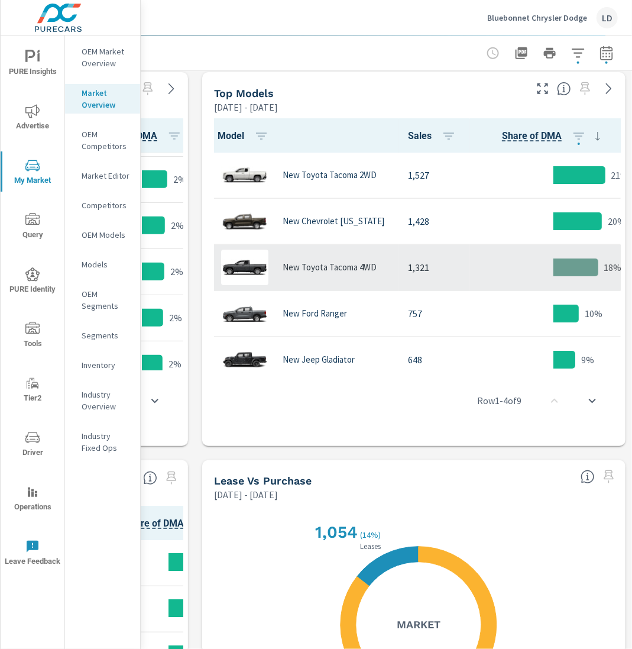
scroll to position [1, 0]
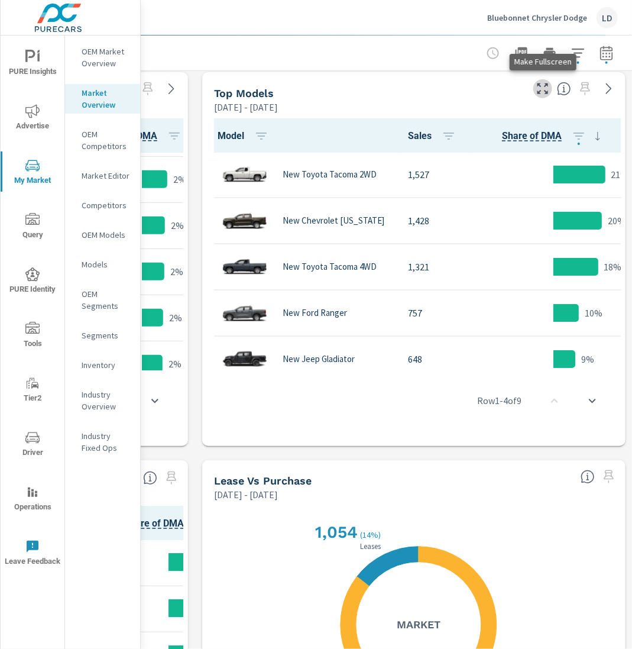
click at [540, 88] on icon "button" at bounding box center [543, 89] width 14 height 14
